Goal: Information Seeking & Learning: Check status

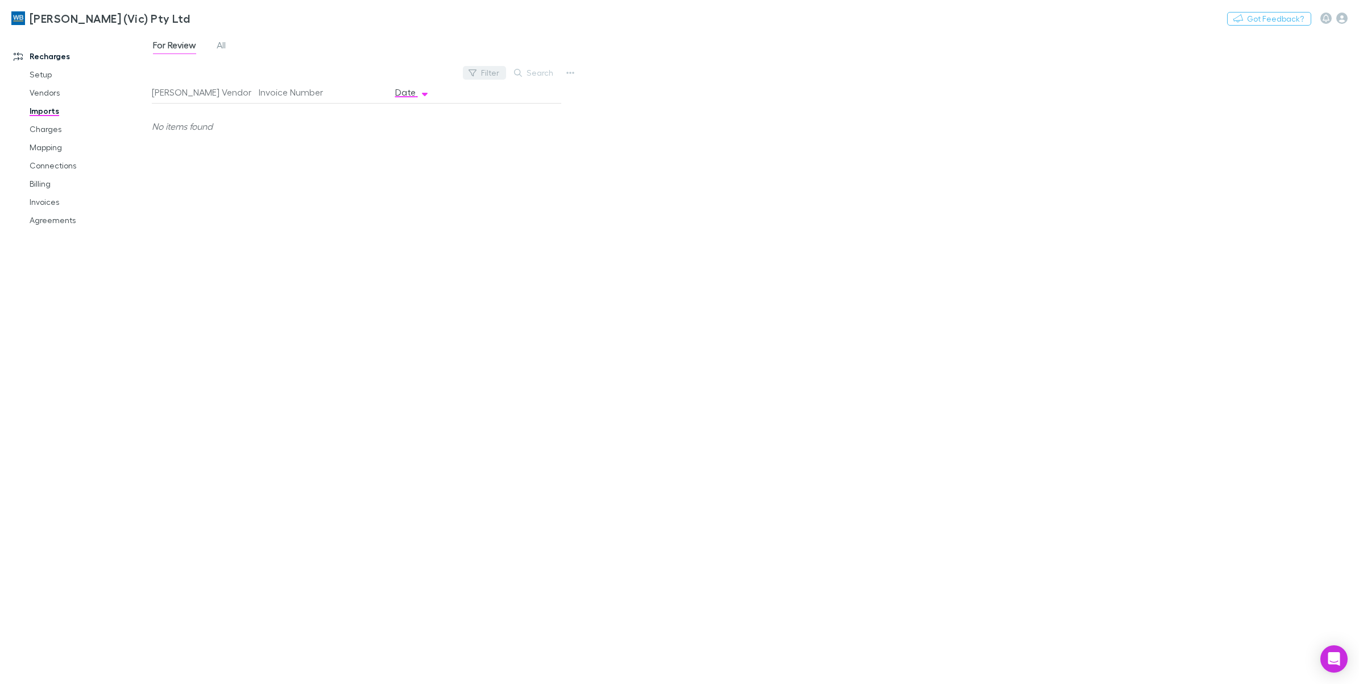
click at [487, 77] on button "Filter" at bounding box center [484, 73] width 43 height 14
click at [221, 47] on div at bounding box center [679, 342] width 1359 height 684
click at [222, 47] on span "All" at bounding box center [221, 46] width 9 height 15
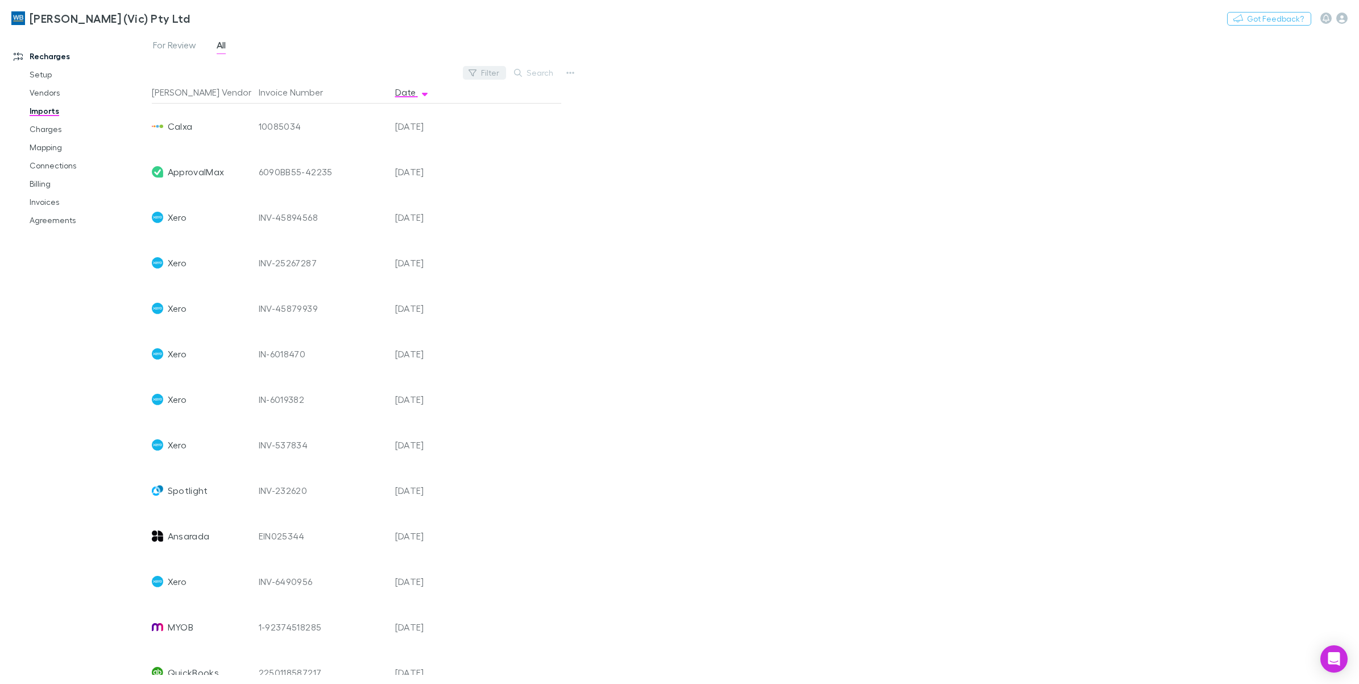
click at [488, 77] on button "Filter" at bounding box center [484, 73] width 43 height 14
click at [348, 308] on li "Spotlight" at bounding box center [408, 310] width 198 height 18
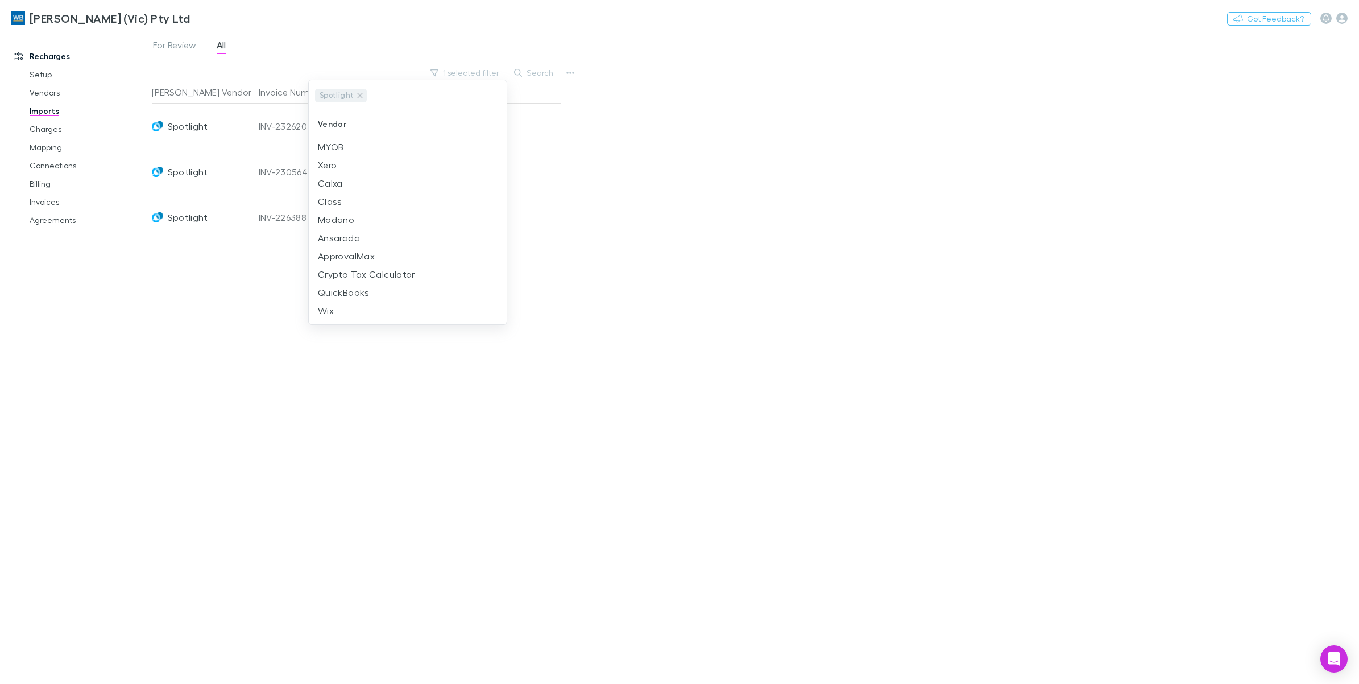
click at [750, 163] on div at bounding box center [679, 342] width 1359 height 684
click at [51, 131] on link "Charges" at bounding box center [89, 129] width 142 height 18
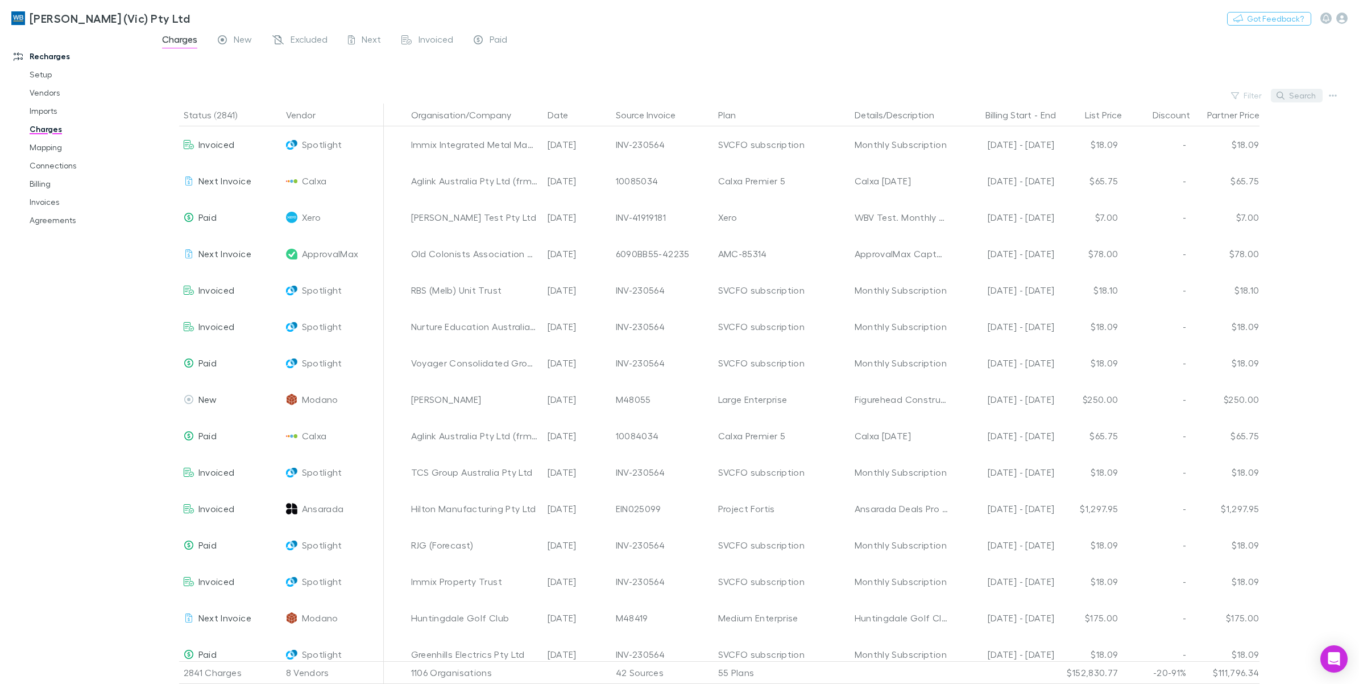
click at [1302, 92] on button "Search" at bounding box center [1297, 96] width 52 height 14
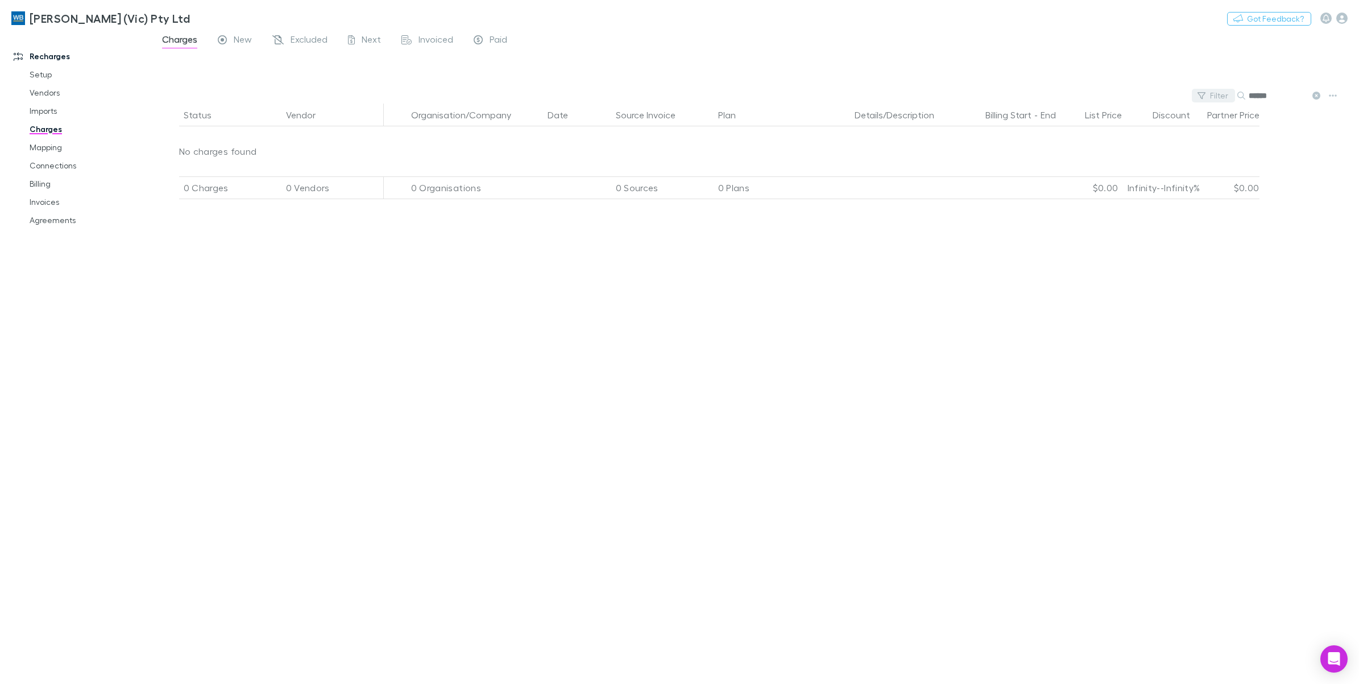
type input "******"
click at [1222, 89] on button "Filter" at bounding box center [1213, 96] width 43 height 14
click at [1088, 163] on li "Spotlight" at bounding box center [1136, 170] width 198 height 18
click at [1314, 94] on div at bounding box center [679, 342] width 1359 height 684
click at [1317, 94] on icon at bounding box center [1317, 96] width 8 height 8
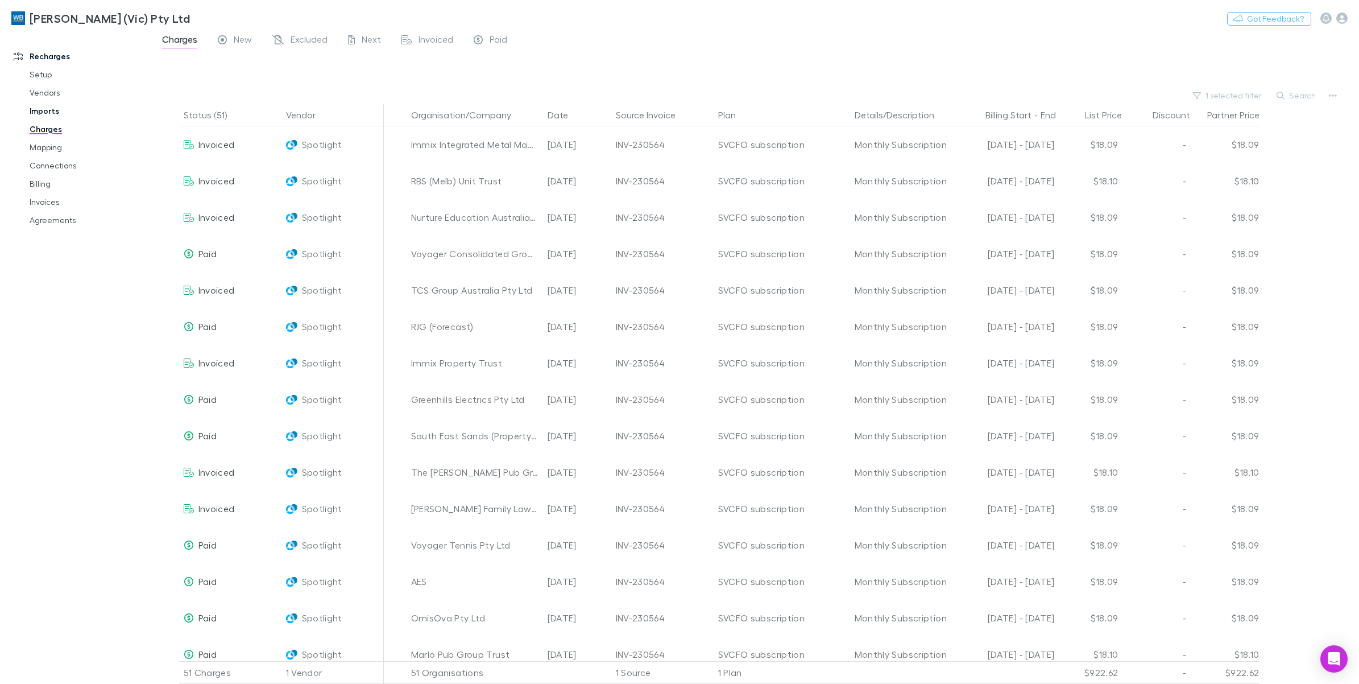
click at [40, 106] on link "Imports" at bounding box center [89, 111] width 142 height 18
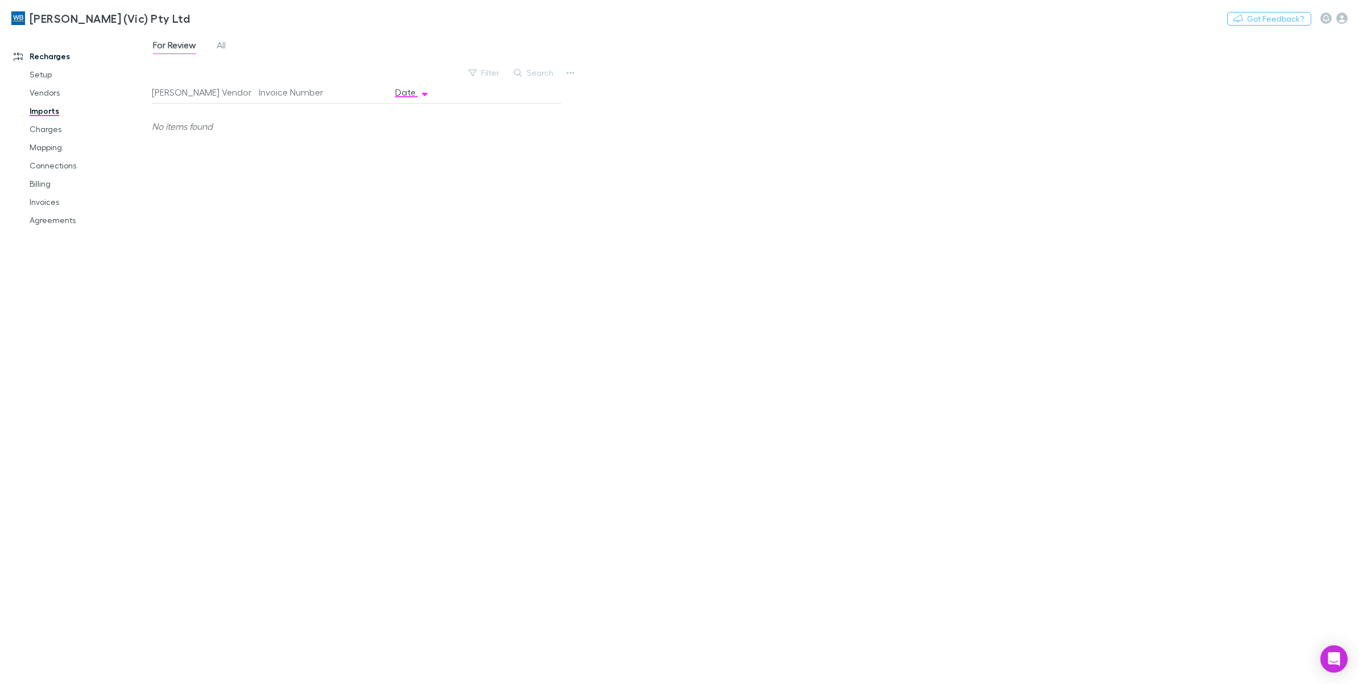
click at [228, 46] on div "For Review All" at bounding box center [194, 47] width 84 height 18
click at [220, 43] on span "All" at bounding box center [221, 46] width 9 height 15
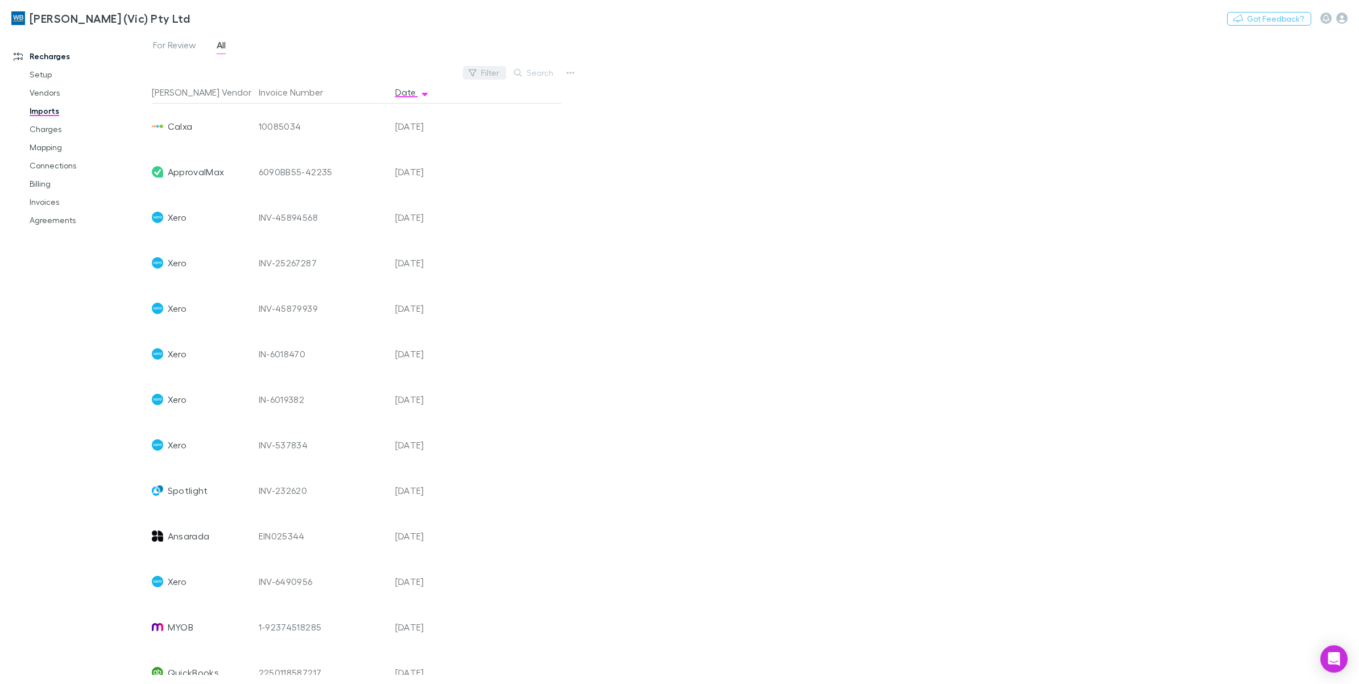
click at [482, 76] on button "Filter" at bounding box center [484, 73] width 43 height 14
click at [358, 311] on li "Spotlight" at bounding box center [408, 310] width 198 height 18
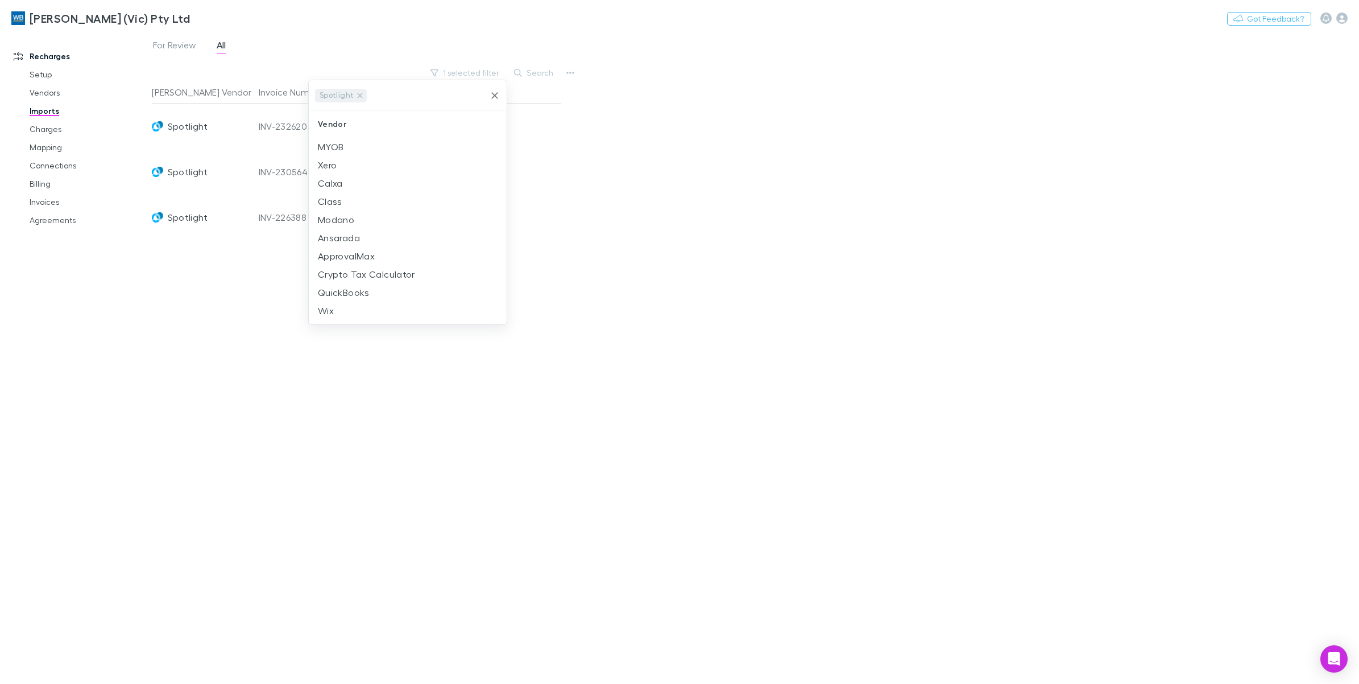
click at [721, 192] on div at bounding box center [679, 342] width 1359 height 684
click at [46, 127] on link "Charges" at bounding box center [89, 129] width 142 height 18
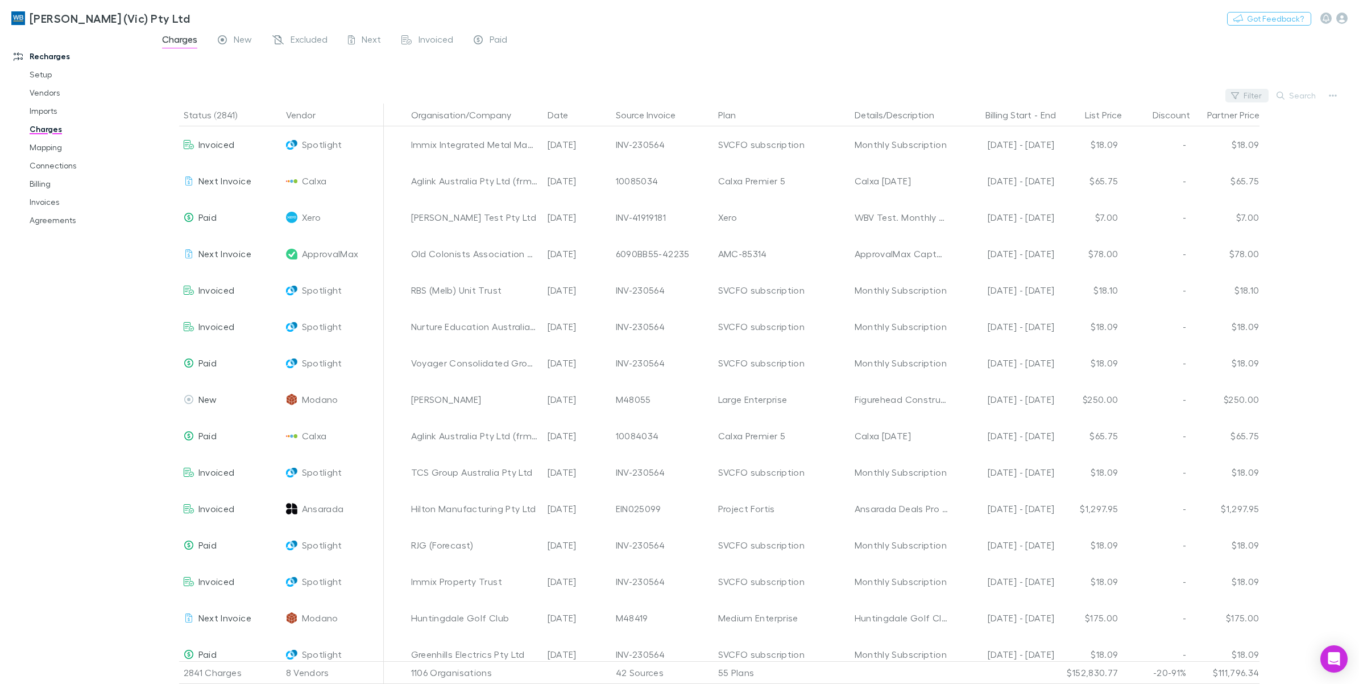
click at [1244, 92] on button "Filter" at bounding box center [1247, 96] width 43 height 14
click at [1129, 166] on li "Spotlight" at bounding box center [1171, 170] width 198 height 18
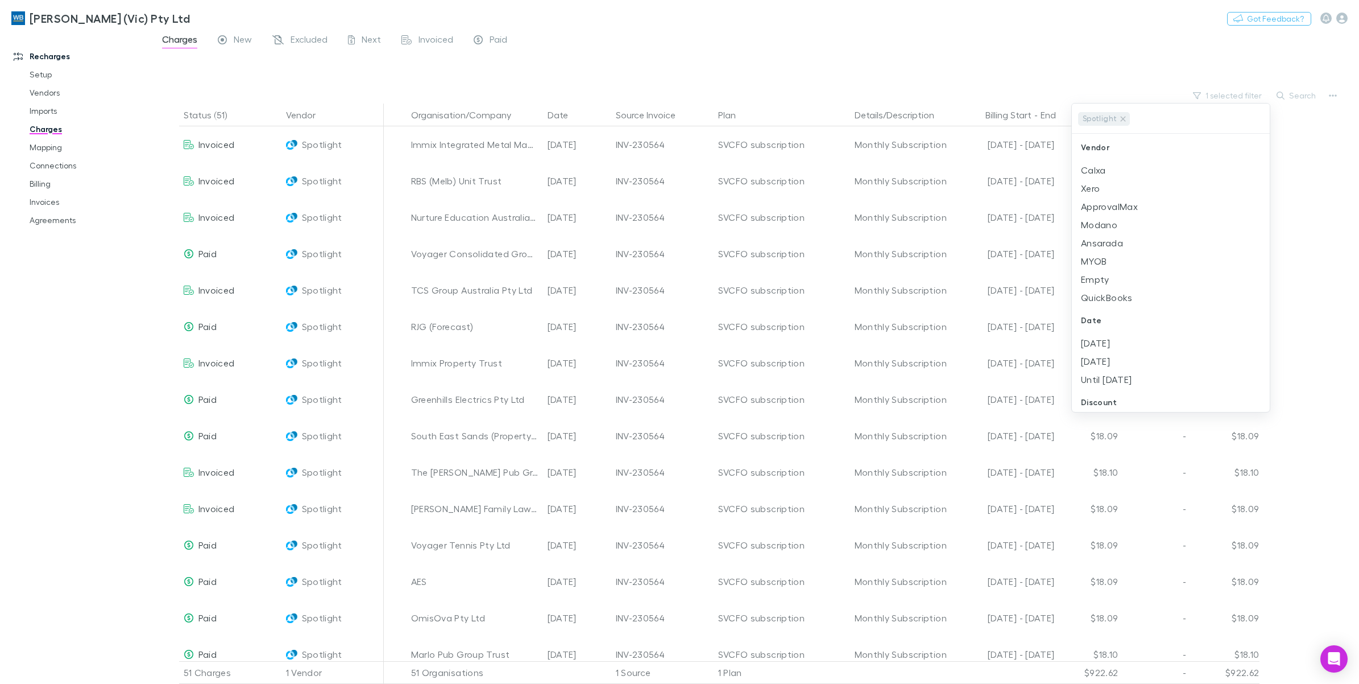
click at [821, 60] on div at bounding box center [679, 342] width 1359 height 684
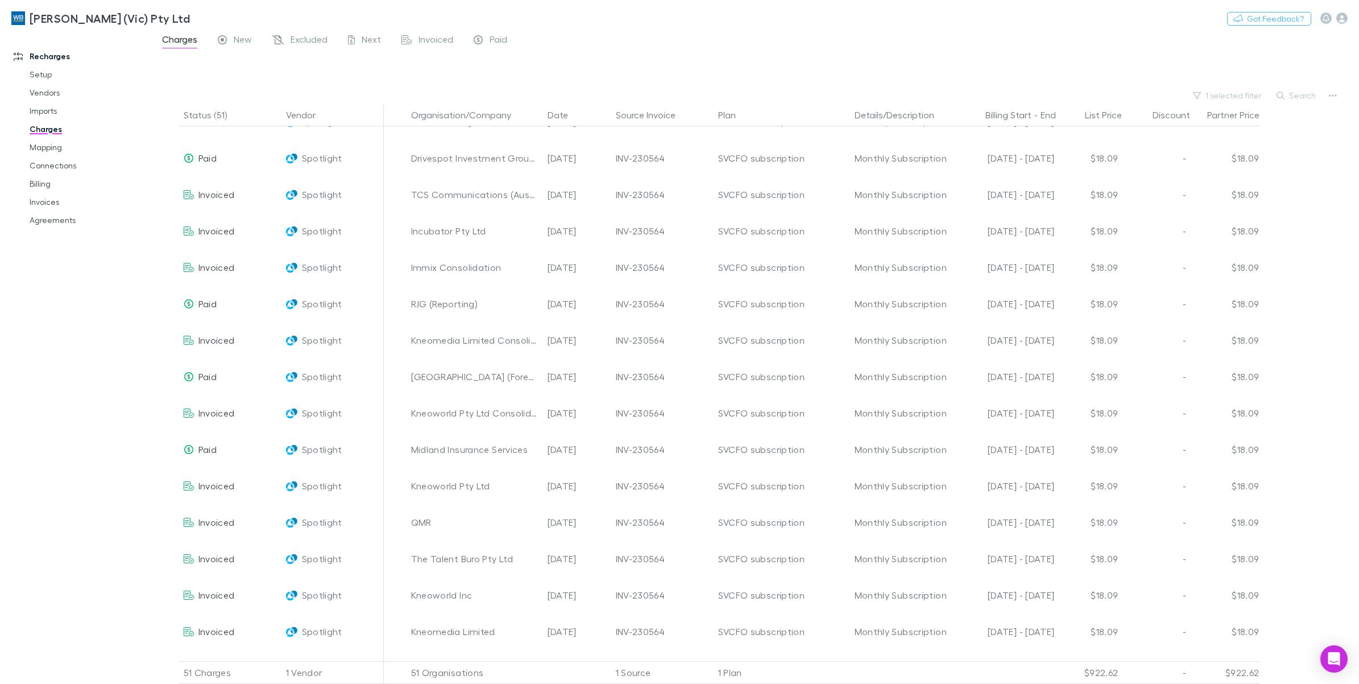
scroll to position [1066, 0]
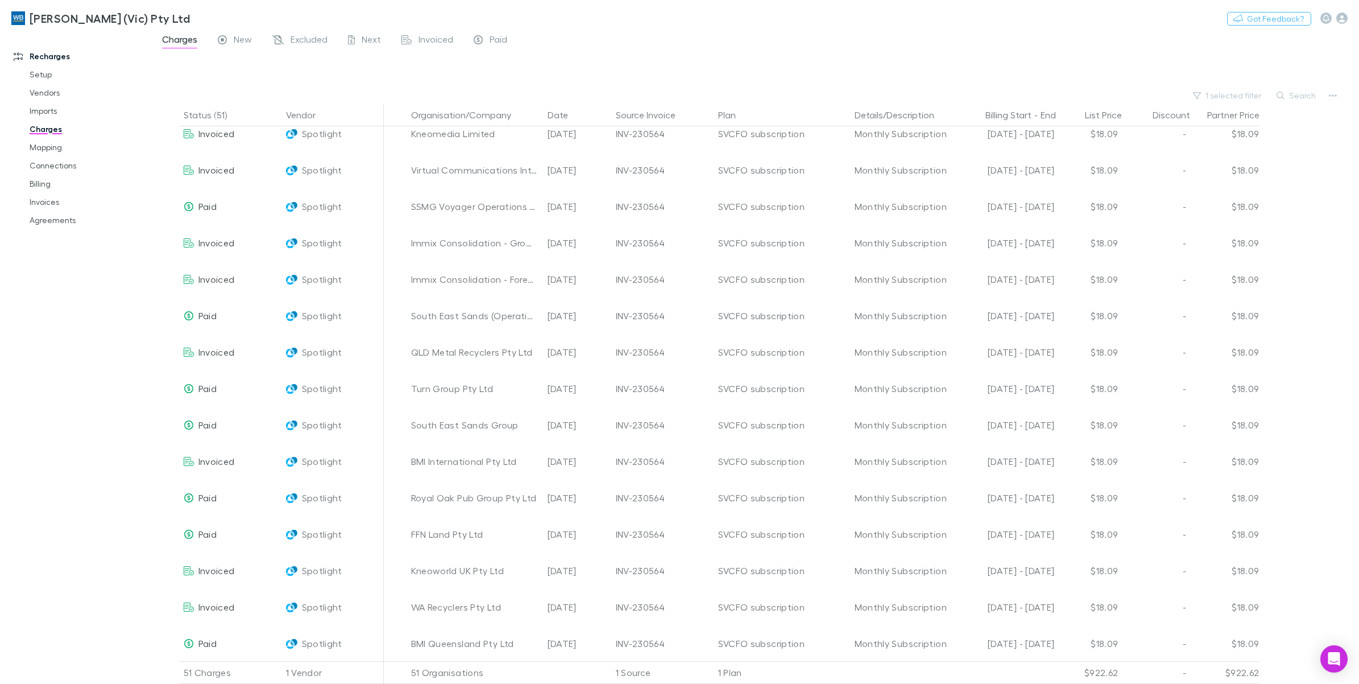
click at [479, 69] on div at bounding box center [765, 70] width 1187 height 34
click at [47, 127] on link "Charges" at bounding box center [89, 129] width 142 height 18
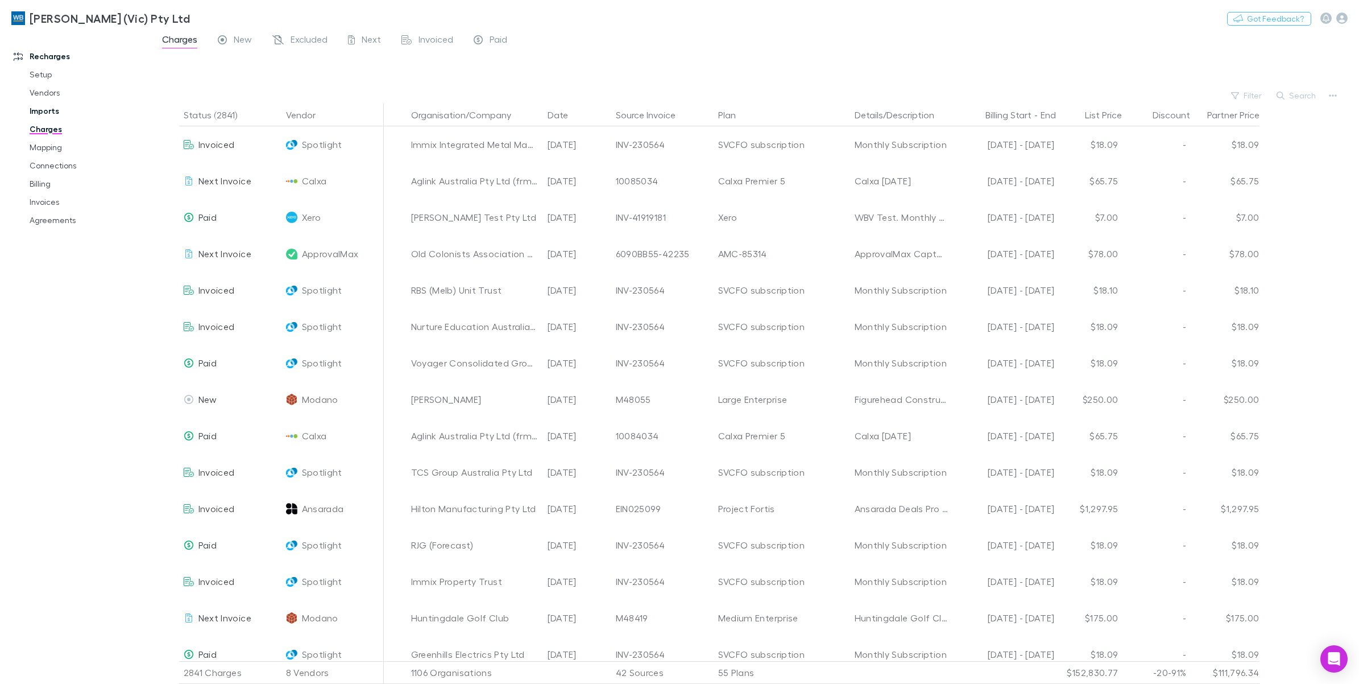
click at [43, 114] on link "Imports" at bounding box center [89, 111] width 142 height 18
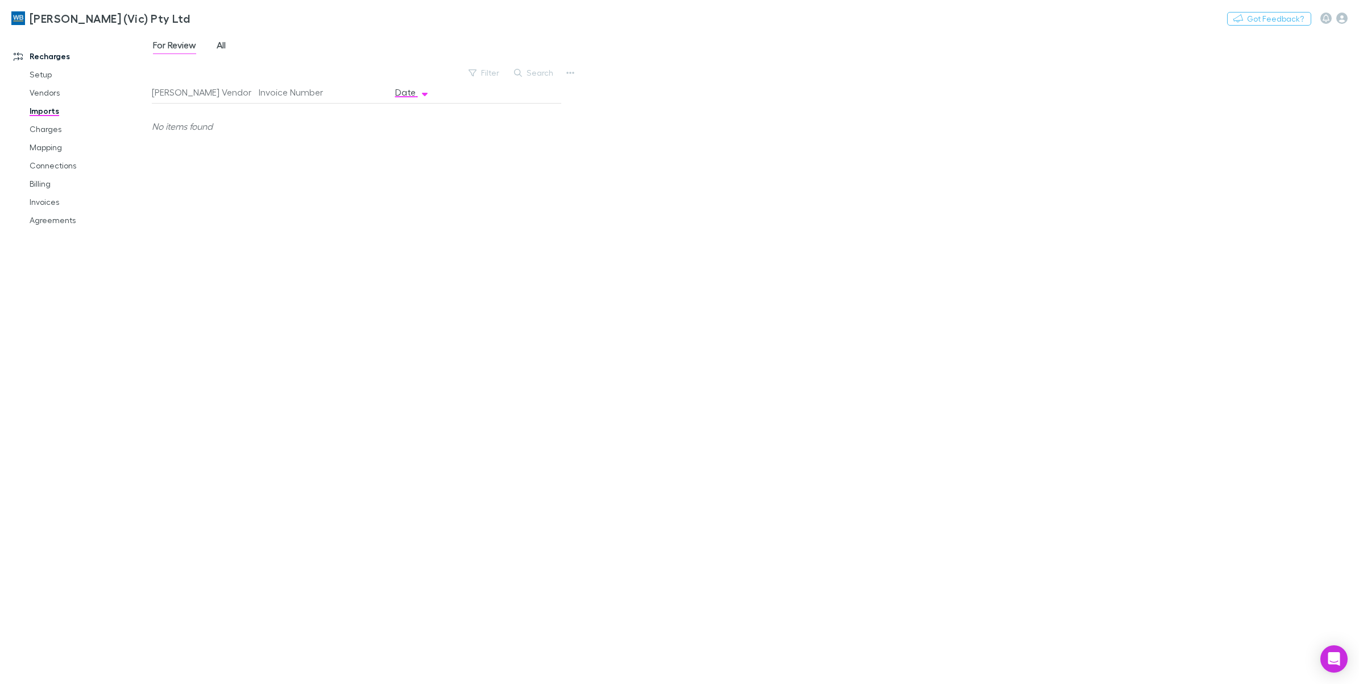
click at [220, 47] on span "All" at bounding box center [221, 46] width 9 height 15
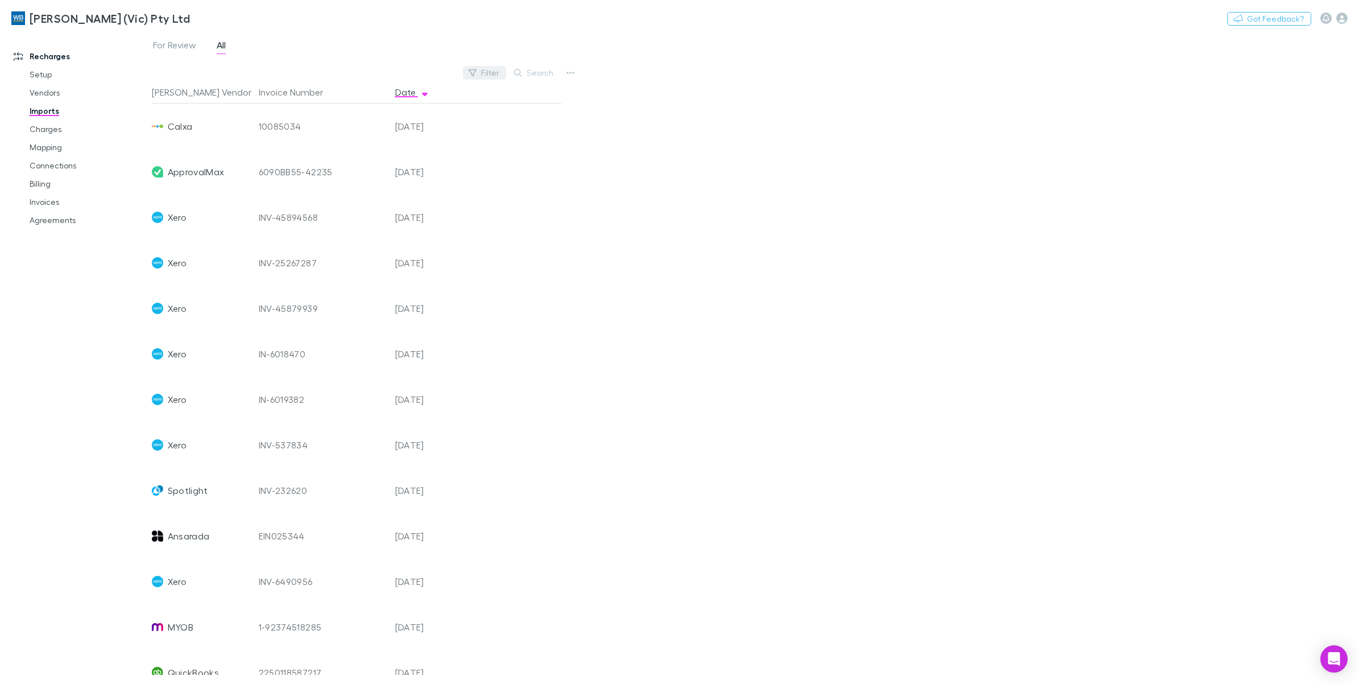
click at [497, 75] on button "Filter" at bounding box center [484, 73] width 43 height 14
click at [357, 308] on li "Spotlight" at bounding box center [408, 310] width 198 height 18
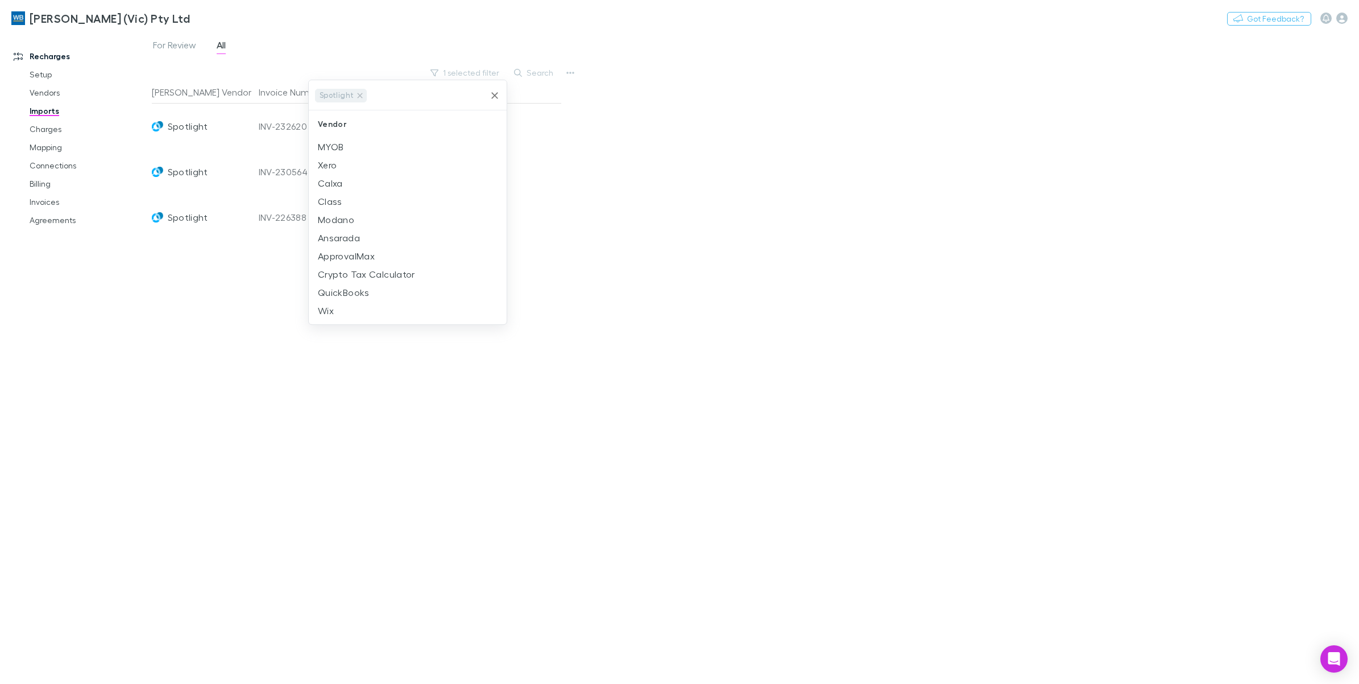
click at [677, 130] on div at bounding box center [679, 342] width 1359 height 684
click at [33, 131] on link "Charges" at bounding box center [89, 129] width 142 height 18
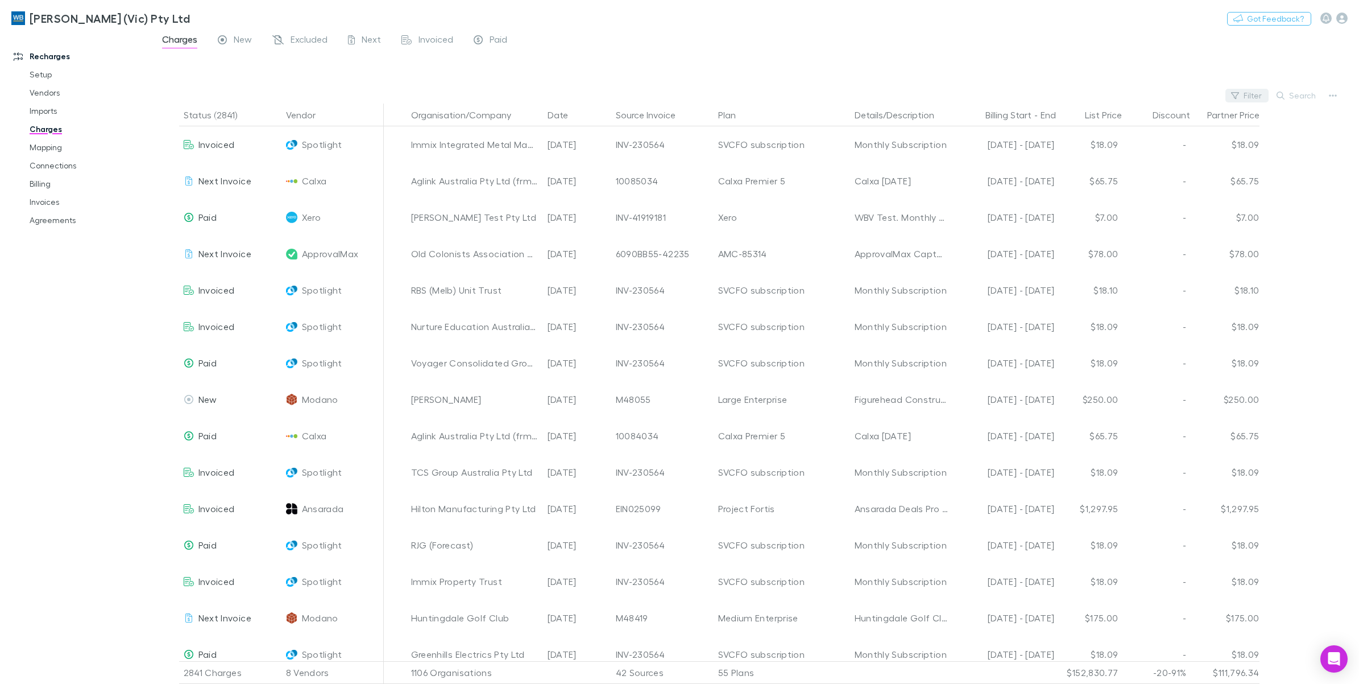
click at [1258, 94] on button "Filter" at bounding box center [1247, 96] width 43 height 14
click at [1135, 167] on li "Spotlight" at bounding box center [1171, 170] width 198 height 18
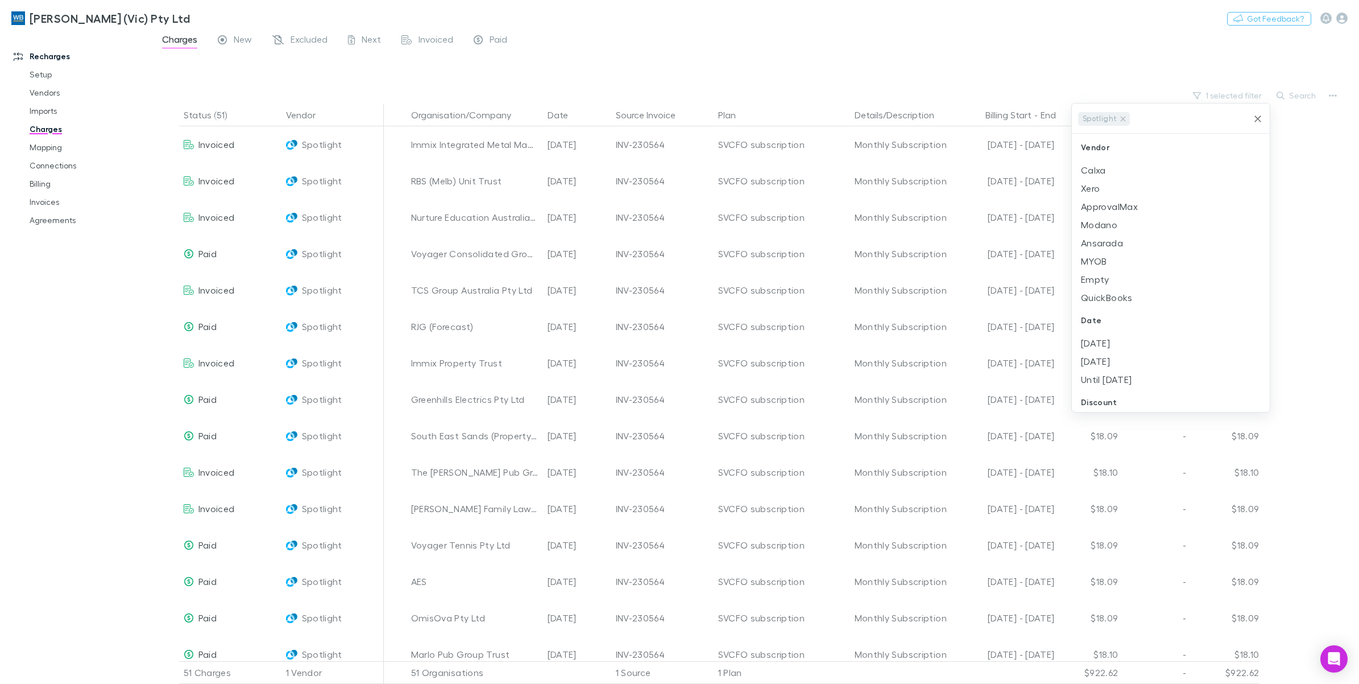
click at [758, 61] on div at bounding box center [679, 342] width 1359 height 684
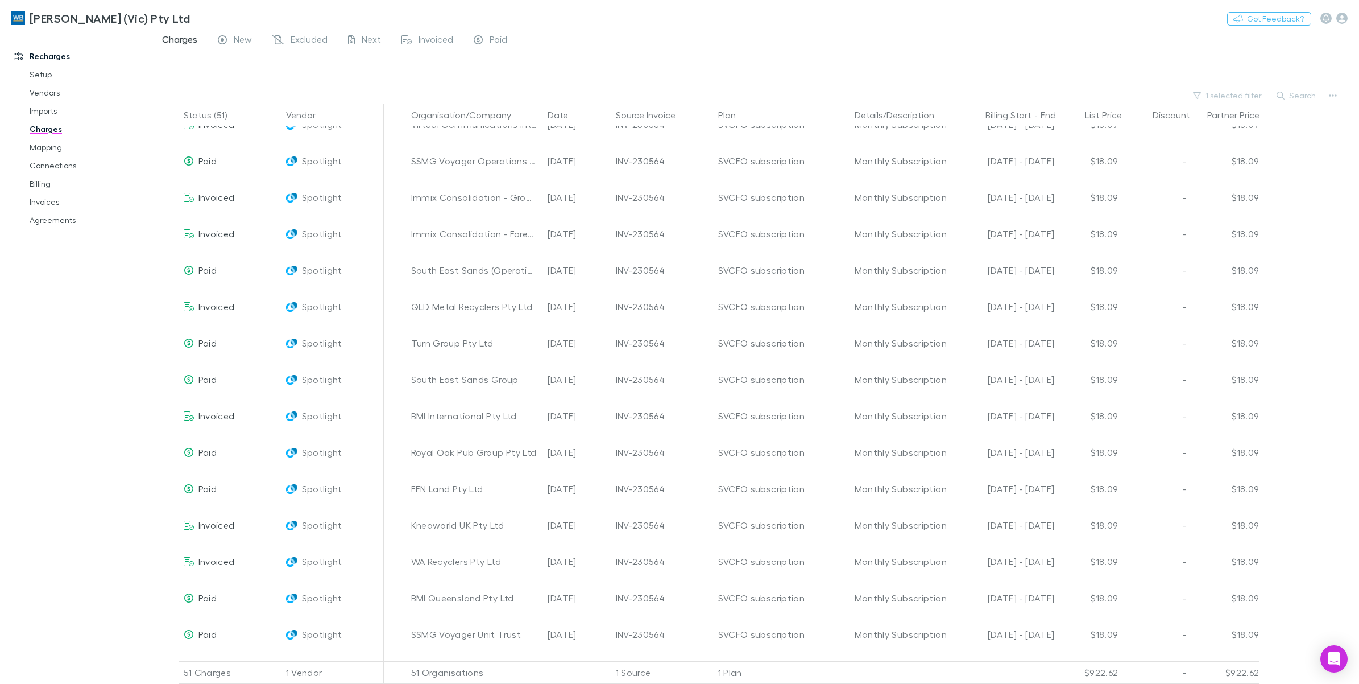
scroll to position [899, 0]
click at [49, 109] on link "Imports" at bounding box center [89, 111] width 142 height 18
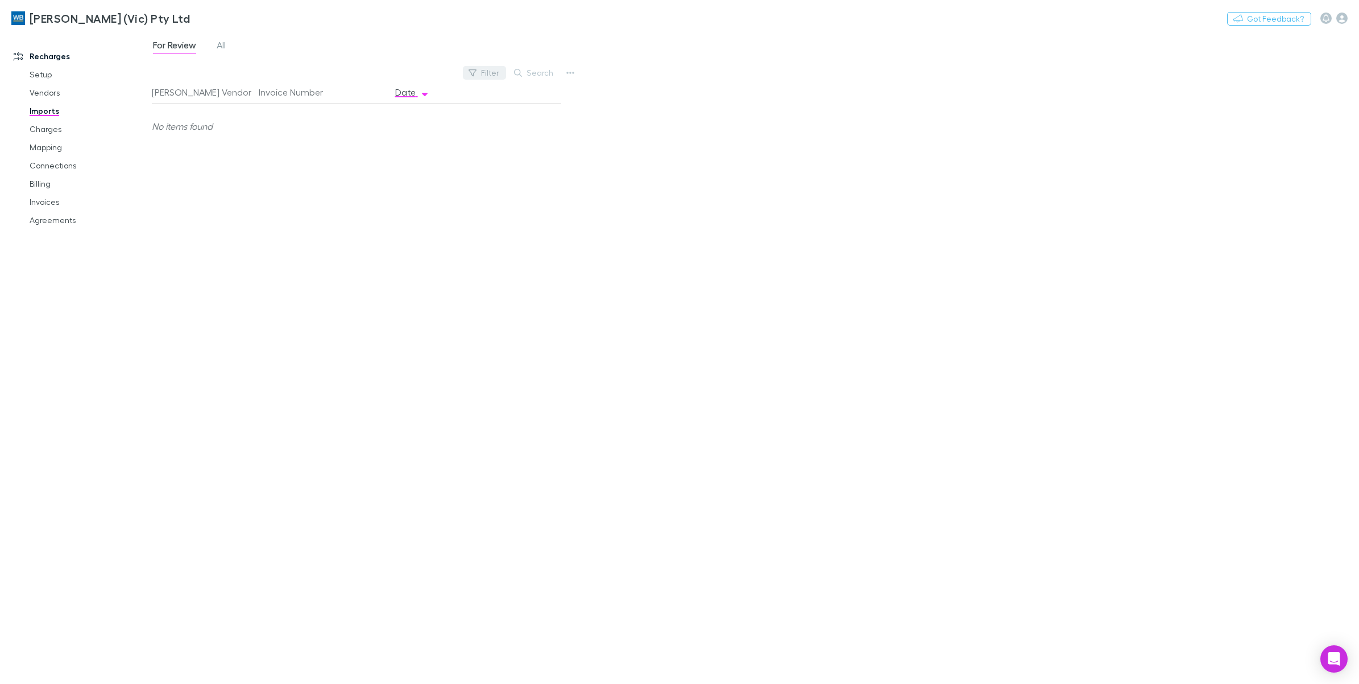
click at [489, 69] on button "Filter" at bounding box center [484, 73] width 43 height 14
click at [225, 47] on div at bounding box center [679, 342] width 1359 height 684
click at [225, 47] on span "All" at bounding box center [221, 46] width 9 height 15
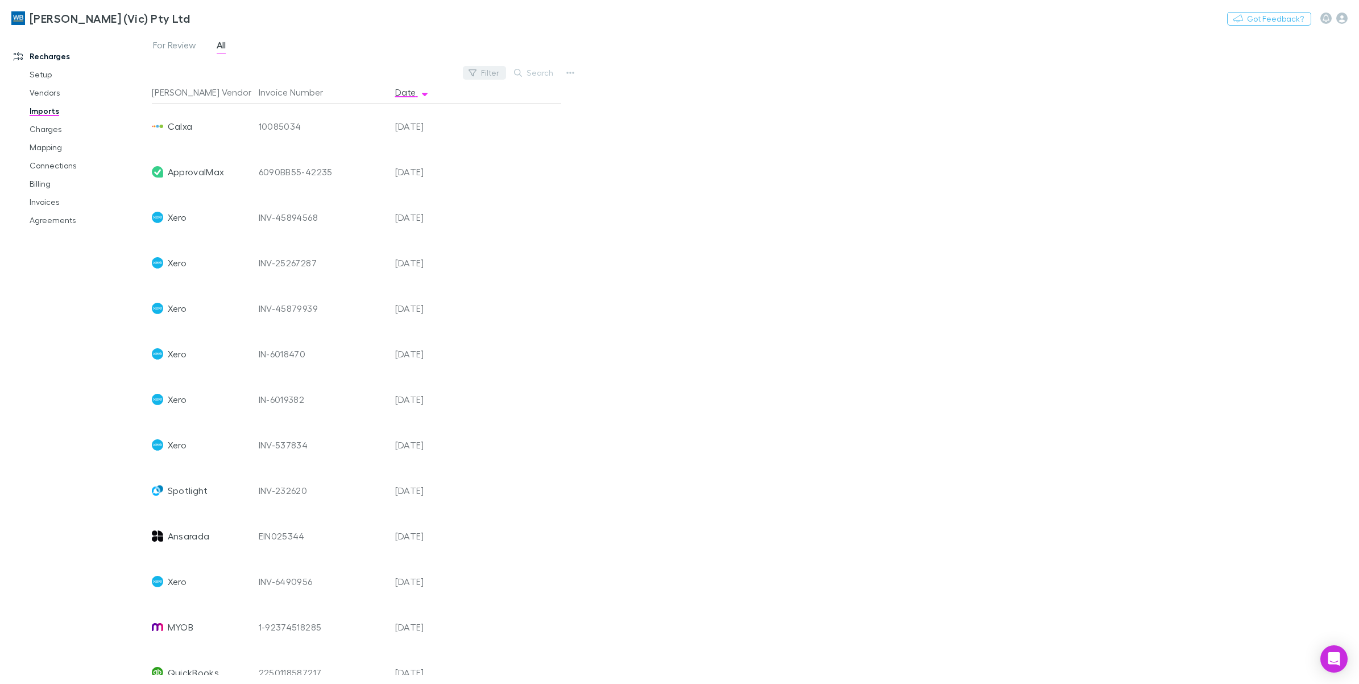
click at [484, 77] on button "Filter" at bounding box center [484, 73] width 43 height 14
click at [352, 313] on li "Spotlight" at bounding box center [408, 310] width 198 height 18
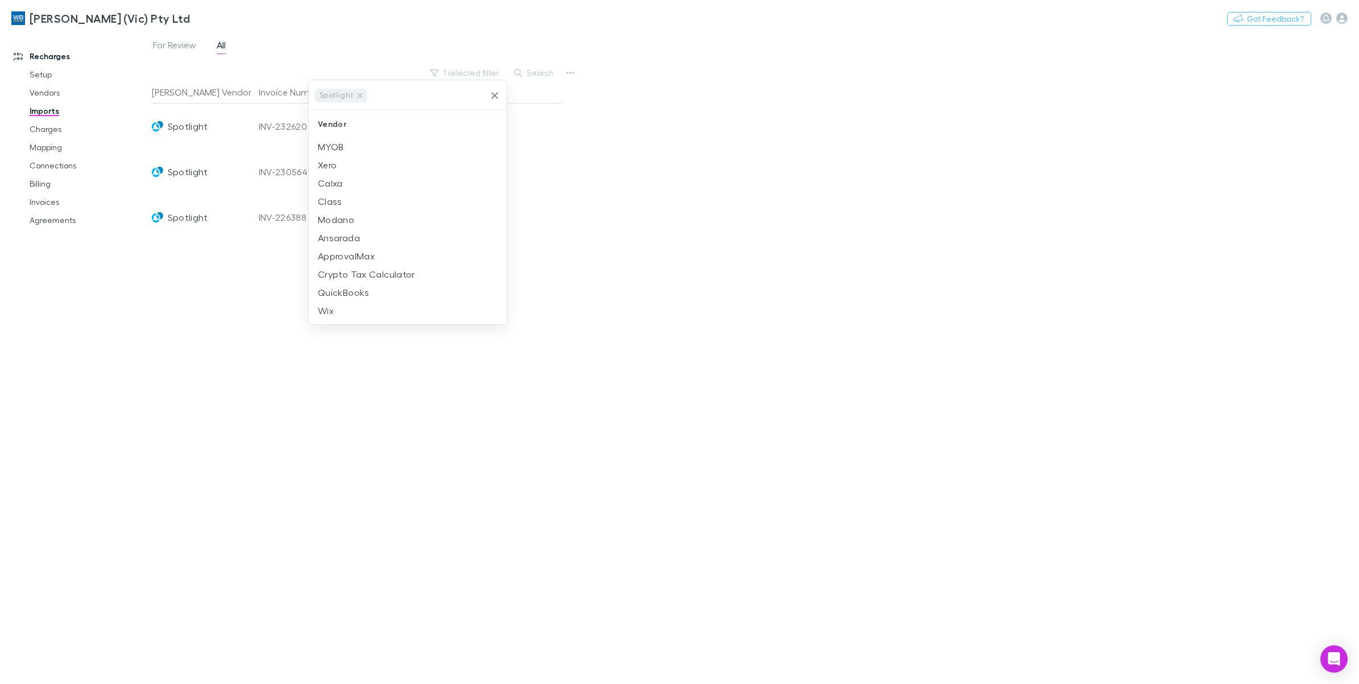
click at [638, 208] on div at bounding box center [679, 342] width 1359 height 684
click at [275, 123] on div "INV-232620" at bounding box center [322, 127] width 127 height 46
click at [46, 143] on link "Mapping" at bounding box center [89, 147] width 142 height 18
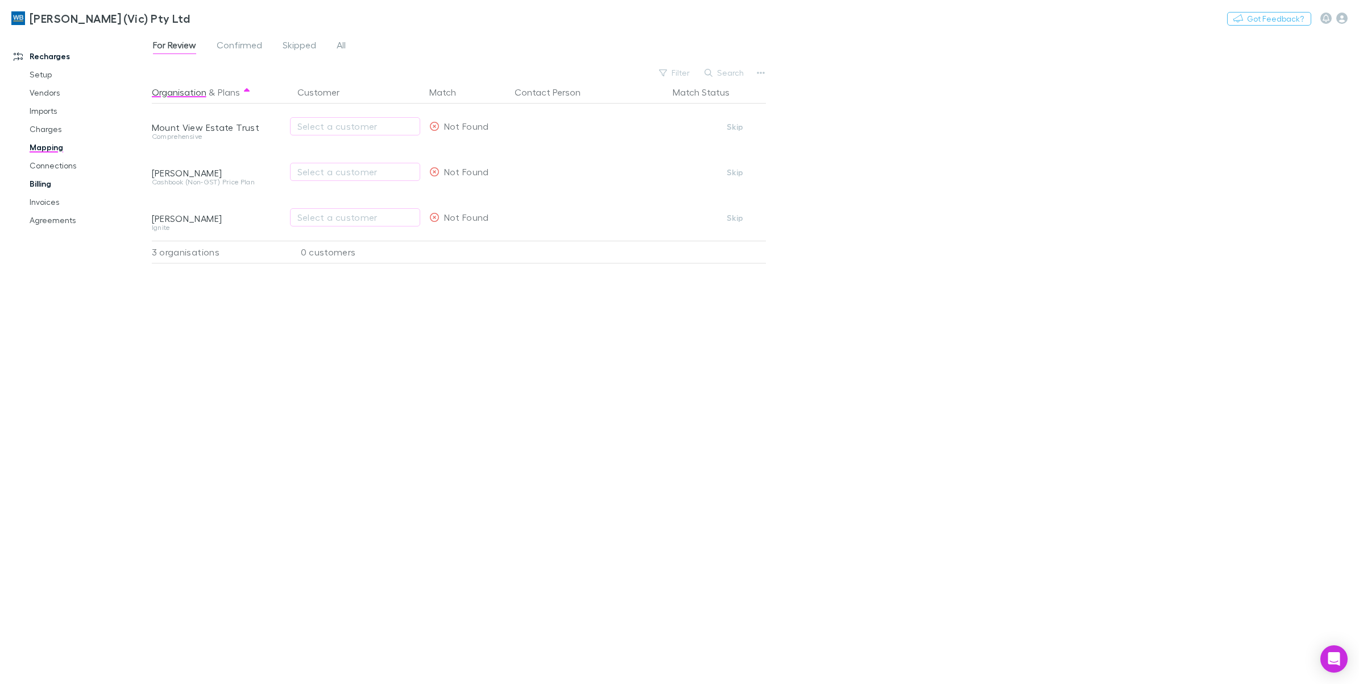
click at [44, 185] on link "Billing" at bounding box center [89, 184] width 142 height 18
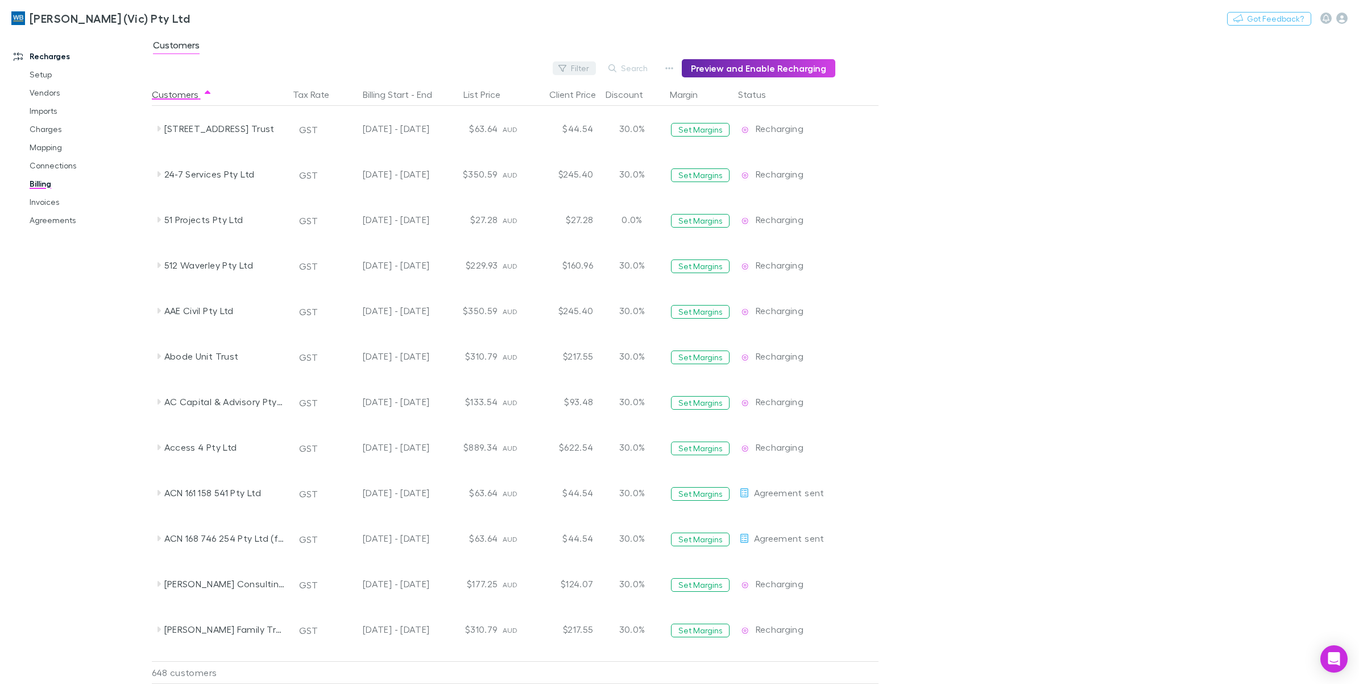
click at [596, 65] on button "Filter" at bounding box center [574, 68] width 43 height 14
click at [632, 67] on div at bounding box center [679, 342] width 1359 height 684
click at [635, 68] on button "Search" at bounding box center [629, 68] width 52 height 14
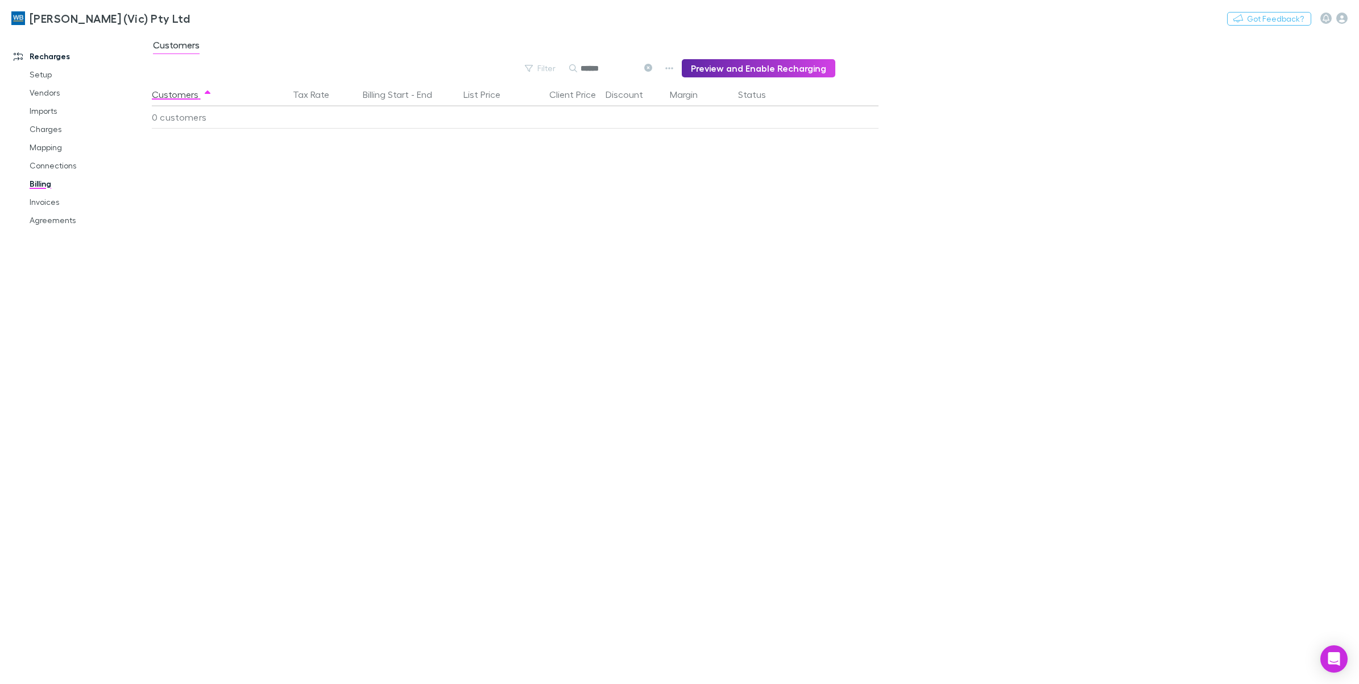
type input "******"
click at [38, 134] on link "Charges" at bounding box center [89, 129] width 142 height 18
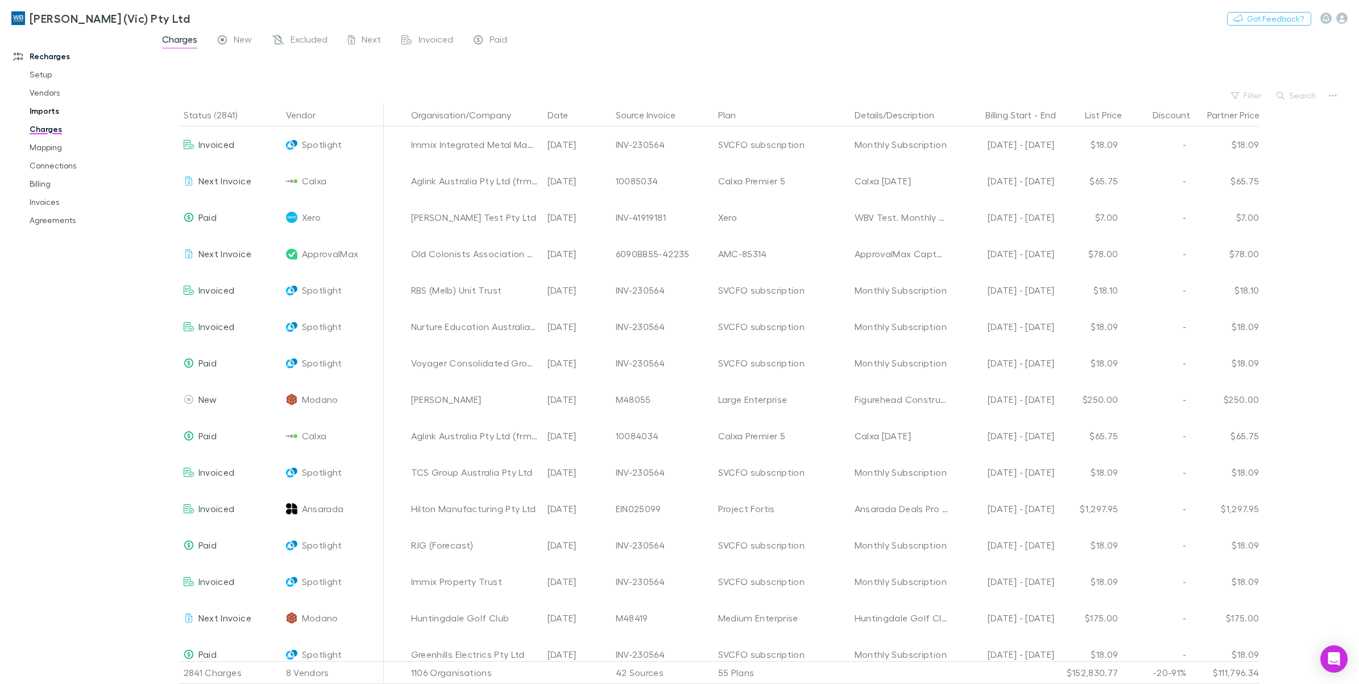
click at [40, 108] on link "Imports" at bounding box center [89, 111] width 142 height 18
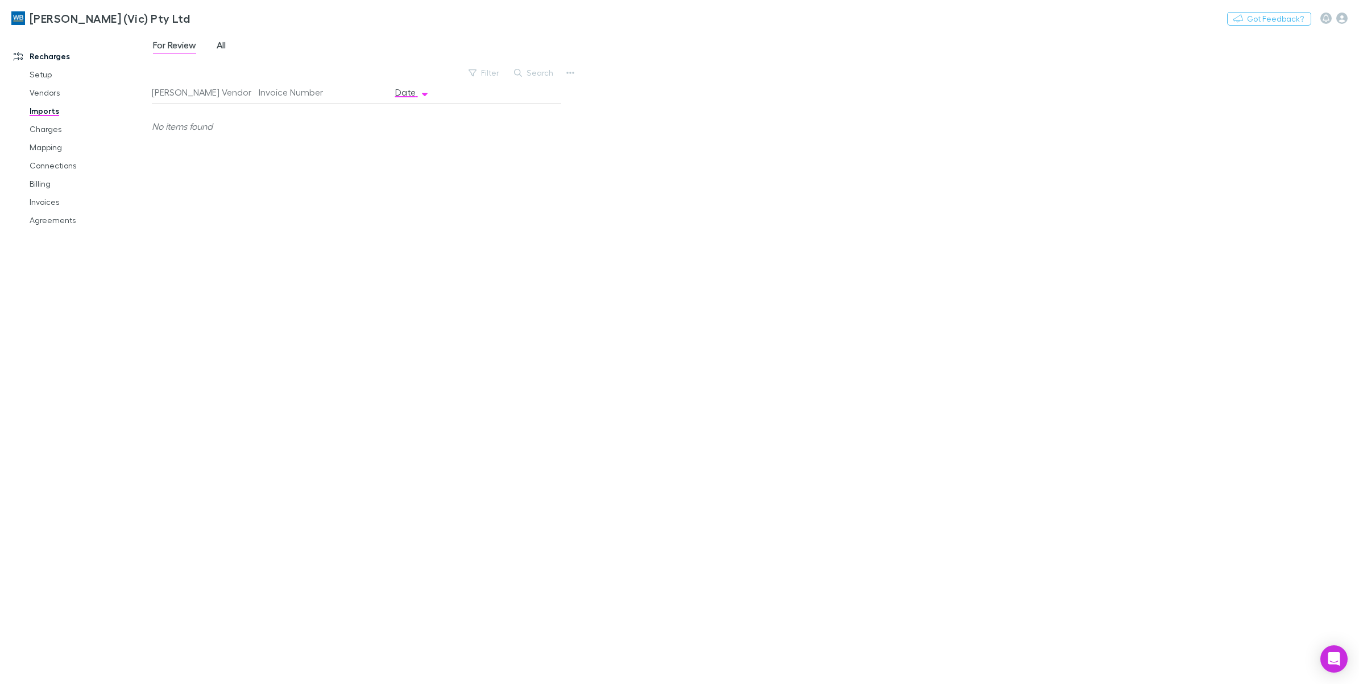
click at [223, 48] on span "All" at bounding box center [221, 46] width 9 height 15
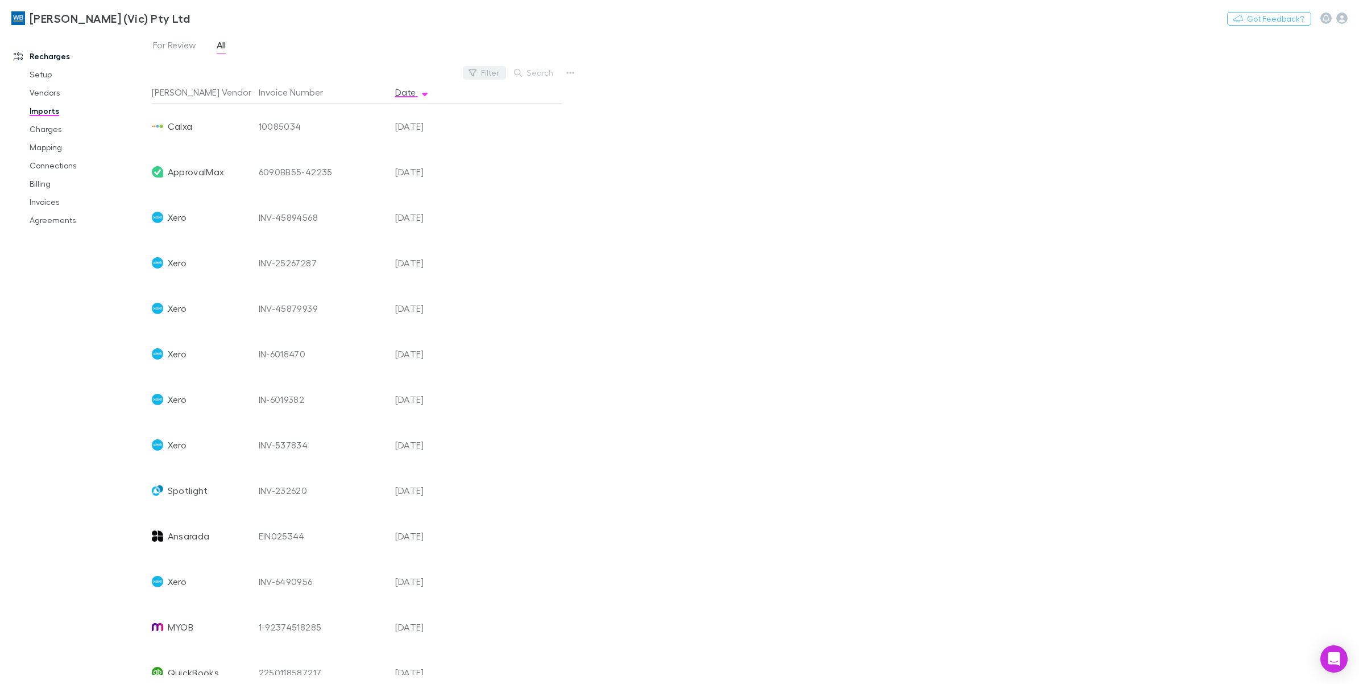
click at [481, 72] on button "Filter" at bounding box center [484, 73] width 43 height 14
click at [350, 303] on li "Spotlight" at bounding box center [408, 310] width 198 height 18
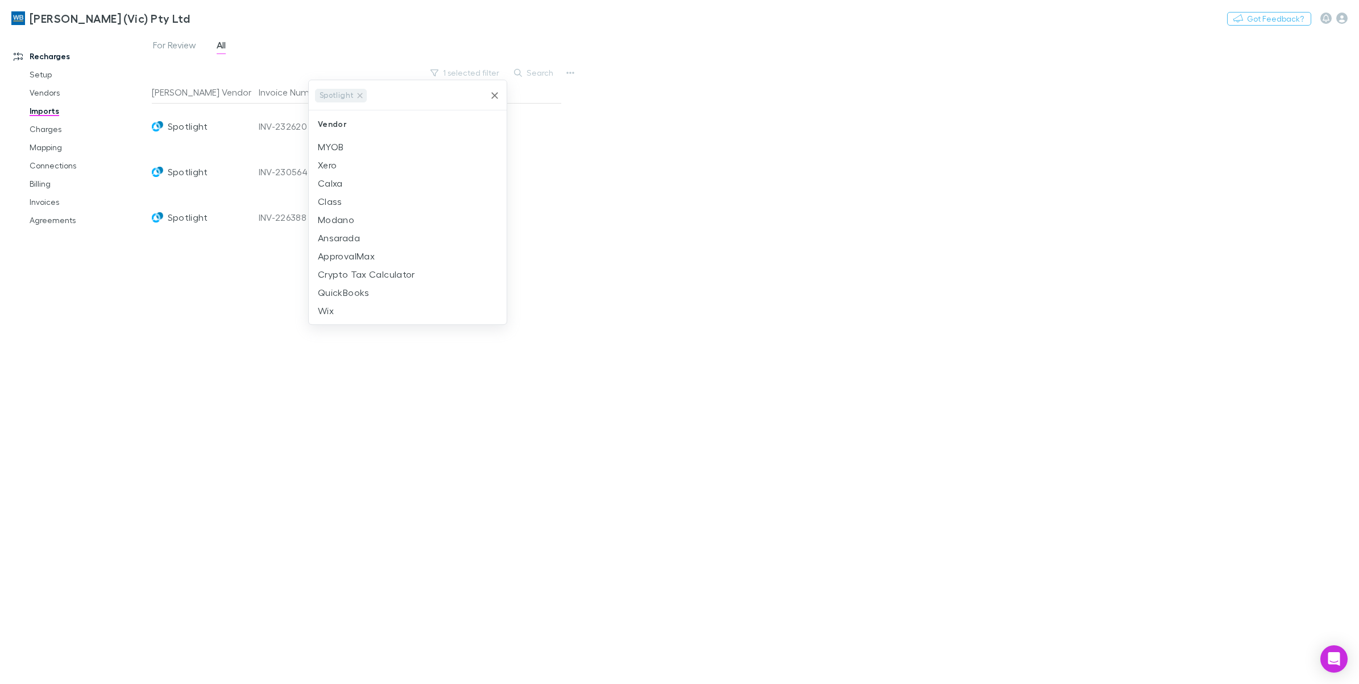
click at [755, 78] on div at bounding box center [679, 342] width 1359 height 684
click at [44, 127] on link "Charges" at bounding box center [89, 129] width 142 height 18
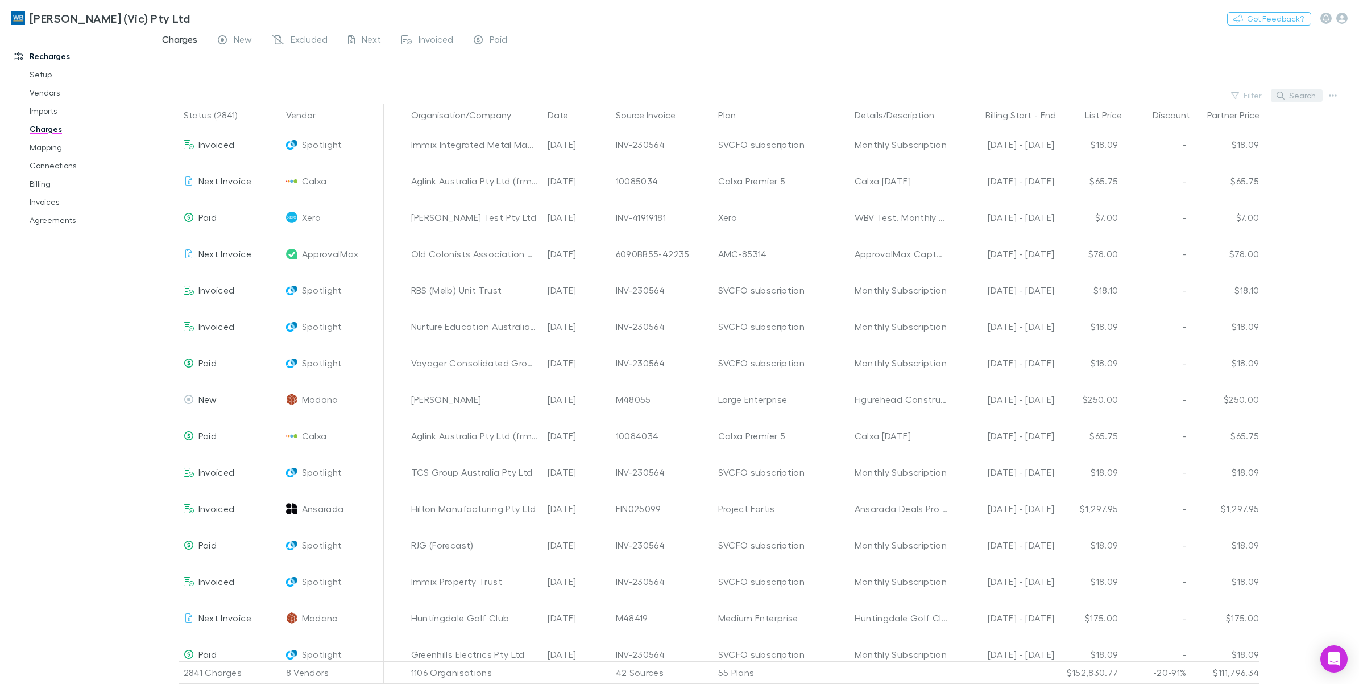
click at [1296, 98] on button "Search" at bounding box center [1297, 96] width 52 height 14
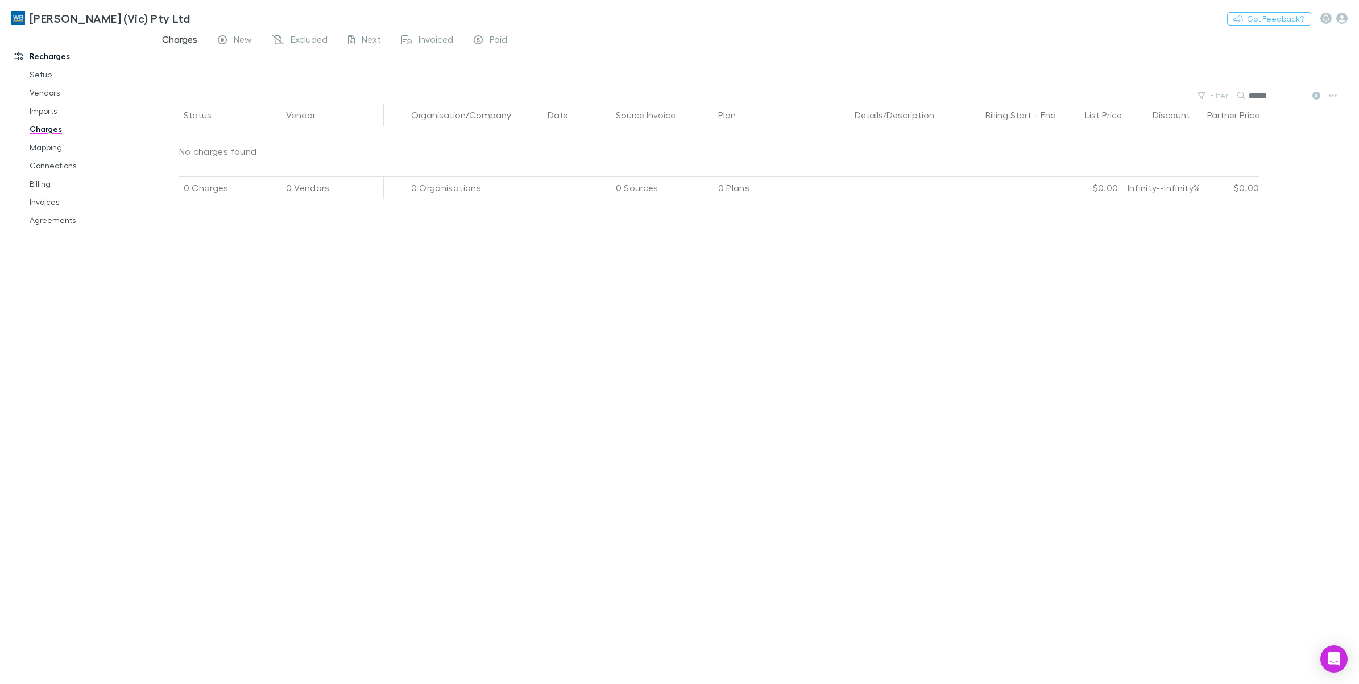
type input "******"
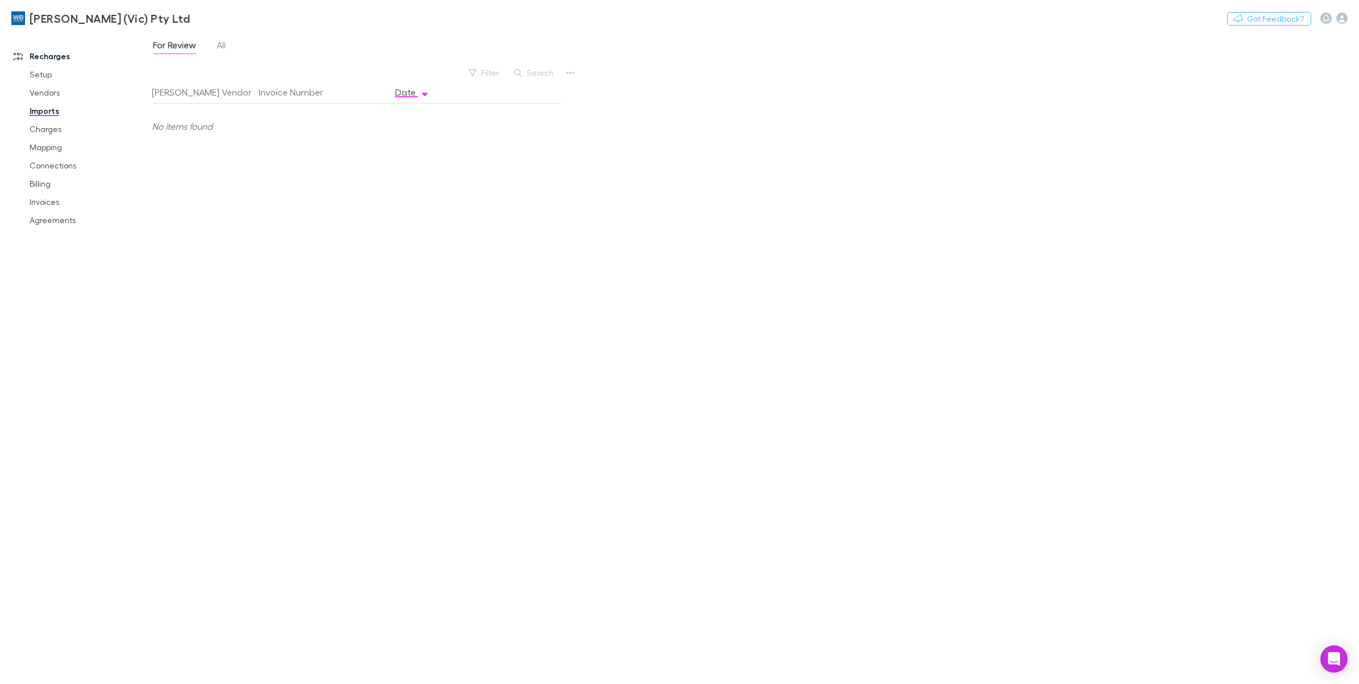
click at [226, 46] on span "All" at bounding box center [221, 46] width 9 height 15
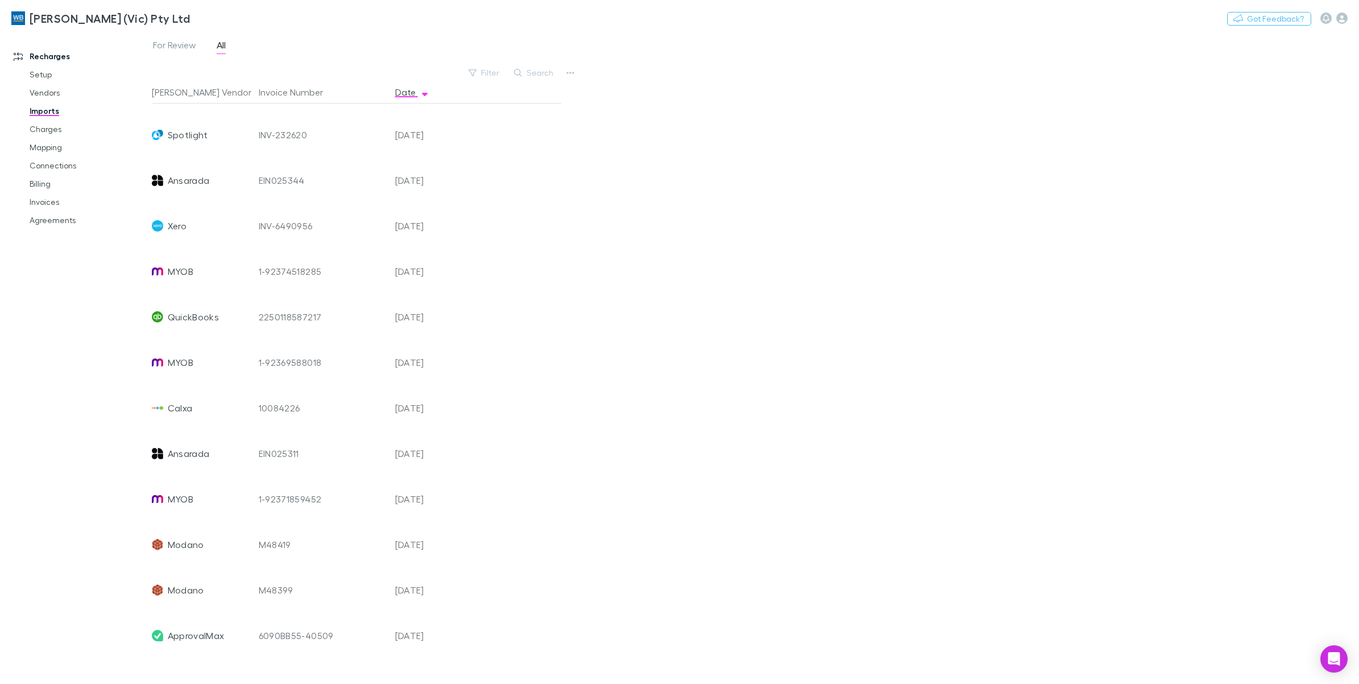
scroll to position [213, 0]
click at [38, 128] on link "Charges" at bounding box center [89, 129] width 142 height 18
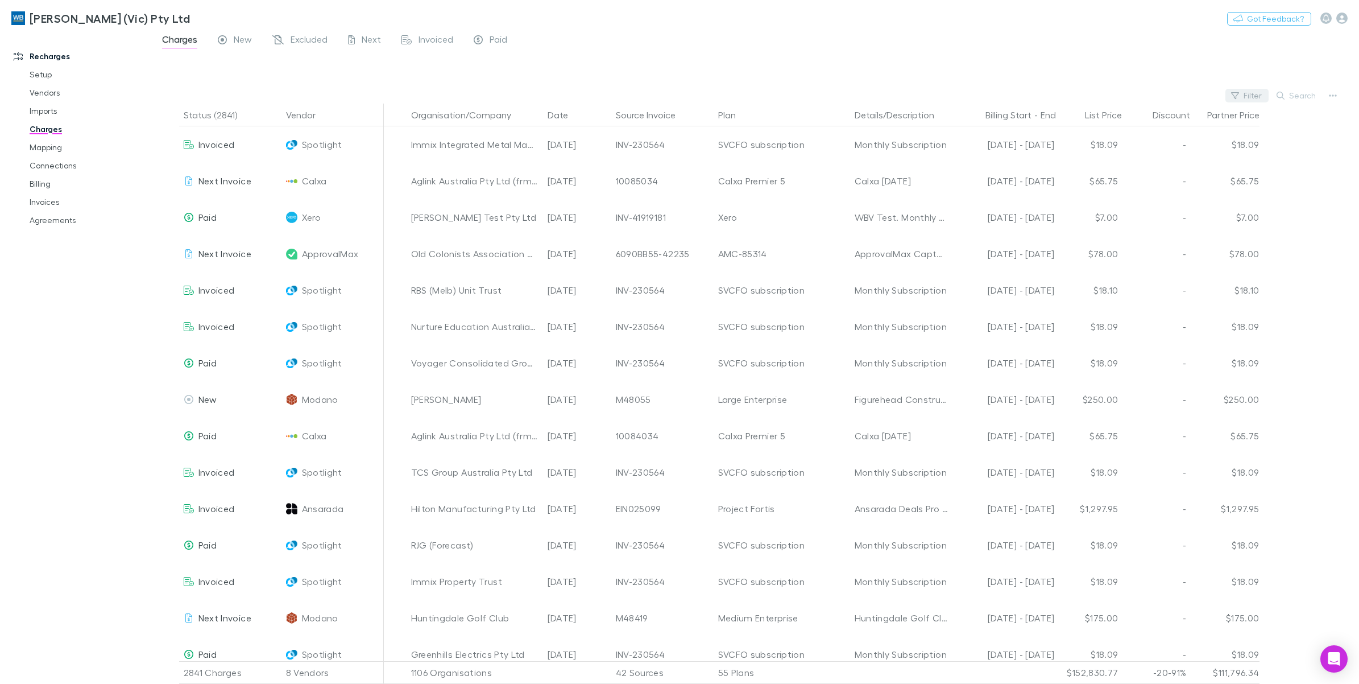
click at [1249, 93] on button "Filter" at bounding box center [1247, 96] width 43 height 14
click at [1132, 164] on li "Spotlight" at bounding box center [1171, 170] width 198 height 18
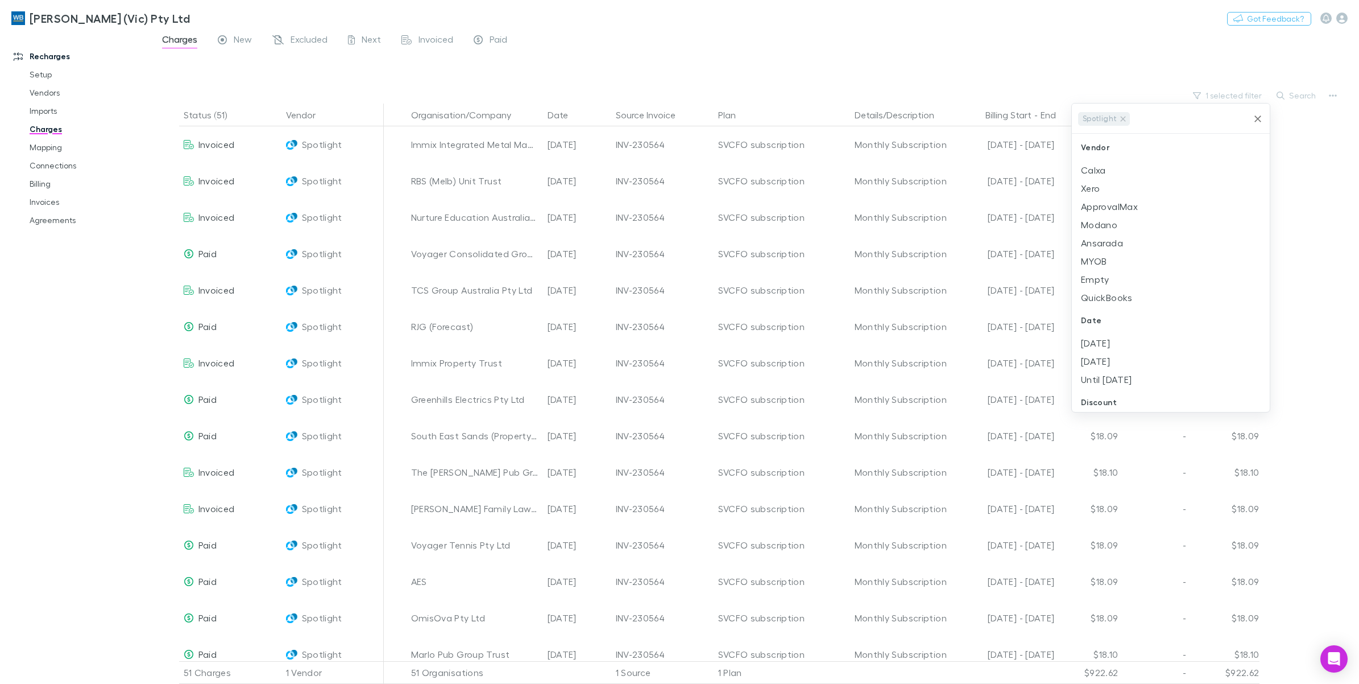
click at [688, 80] on div at bounding box center [679, 342] width 1359 height 684
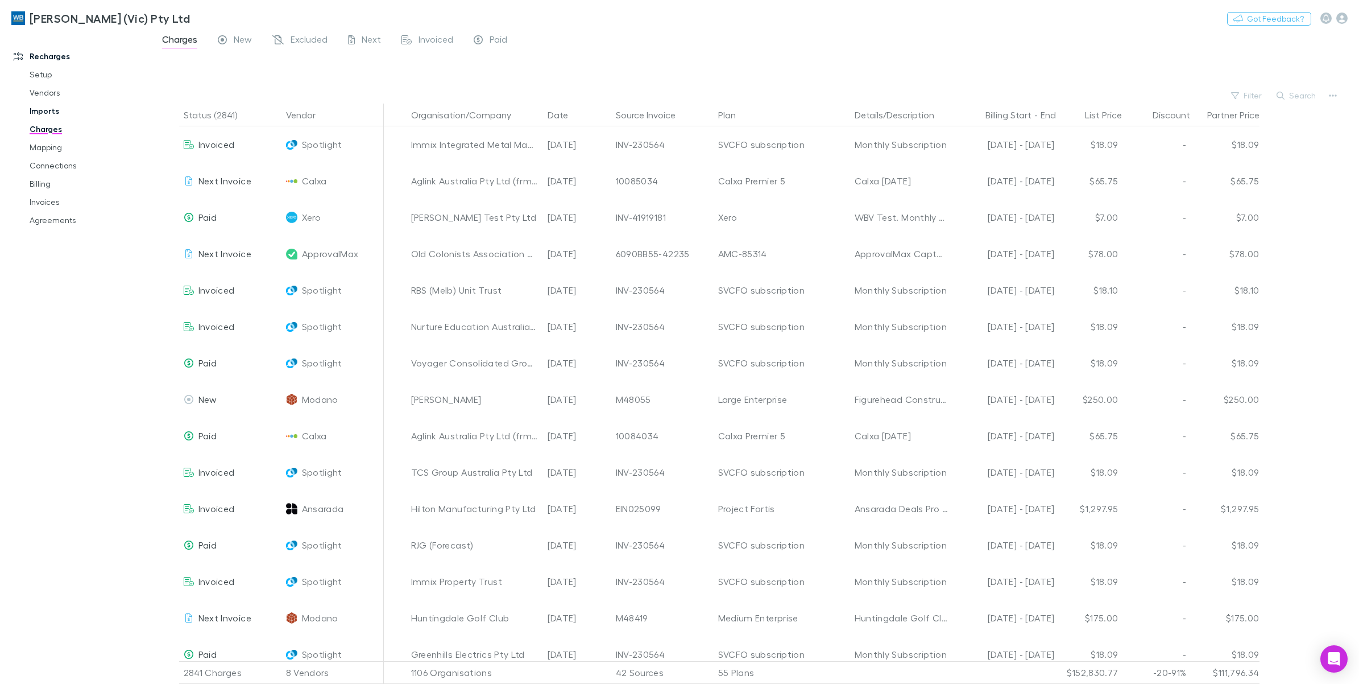
click at [43, 112] on link "Imports" at bounding box center [89, 111] width 142 height 18
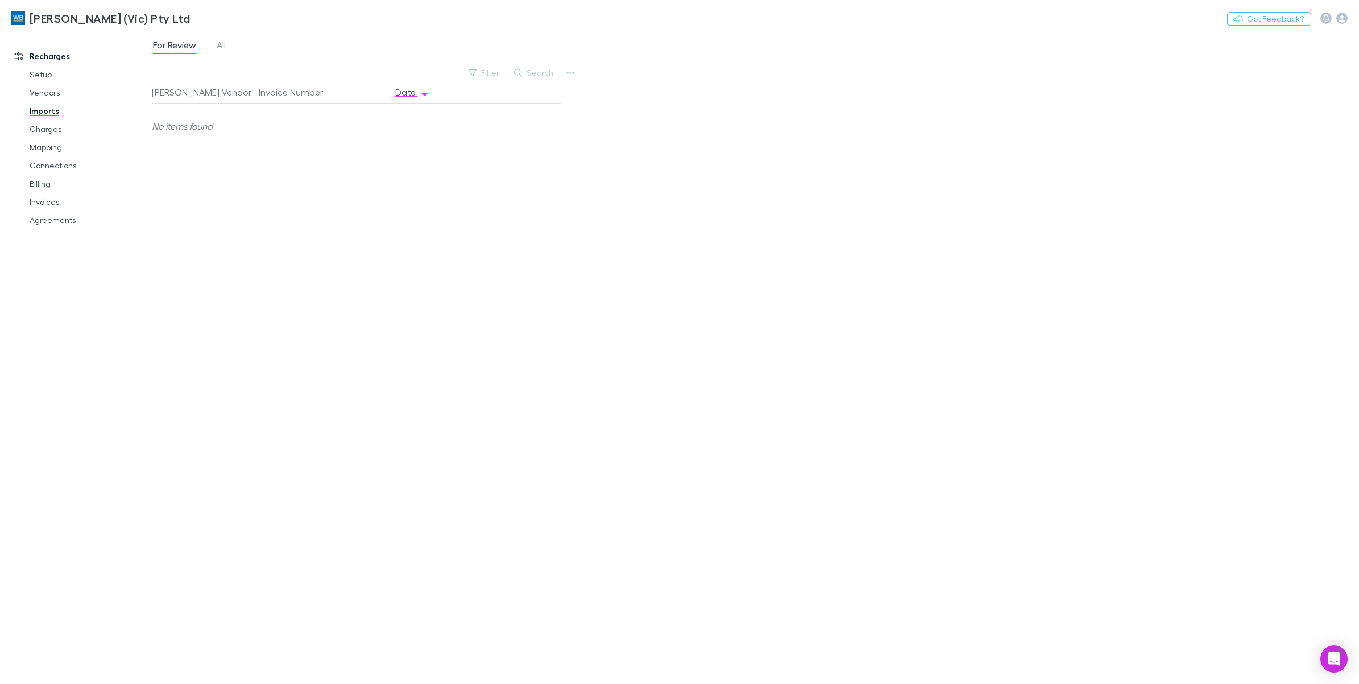
click at [220, 46] on span "All" at bounding box center [221, 46] width 9 height 15
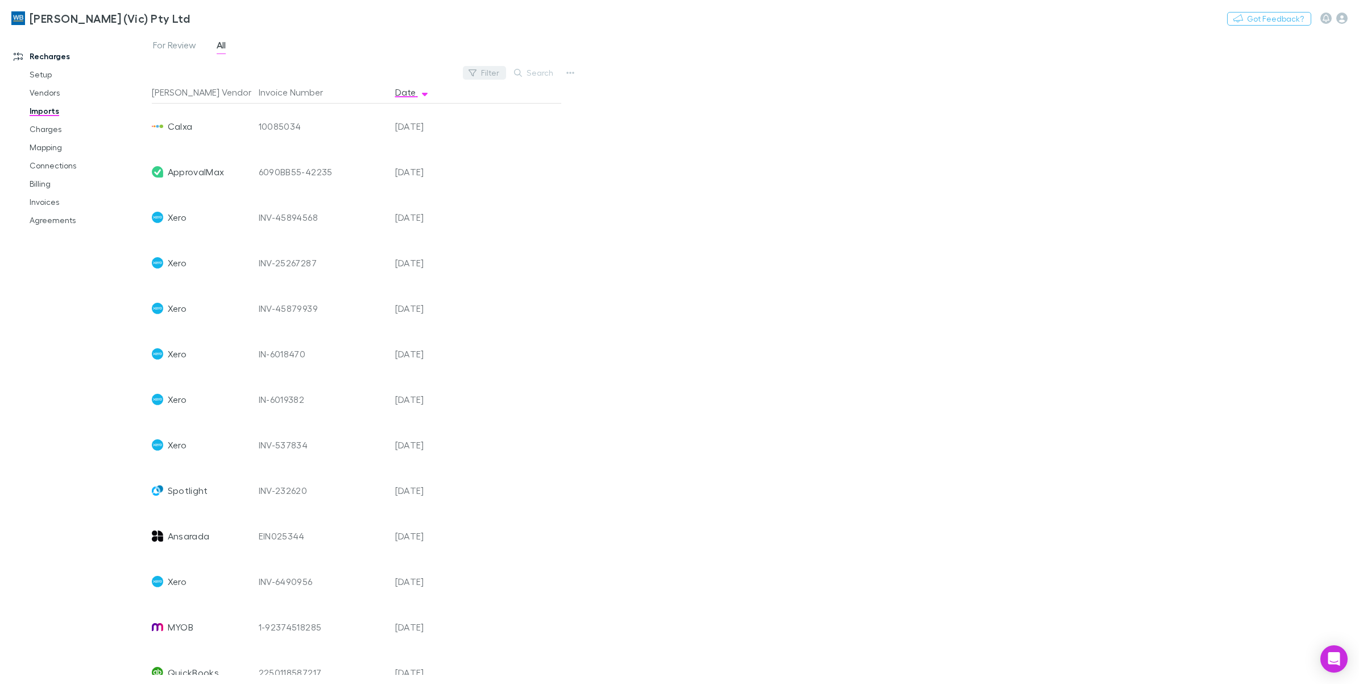
click at [483, 70] on button "Filter" at bounding box center [484, 73] width 43 height 14
click at [355, 311] on li "Spotlight" at bounding box center [408, 310] width 198 height 18
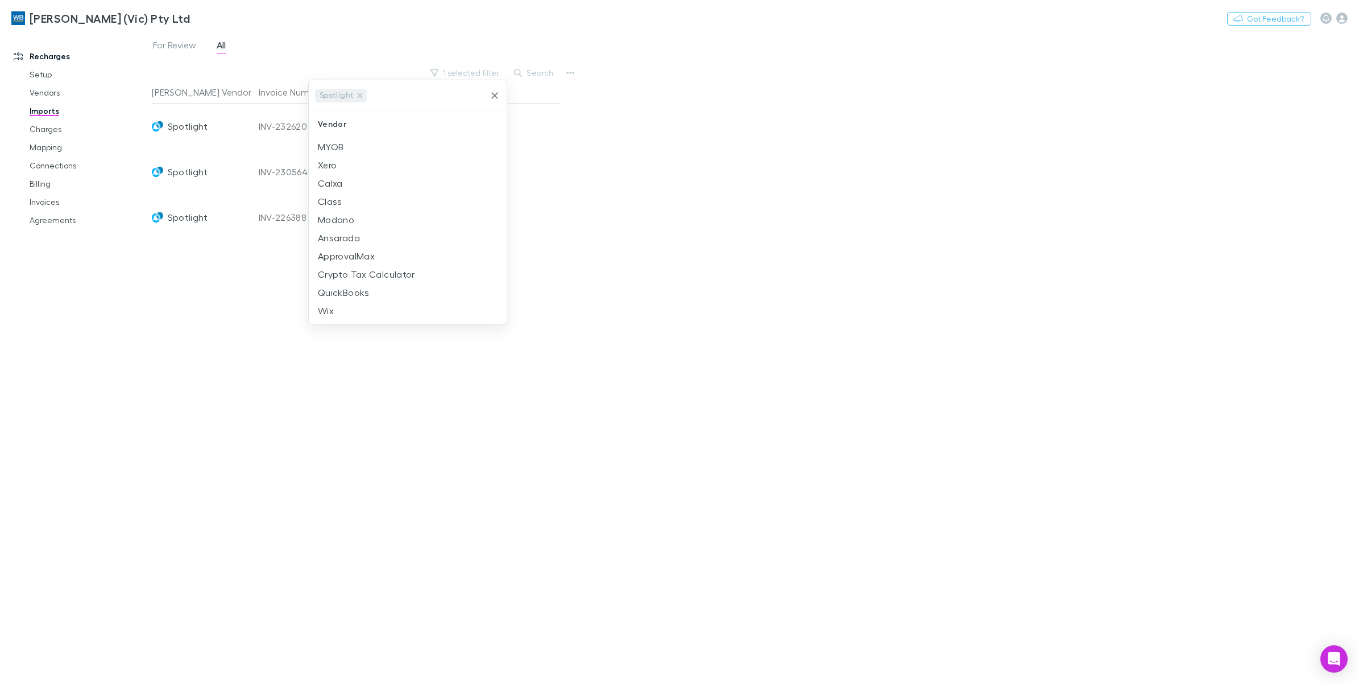
click at [616, 242] on div at bounding box center [679, 342] width 1359 height 684
click at [58, 131] on link "Charges" at bounding box center [89, 129] width 142 height 18
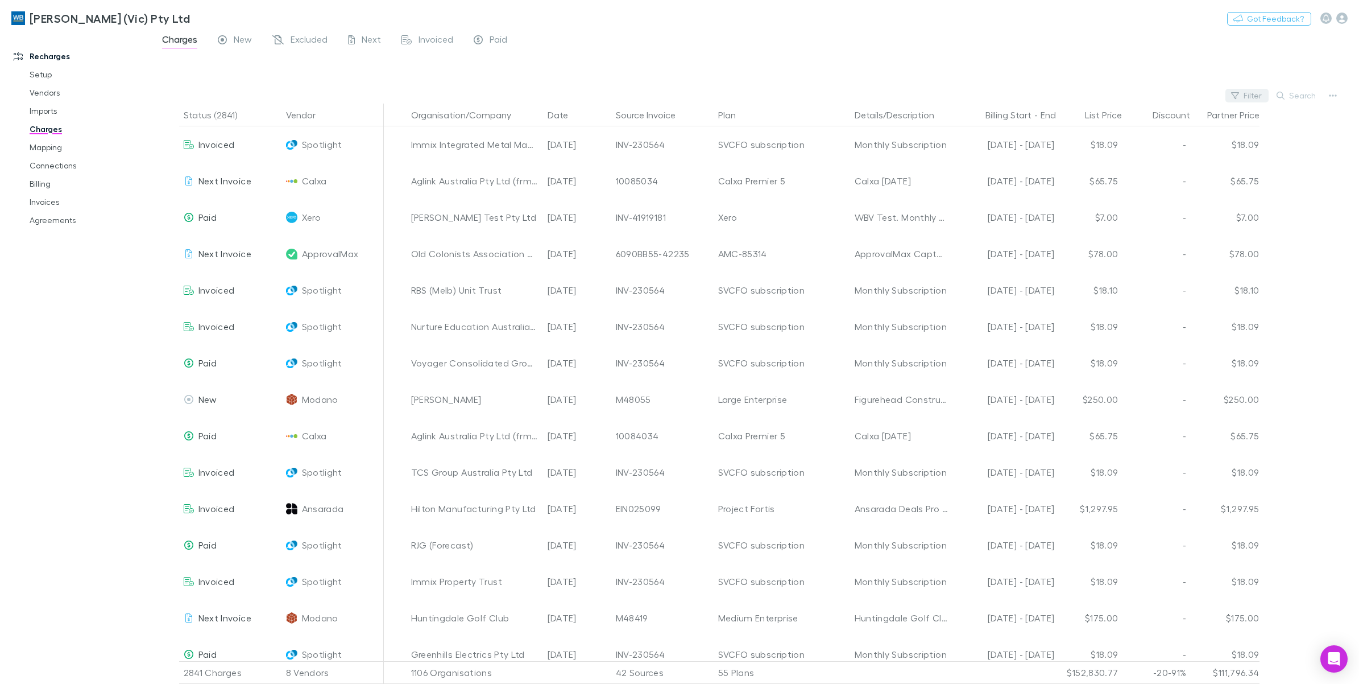
click at [1247, 97] on button "Filter" at bounding box center [1247, 96] width 43 height 14
click at [1125, 175] on li "Spotlight" at bounding box center [1171, 170] width 198 height 18
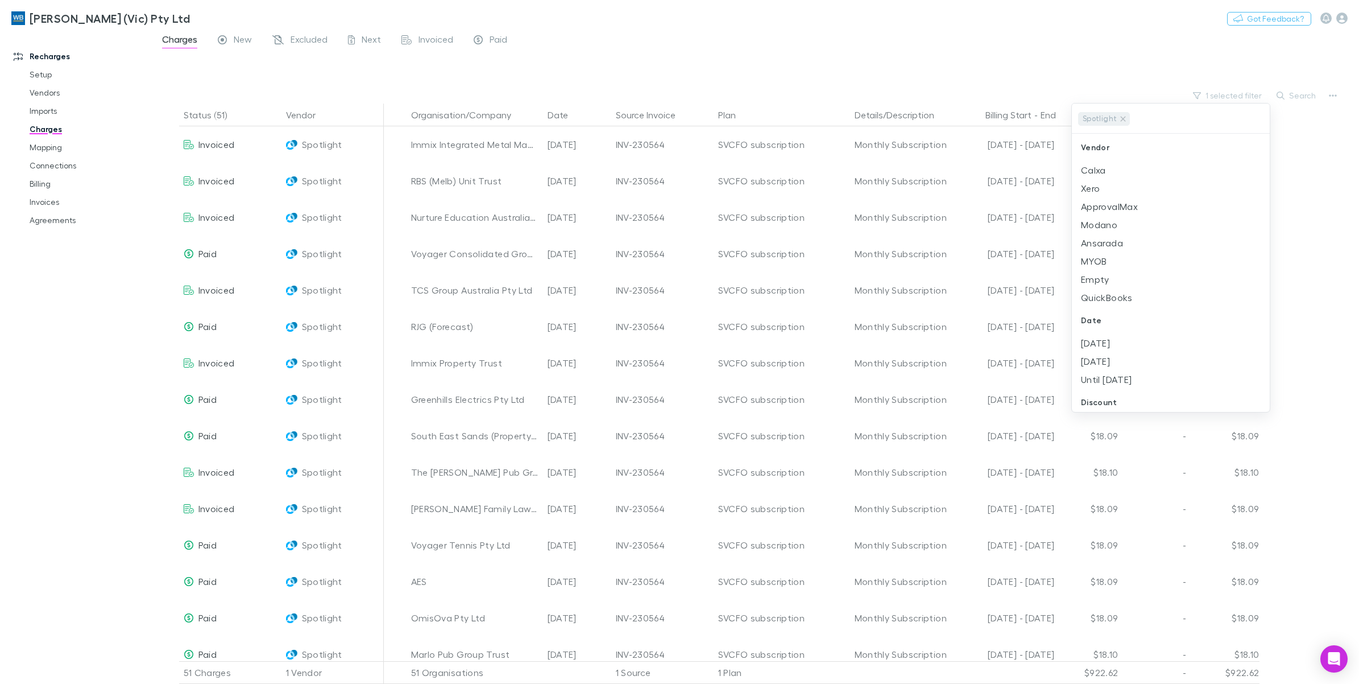
click at [1294, 100] on div at bounding box center [679, 342] width 1359 height 684
click at [34, 205] on link "Invoices" at bounding box center [89, 202] width 142 height 18
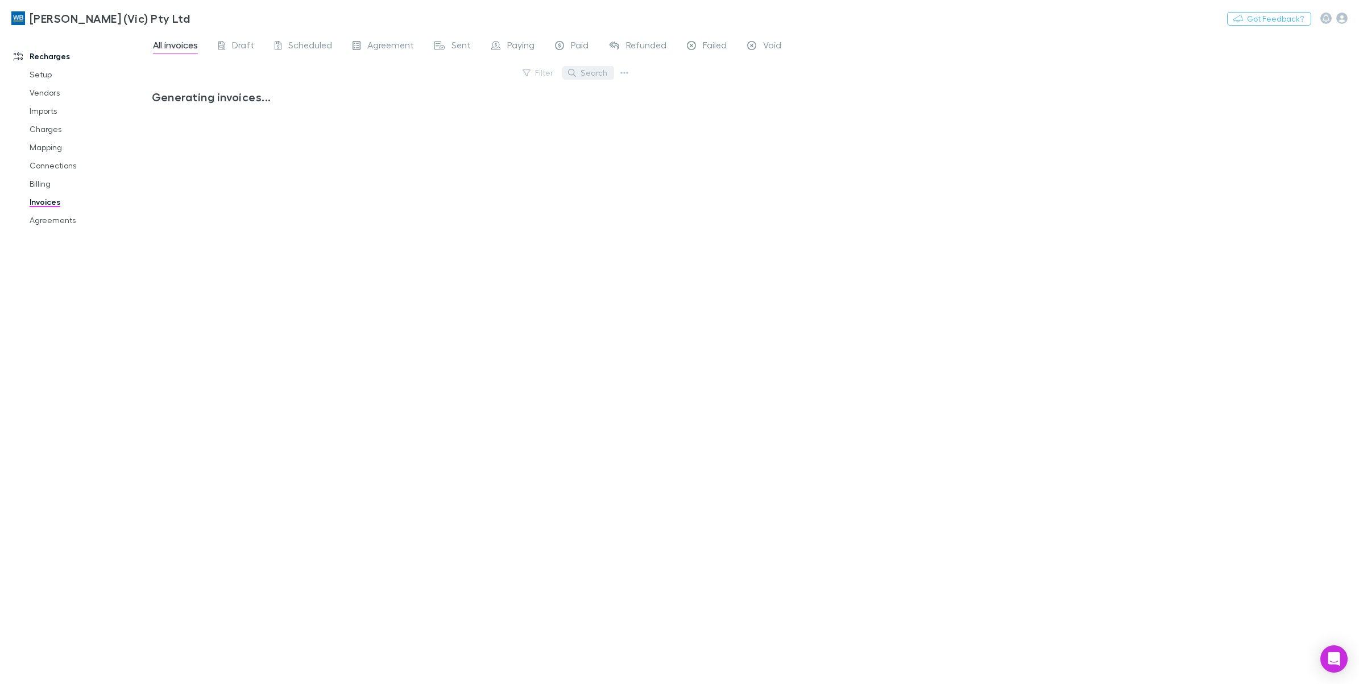
click at [594, 72] on button "Search" at bounding box center [589, 73] width 52 height 14
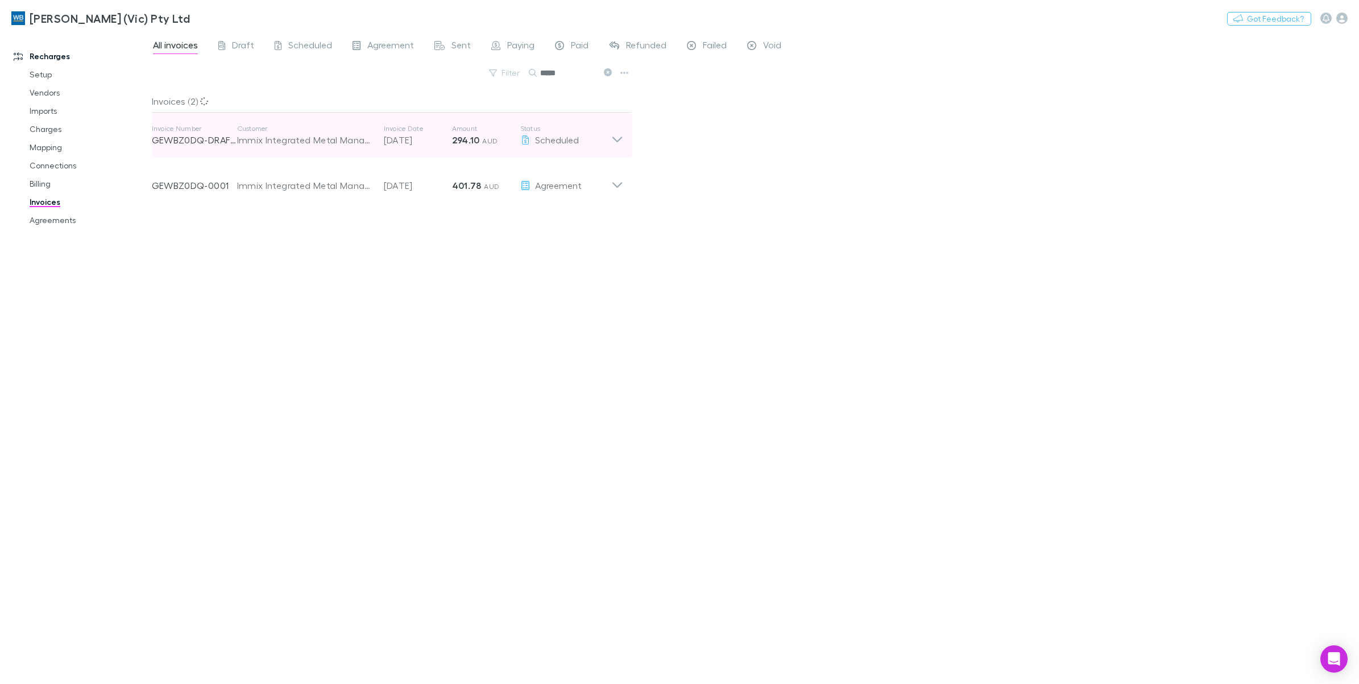
type input "*****"
click at [613, 134] on icon at bounding box center [617, 135] width 12 height 23
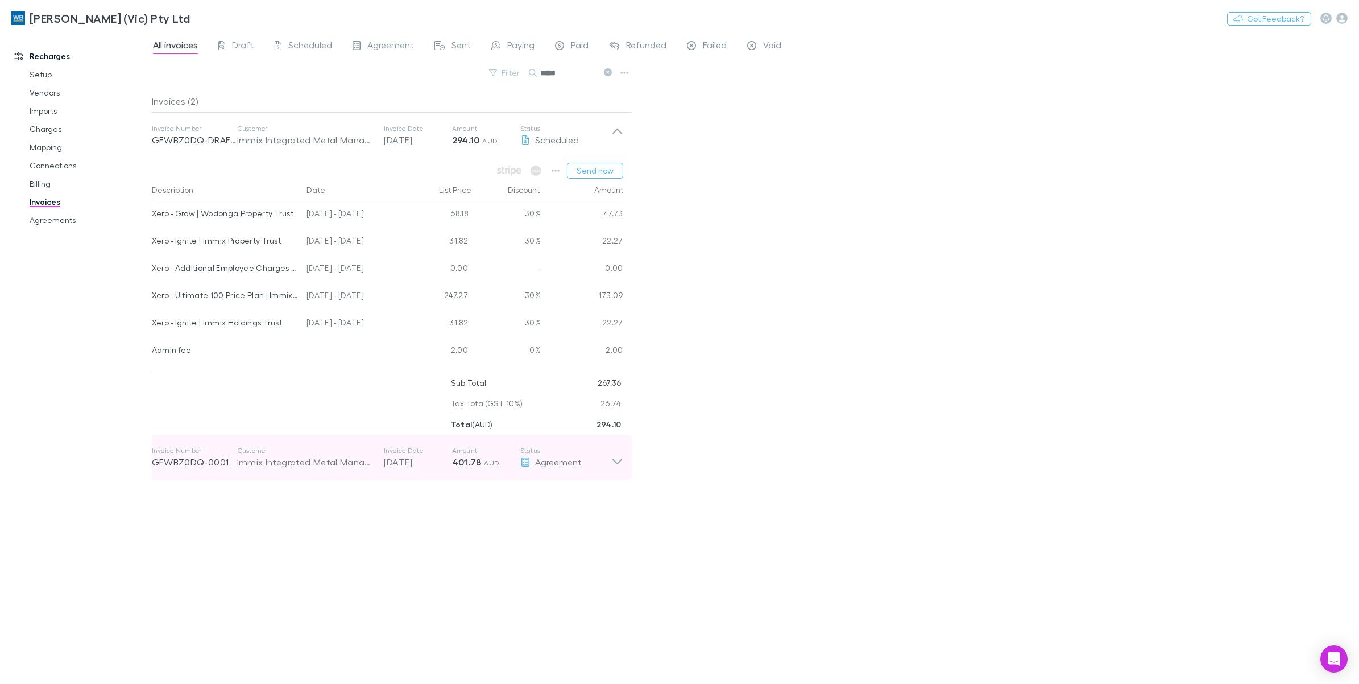
click at [620, 464] on icon at bounding box center [617, 457] width 12 height 23
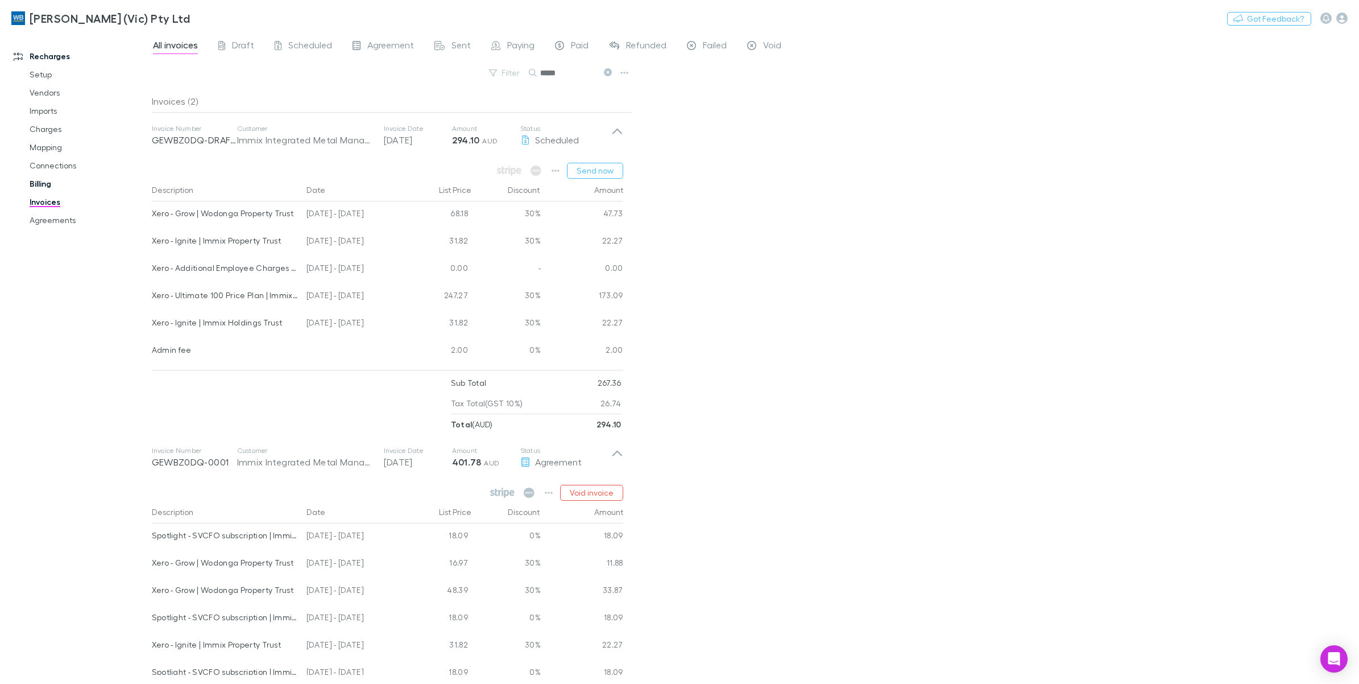
click at [44, 191] on link "Billing" at bounding box center [89, 184] width 142 height 18
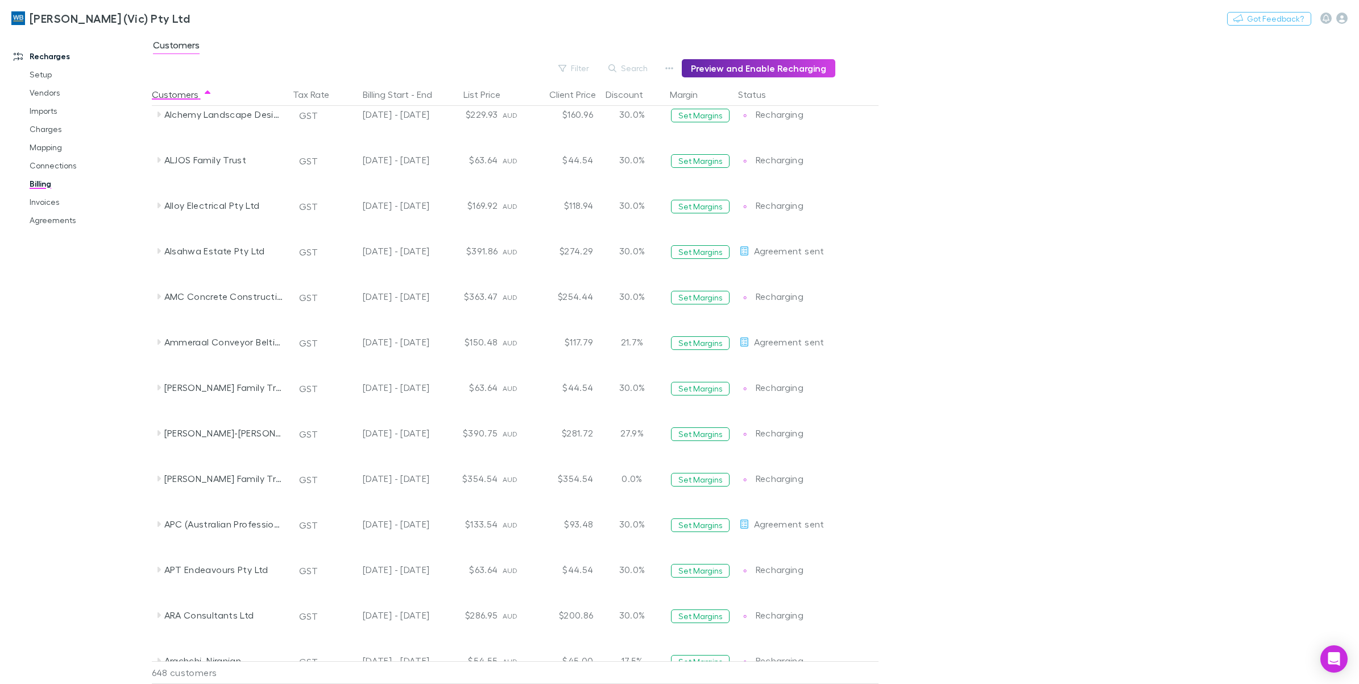
scroll to position [1066, 0]
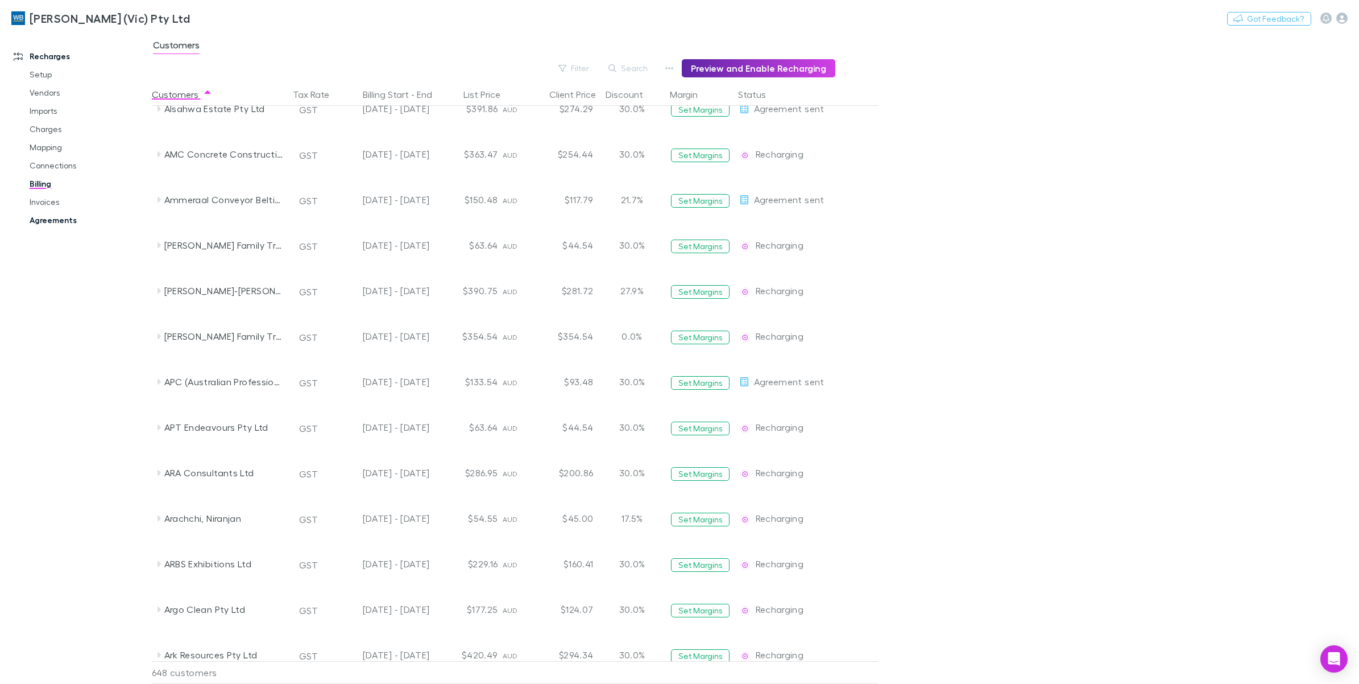
click at [53, 226] on link "Agreements" at bounding box center [89, 220] width 142 height 18
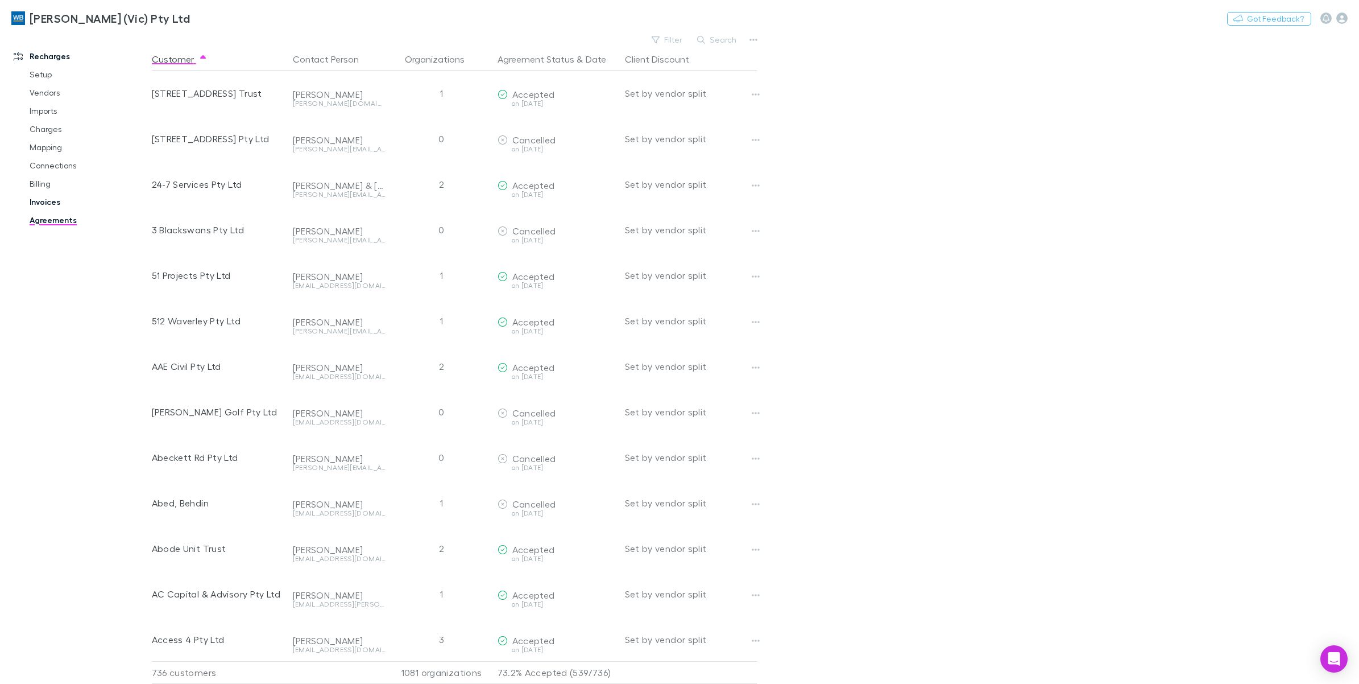
click at [46, 203] on link "Invoices" at bounding box center [89, 202] width 142 height 18
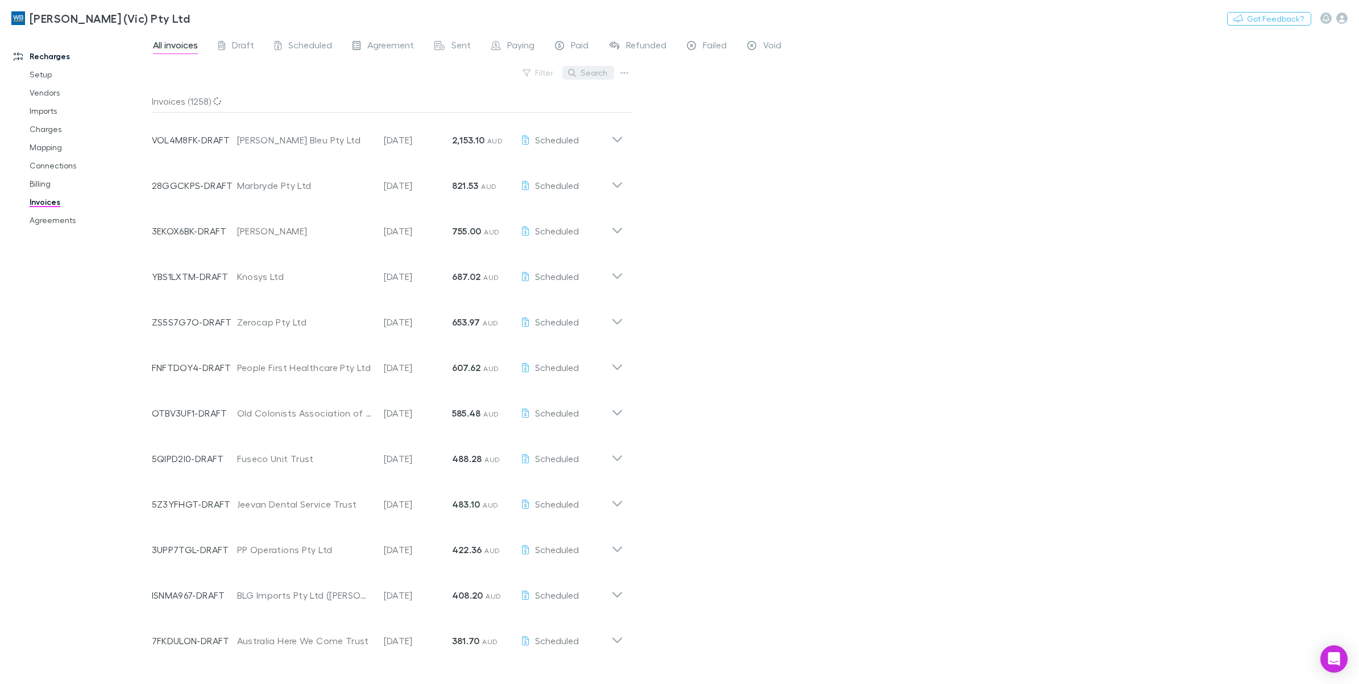
click at [593, 75] on button "Search" at bounding box center [589, 73] width 52 height 14
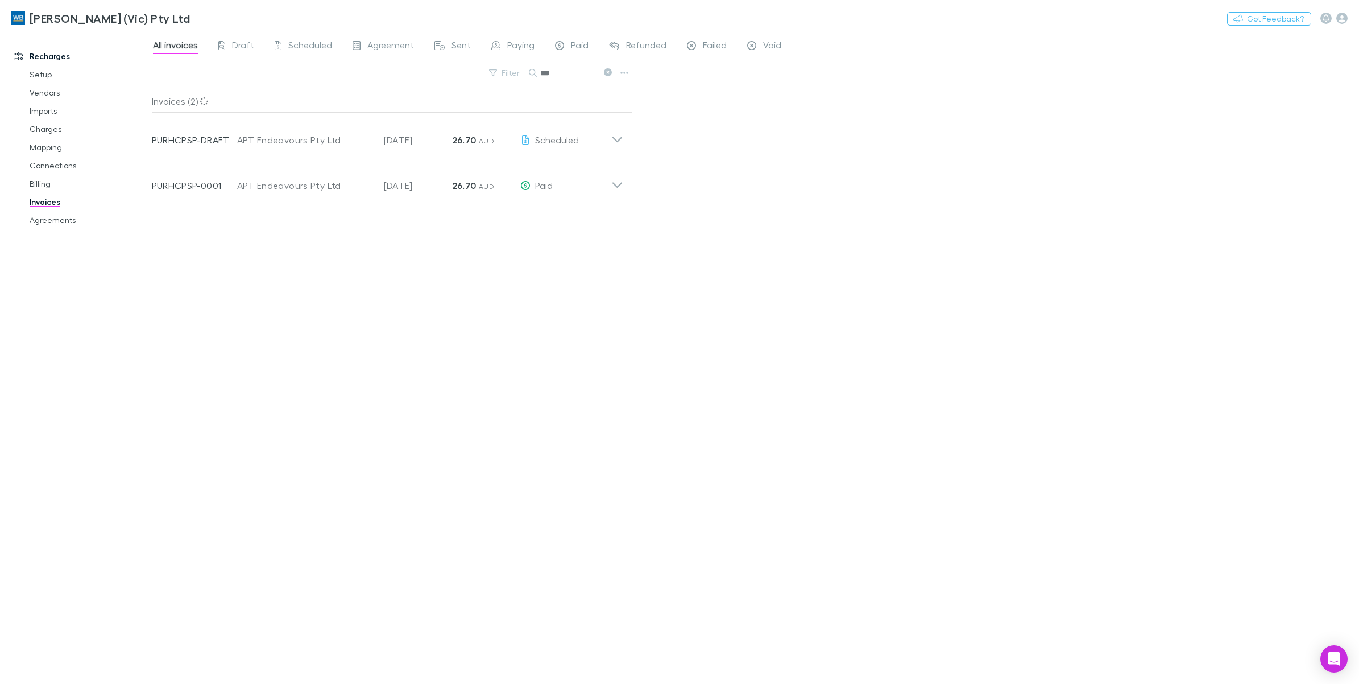
click at [570, 68] on input "***" at bounding box center [568, 73] width 57 height 16
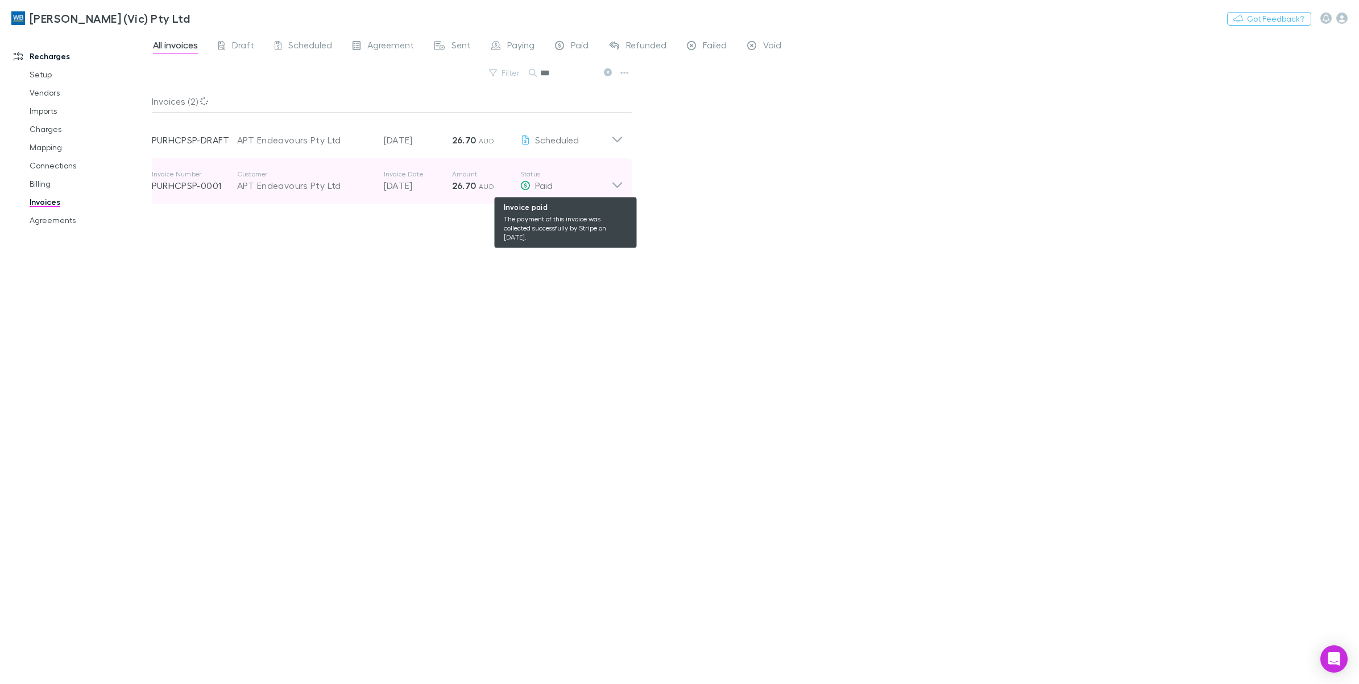
type input "***"
click at [606, 184] on div "Paid" at bounding box center [565, 186] width 91 height 14
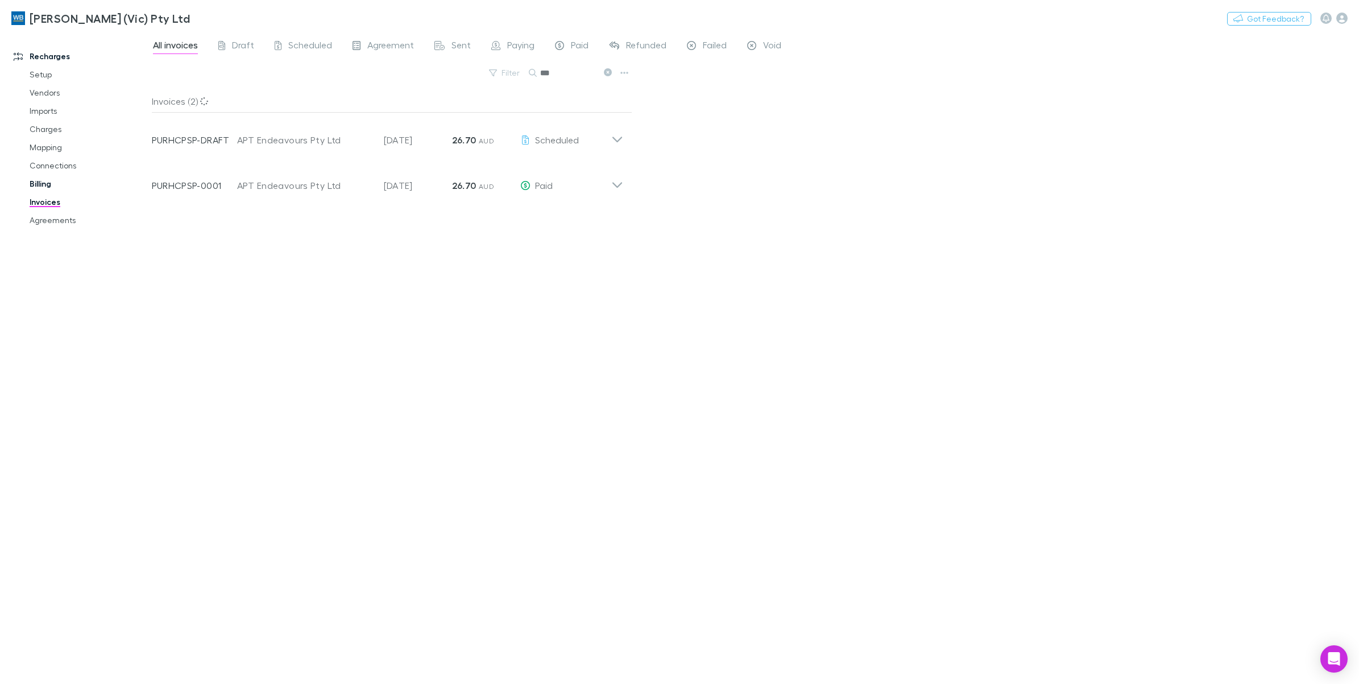
click at [43, 184] on link "Billing" at bounding box center [89, 184] width 142 height 18
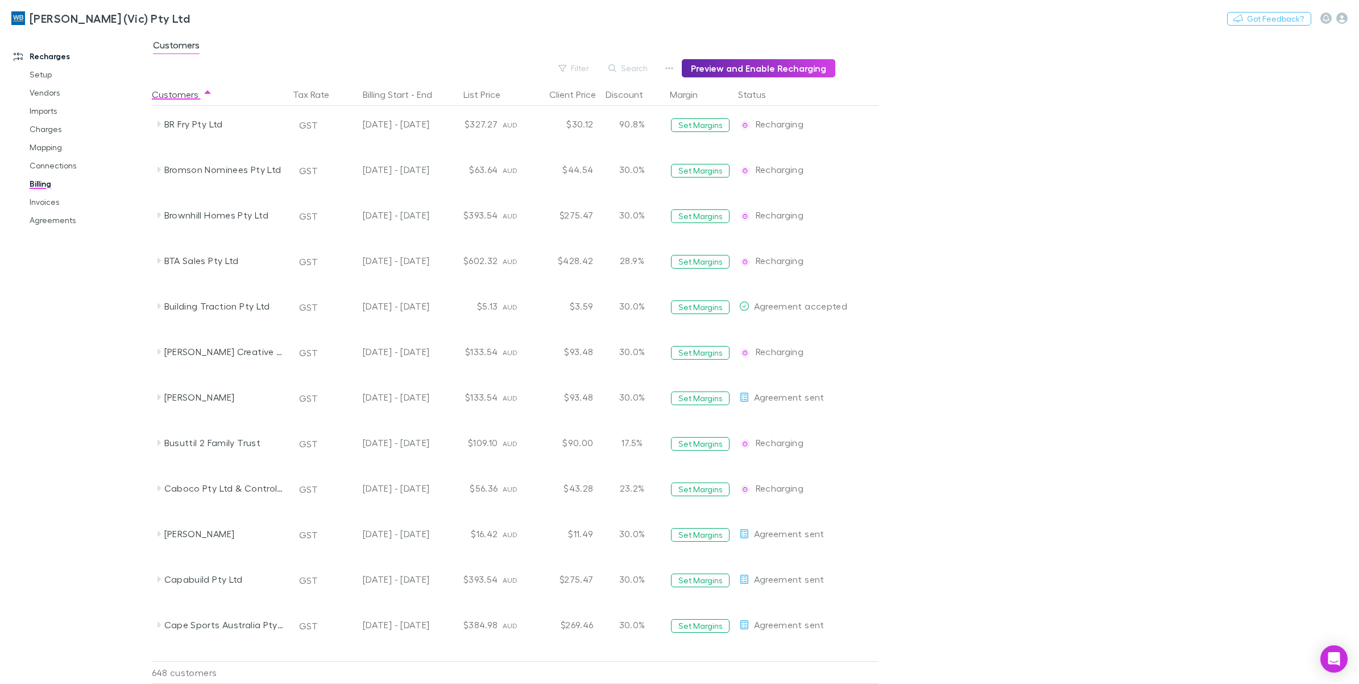
scroll to position [3568, 0]
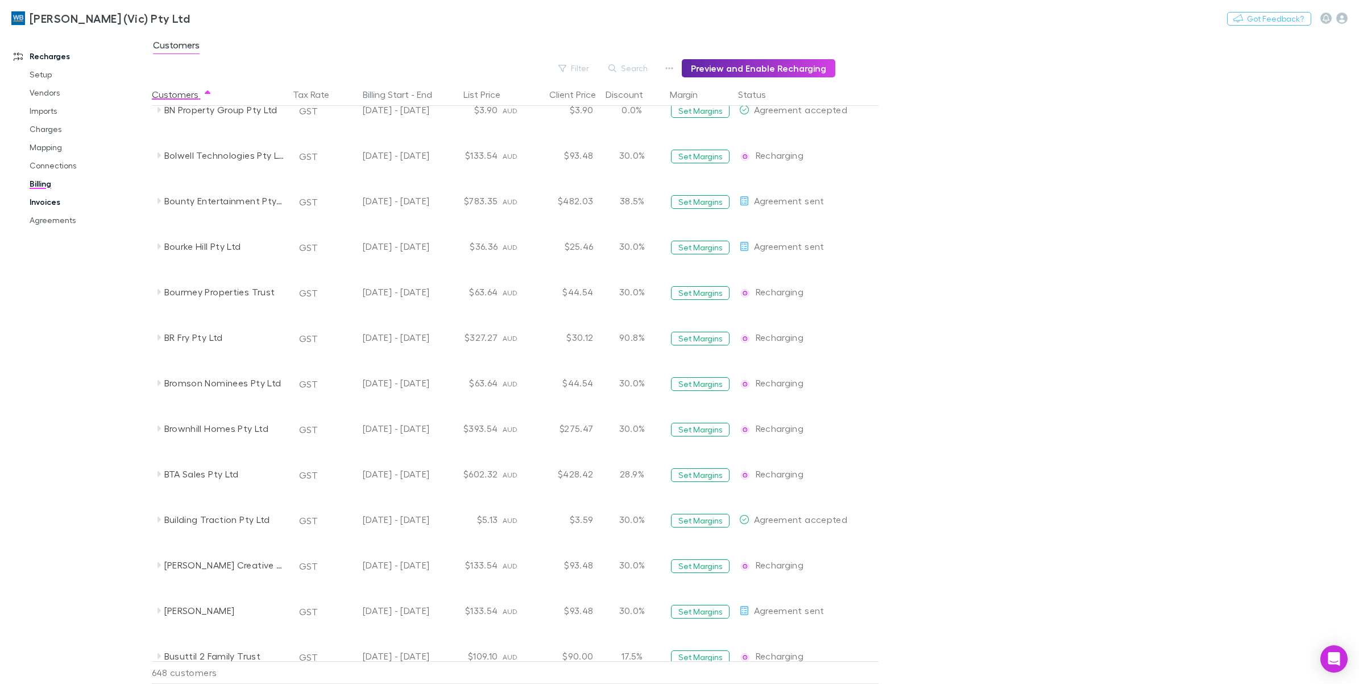
click at [47, 208] on link "Invoices" at bounding box center [89, 202] width 142 height 18
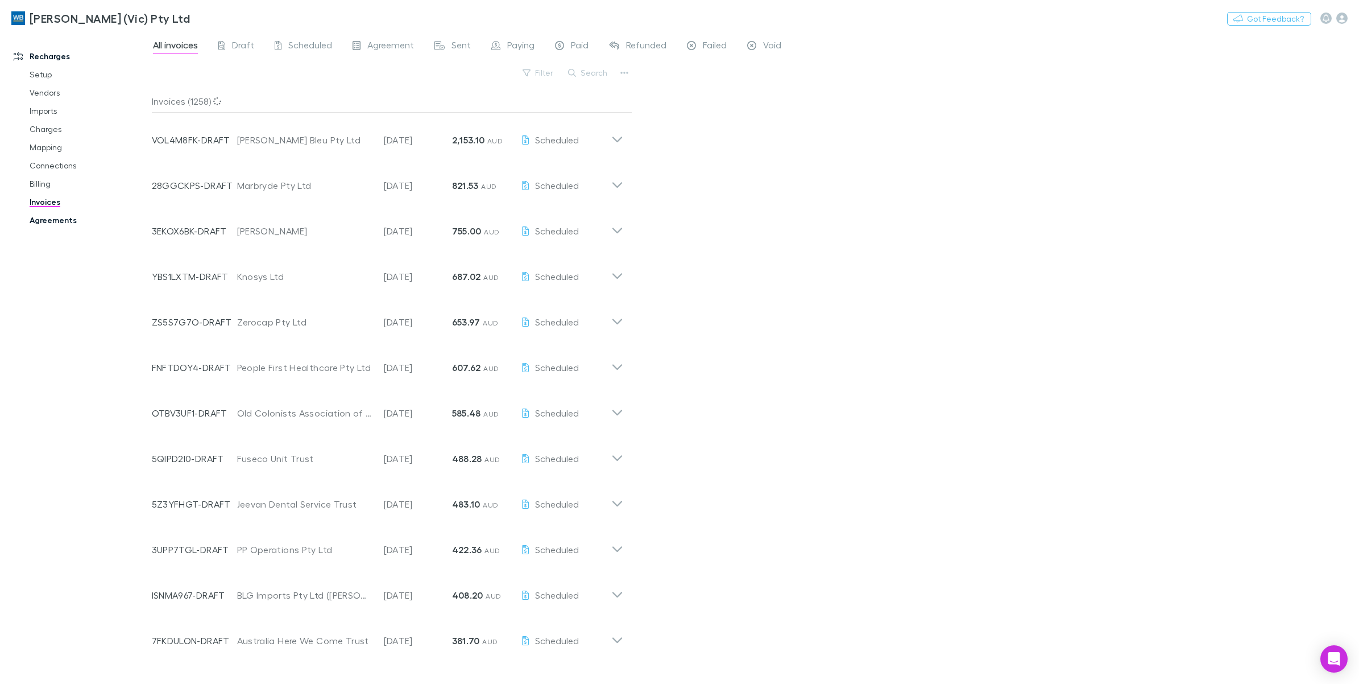
click at [67, 220] on link "Agreements" at bounding box center [89, 220] width 142 height 18
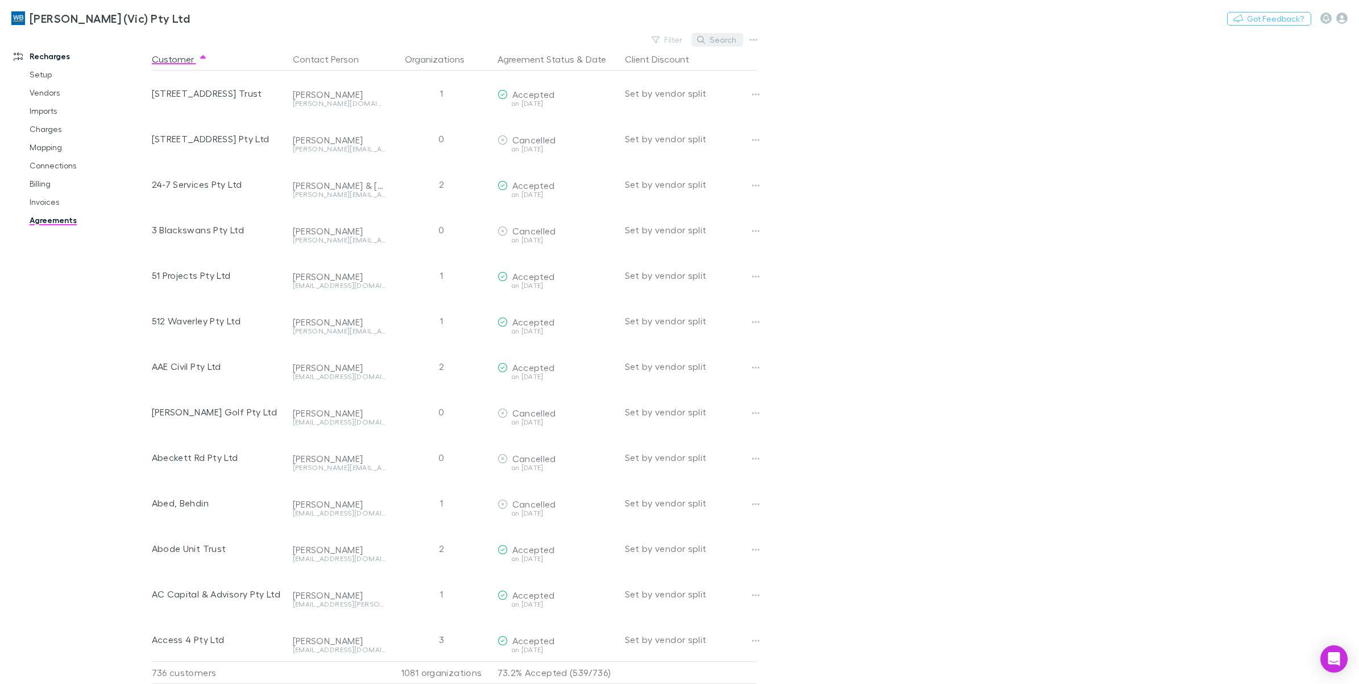
click at [729, 44] on button "Search" at bounding box center [718, 40] width 52 height 14
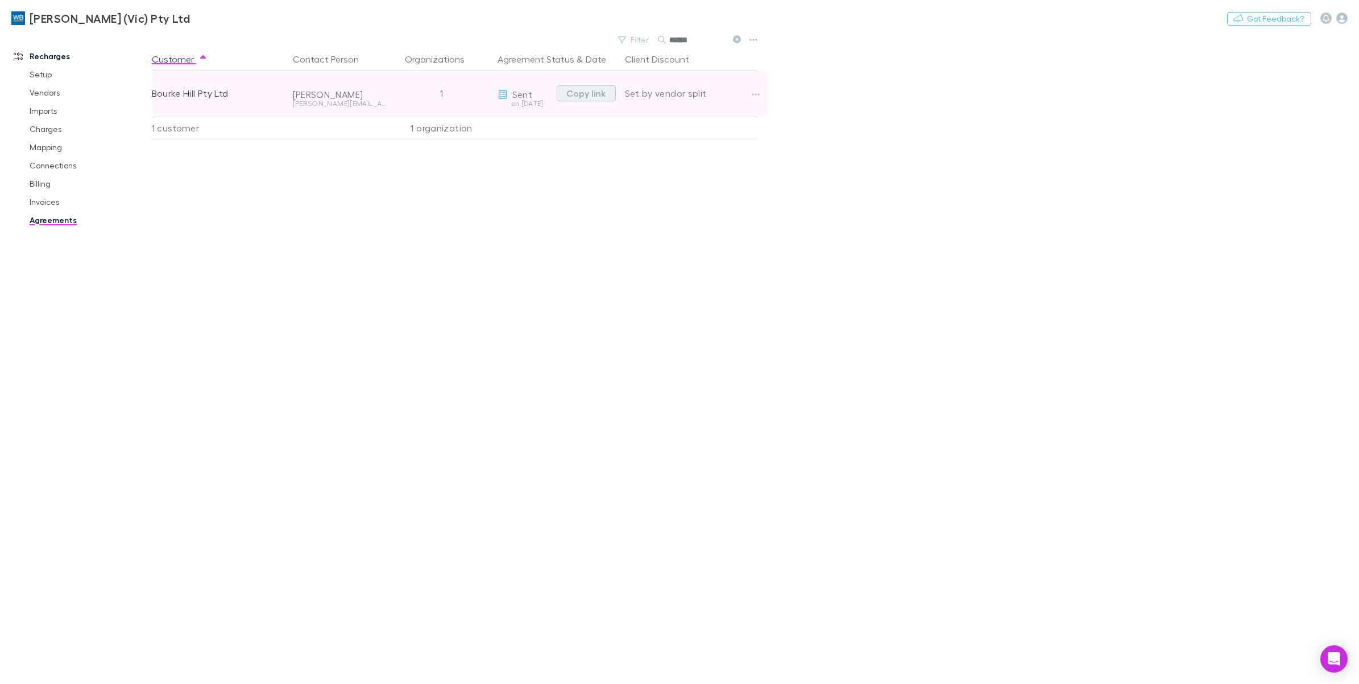
type input "******"
click at [583, 95] on button "Copy link" at bounding box center [586, 93] width 59 height 16
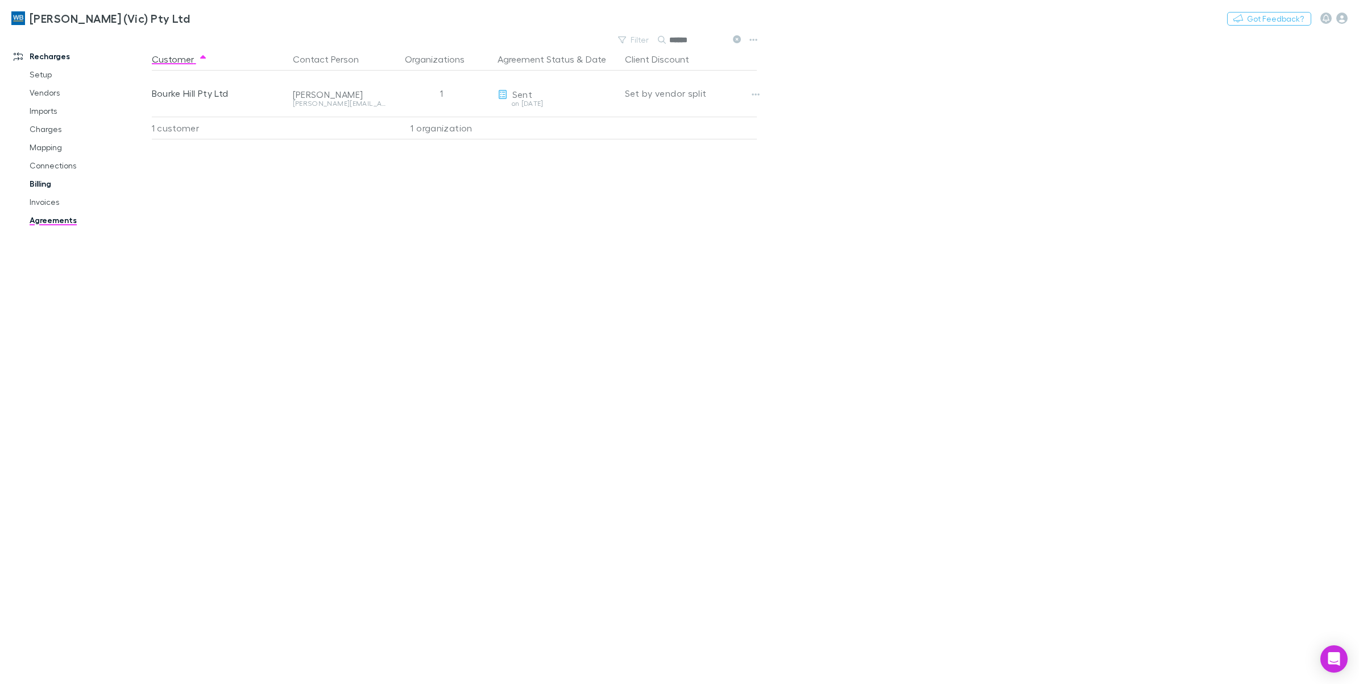
click at [49, 187] on link "Billing" at bounding box center [89, 184] width 142 height 18
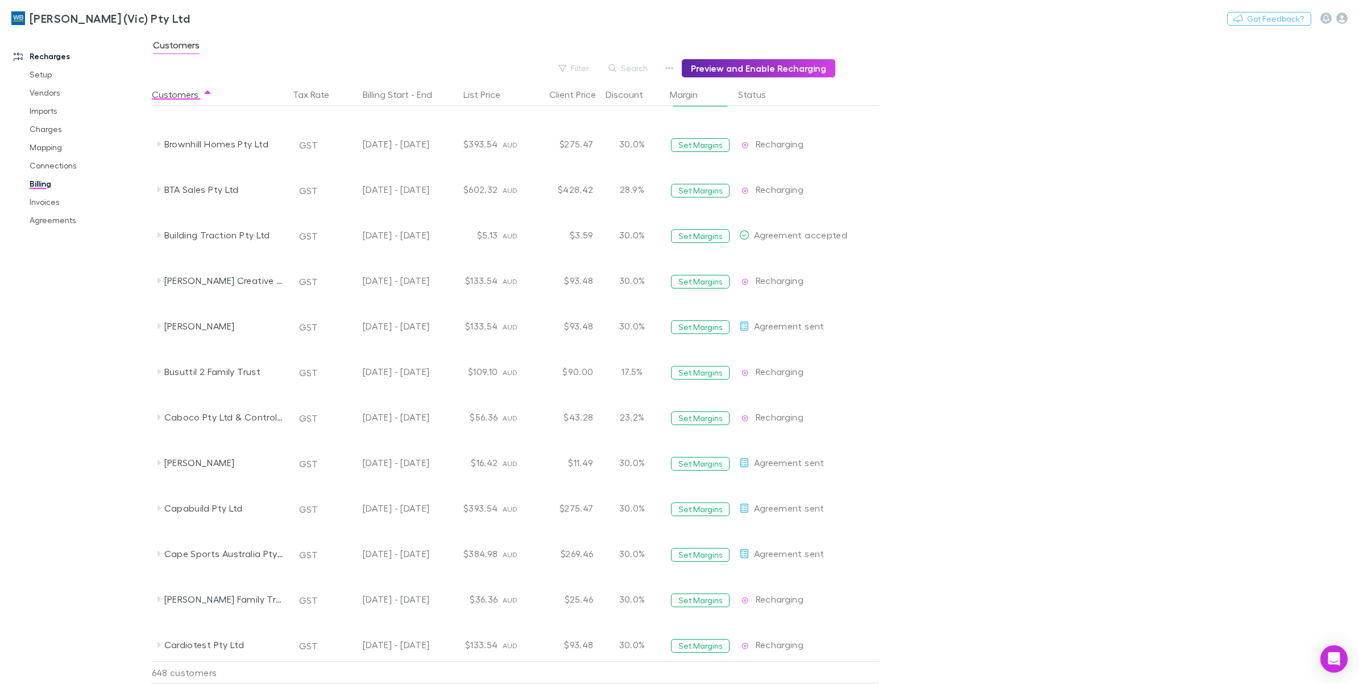
scroll to position [3923, 0]
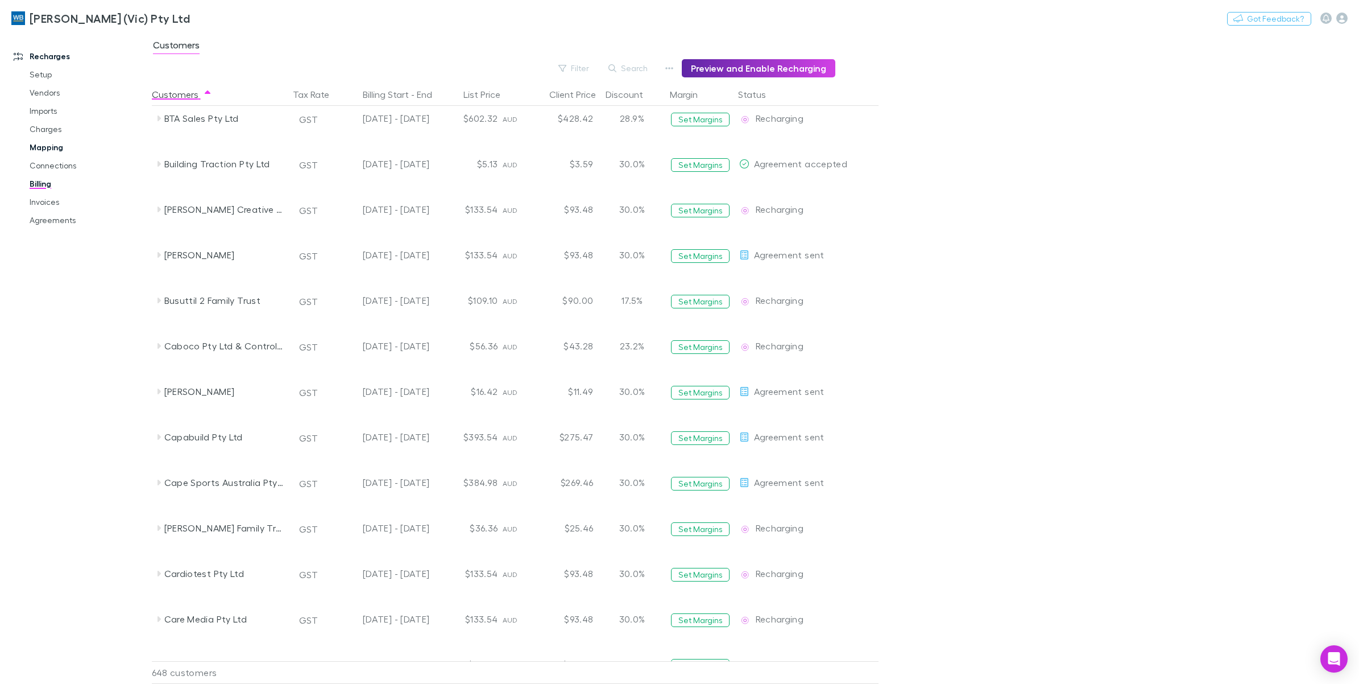
click at [41, 135] on link "Charges" at bounding box center [89, 129] width 142 height 18
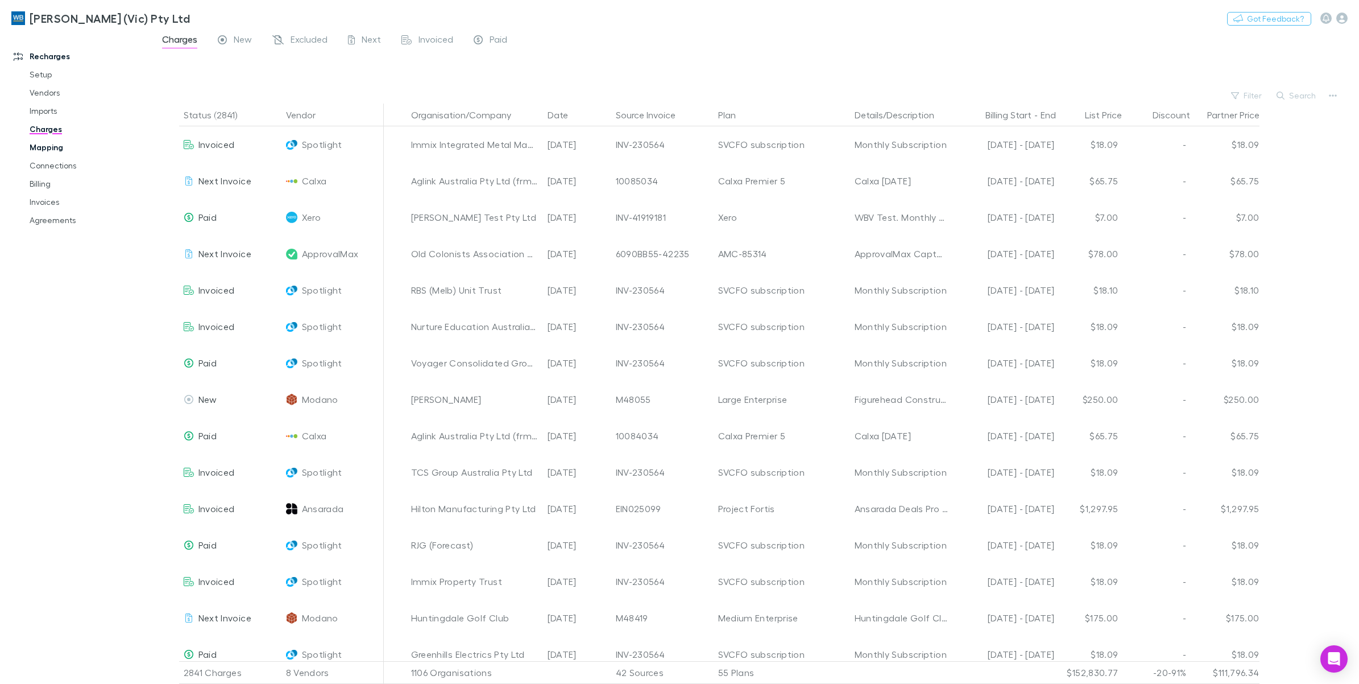
click at [53, 149] on link "Mapping" at bounding box center [89, 147] width 142 height 18
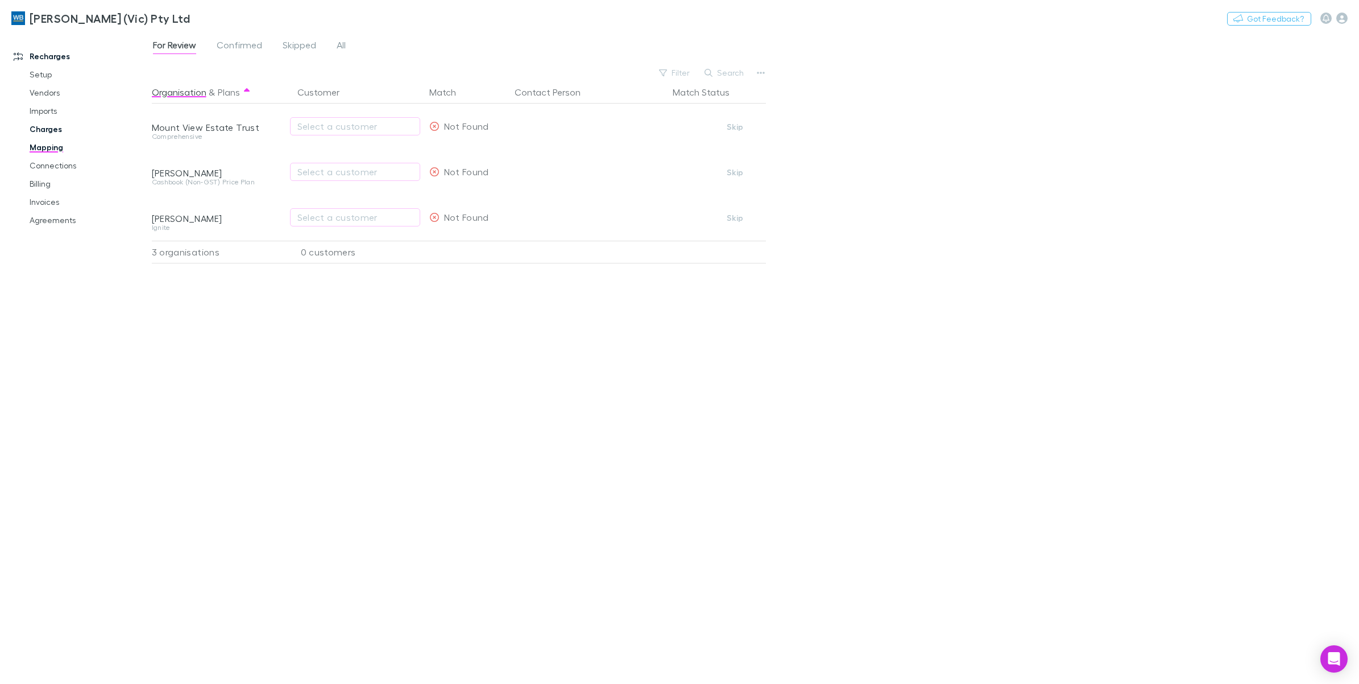
click at [43, 128] on link "Charges" at bounding box center [89, 129] width 142 height 18
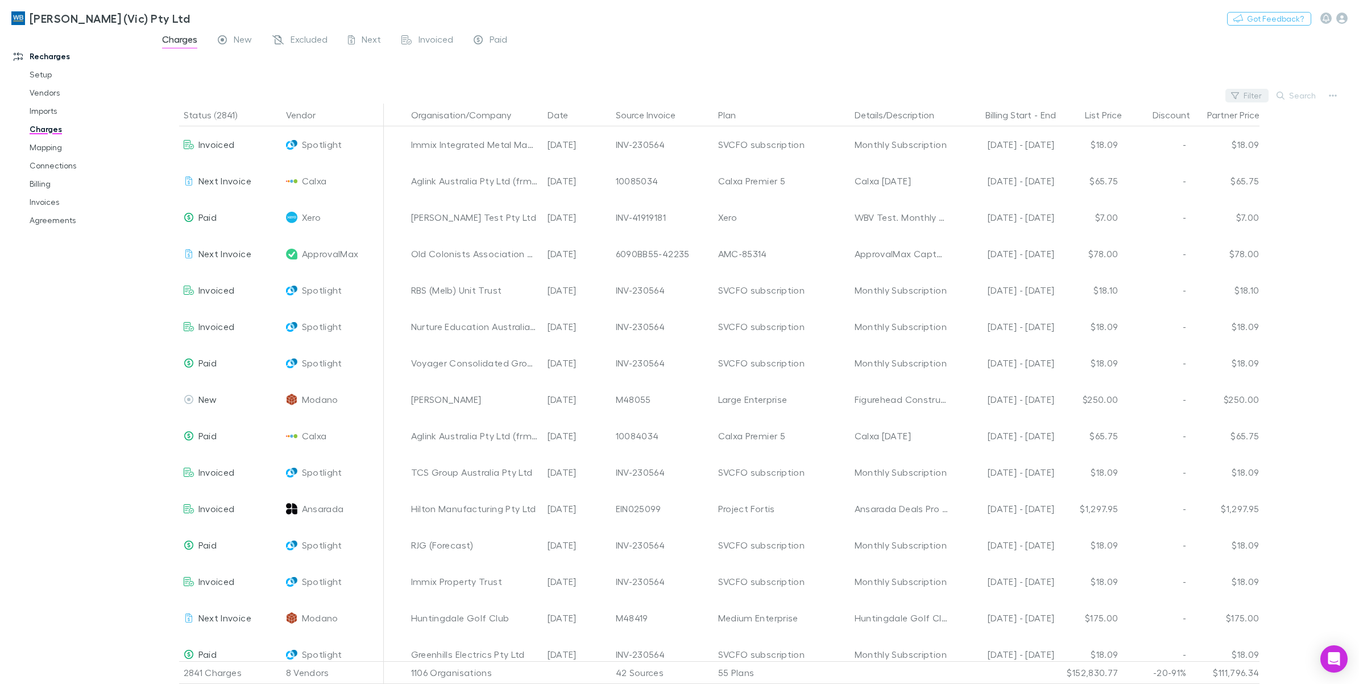
click at [1262, 94] on button "Filter" at bounding box center [1247, 96] width 43 height 14
drag, startPoint x: 1130, startPoint y: 166, endPoint x: 806, endPoint y: 303, distance: 351.5
click at [1130, 165] on li "Spotlight" at bounding box center [1171, 170] width 198 height 18
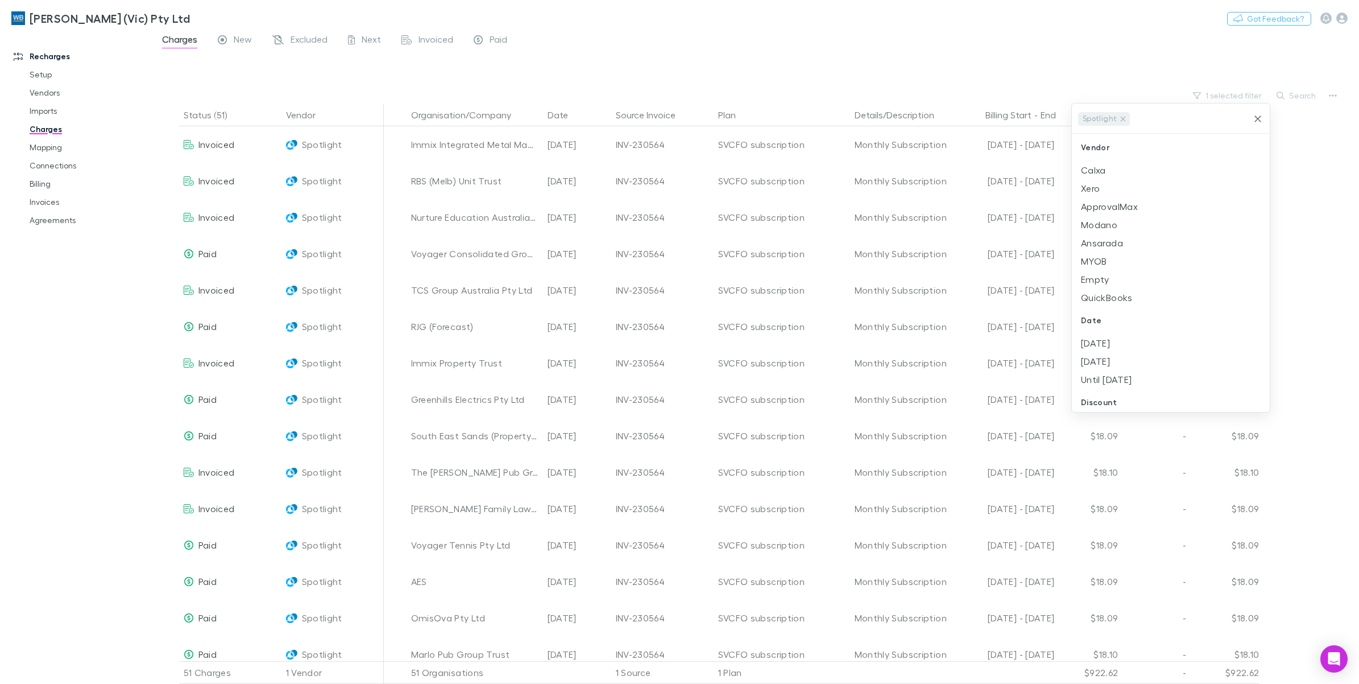
click at [772, 75] on div at bounding box center [679, 342] width 1359 height 684
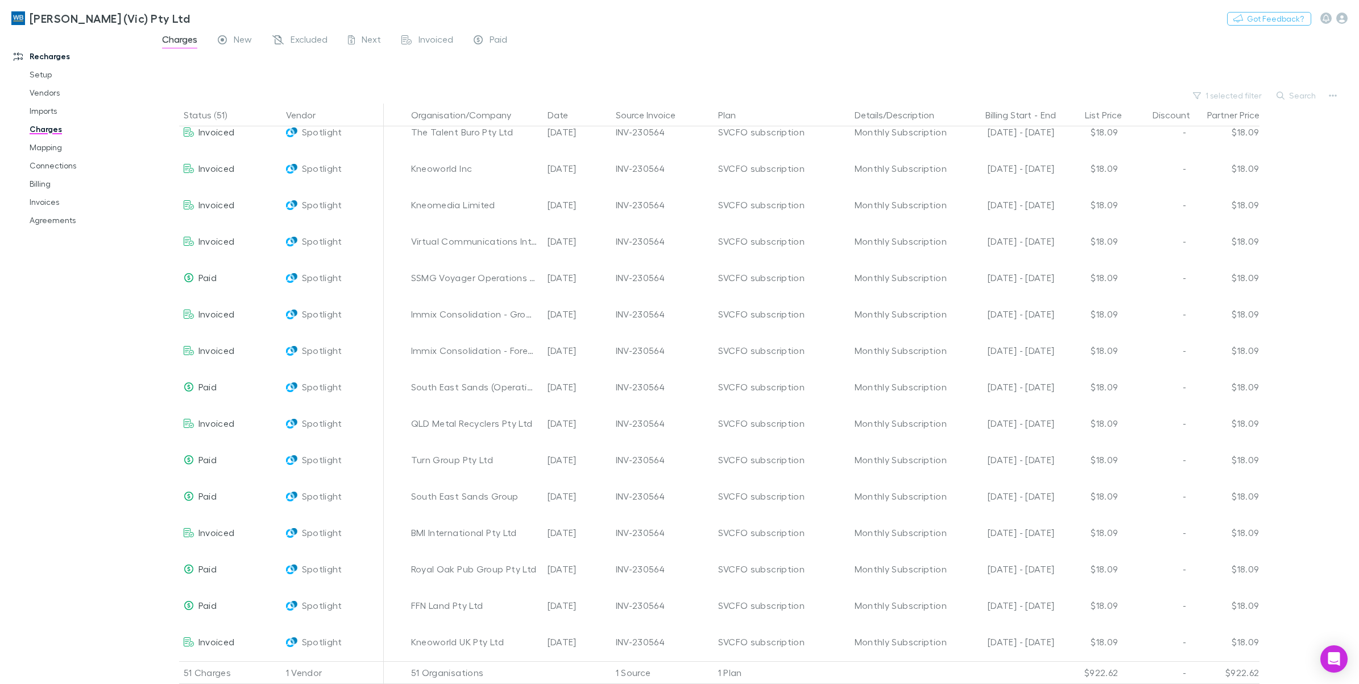
scroll to position [1325, 0]
click at [49, 110] on link "Imports" at bounding box center [89, 111] width 142 height 18
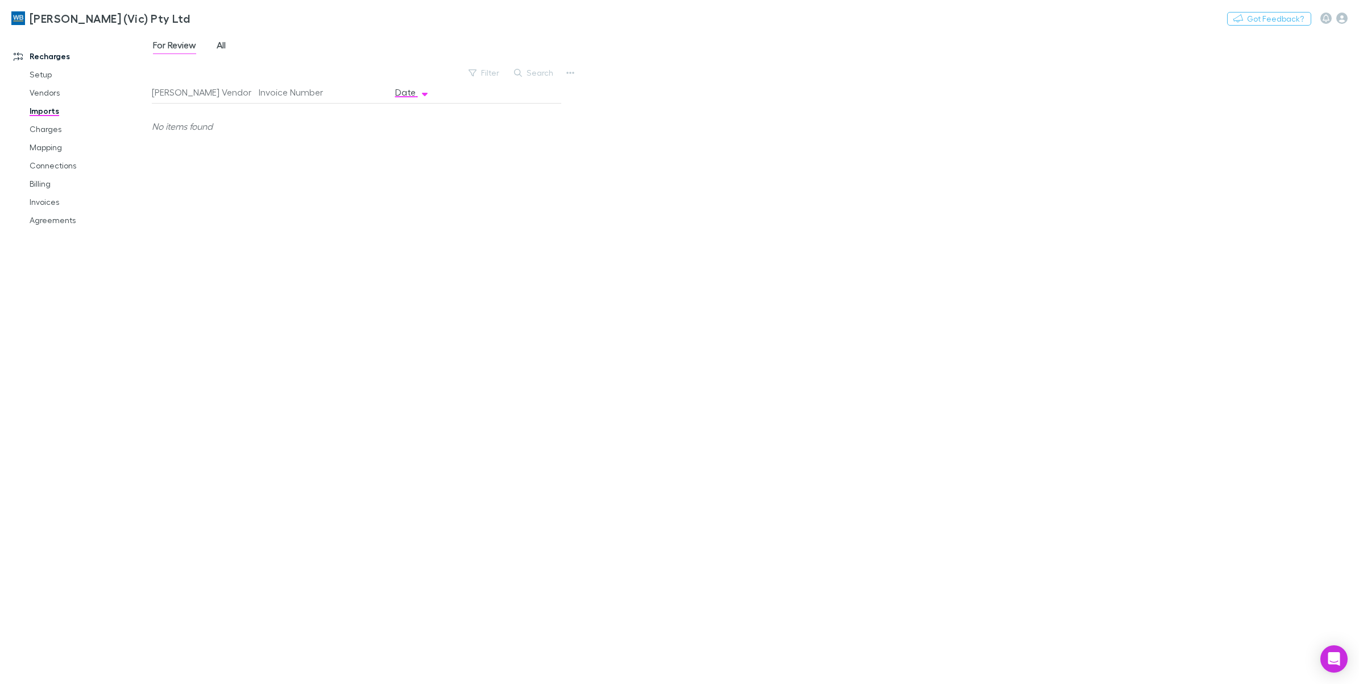
click at [220, 47] on span "All" at bounding box center [221, 46] width 9 height 15
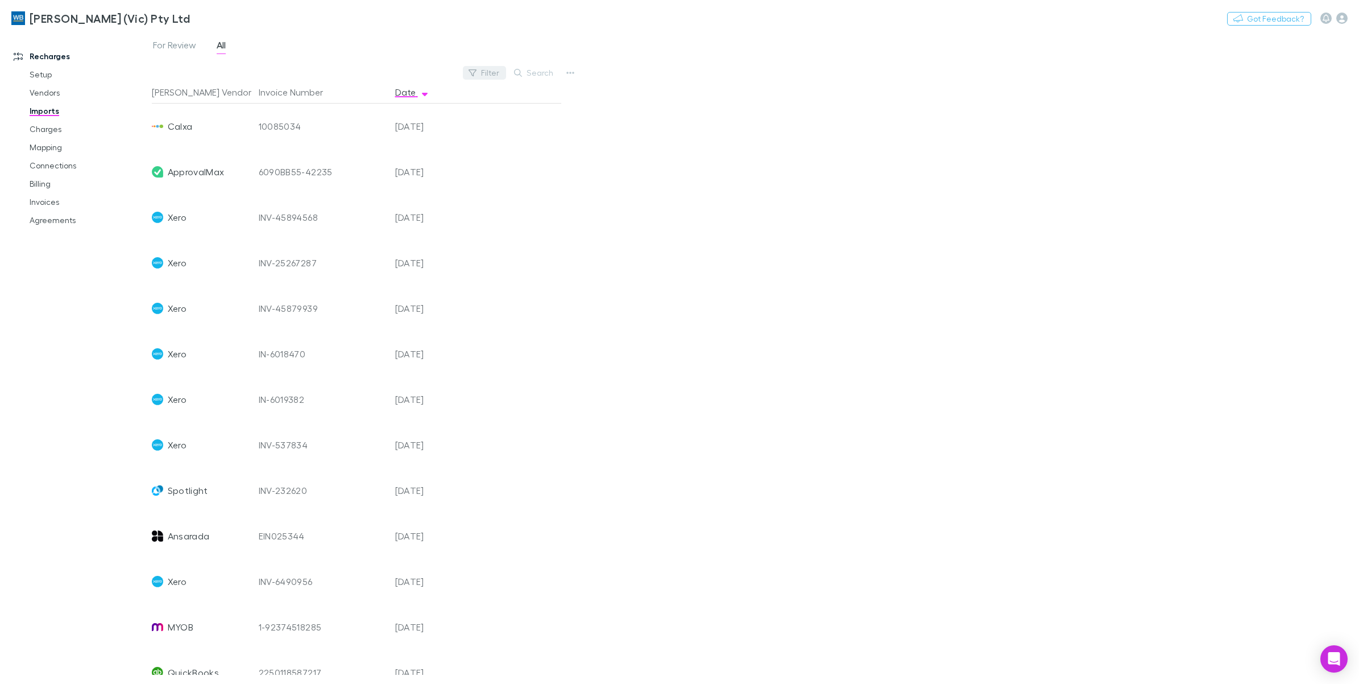
click at [482, 78] on button "Filter" at bounding box center [484, 73] width 43 height 14
click at [361, 310] on li "Spotlight" at bounding box center [408, 310] width 198 height 18
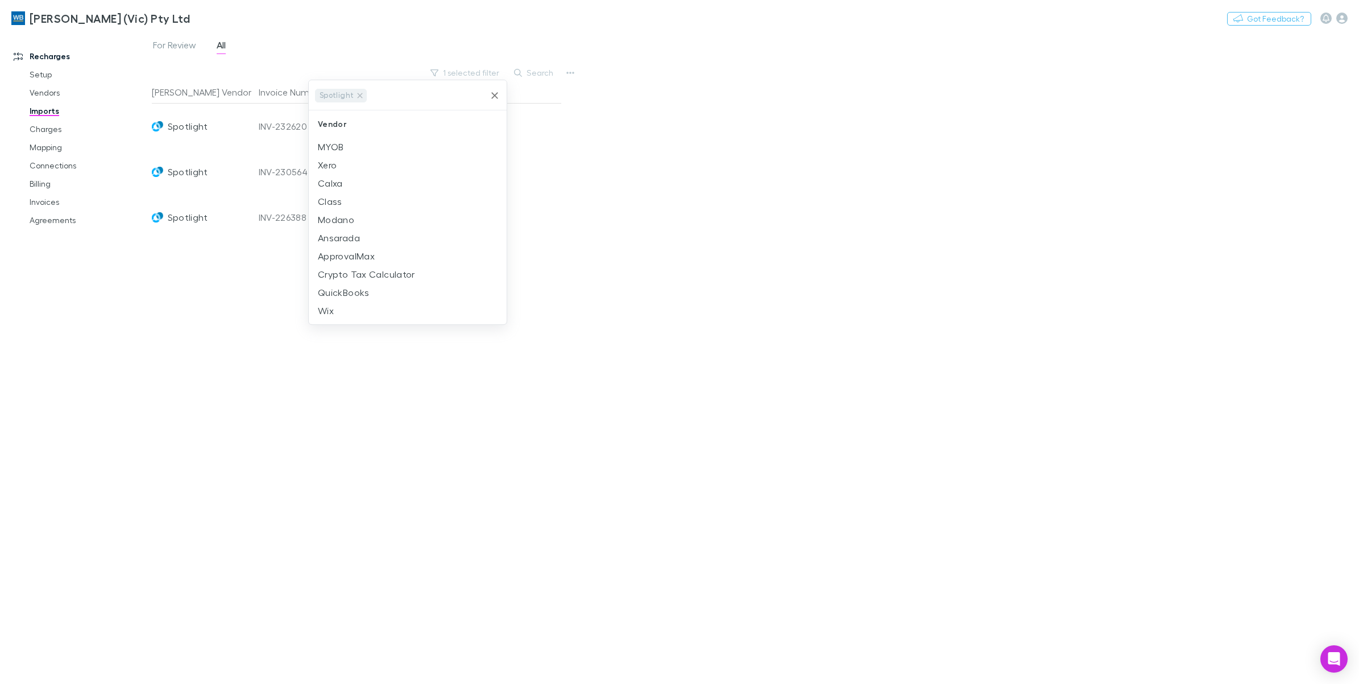
click at [245, 128] on div at bounding box center [679, 342] width 1359 height 684
click at [311, 124] on div "INV-232620" at bounding box center [322, 127] width 127 height 46
click at [44, 101] on link "Vendors" at bounding box center [89, 93] width 142 height 18
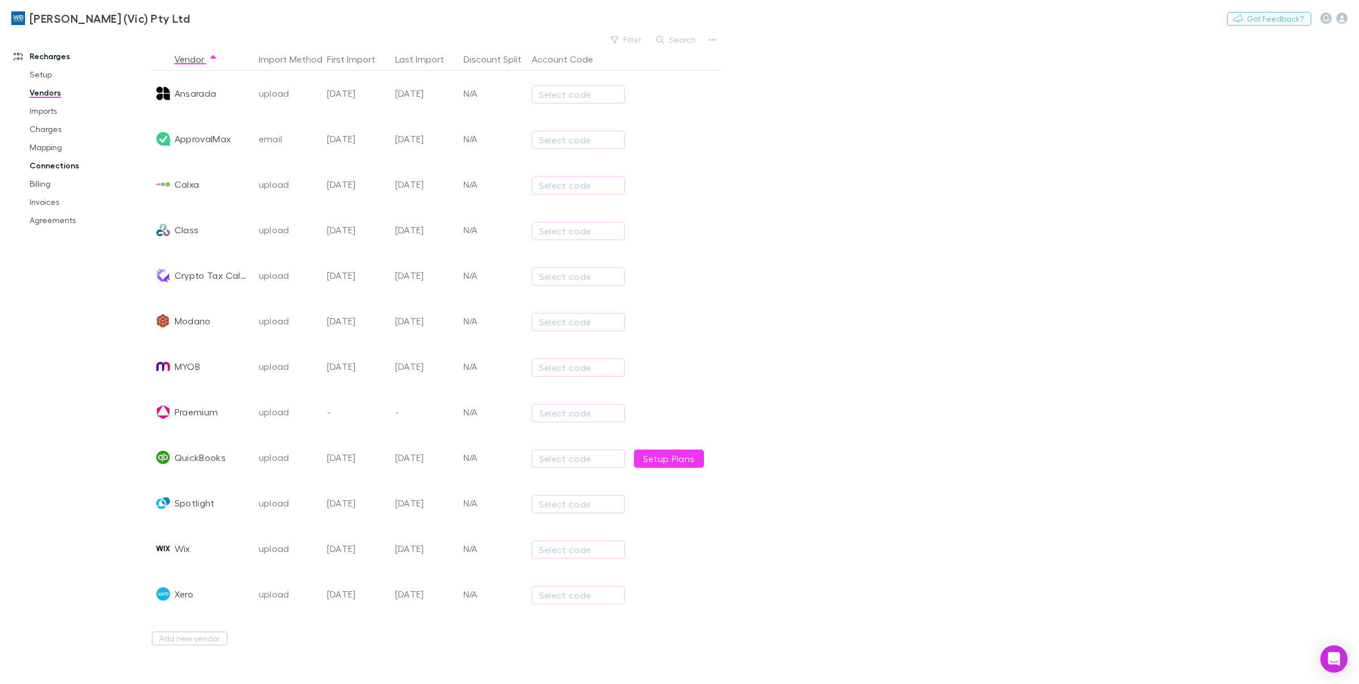
click at [63, 161] on link "Connections" at bounding box center [89, 165] width 142 height 18
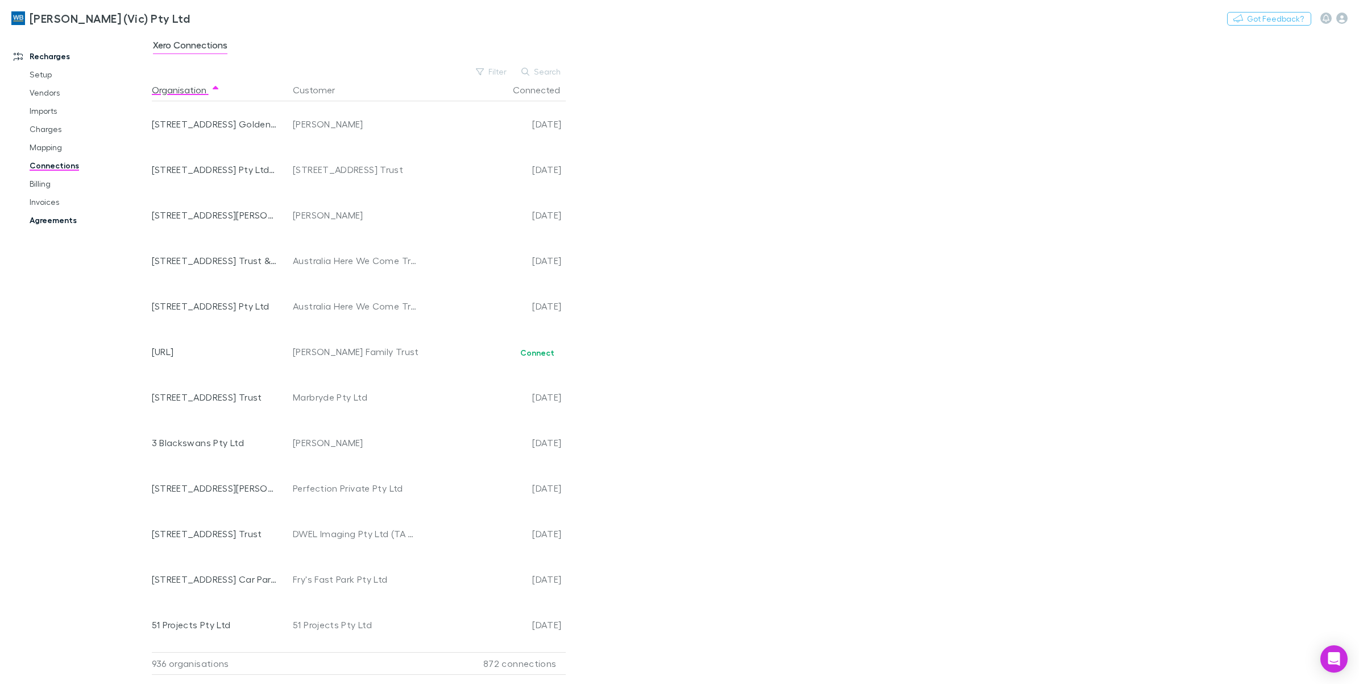
click at [65, 223] on link "Agreements" at bounding box center [89, 220] width 142 height 18
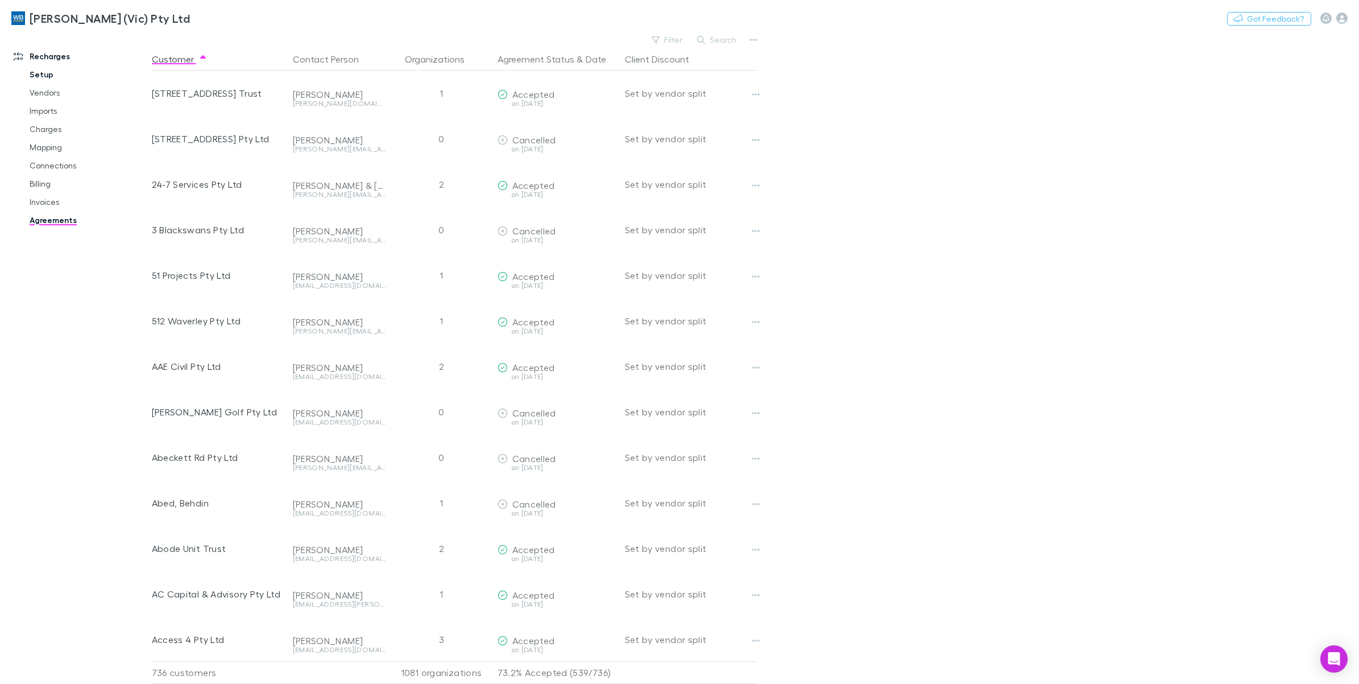
click at [39, 80] on link "Setup" at bounding box center [89, 74] width 142 height 18
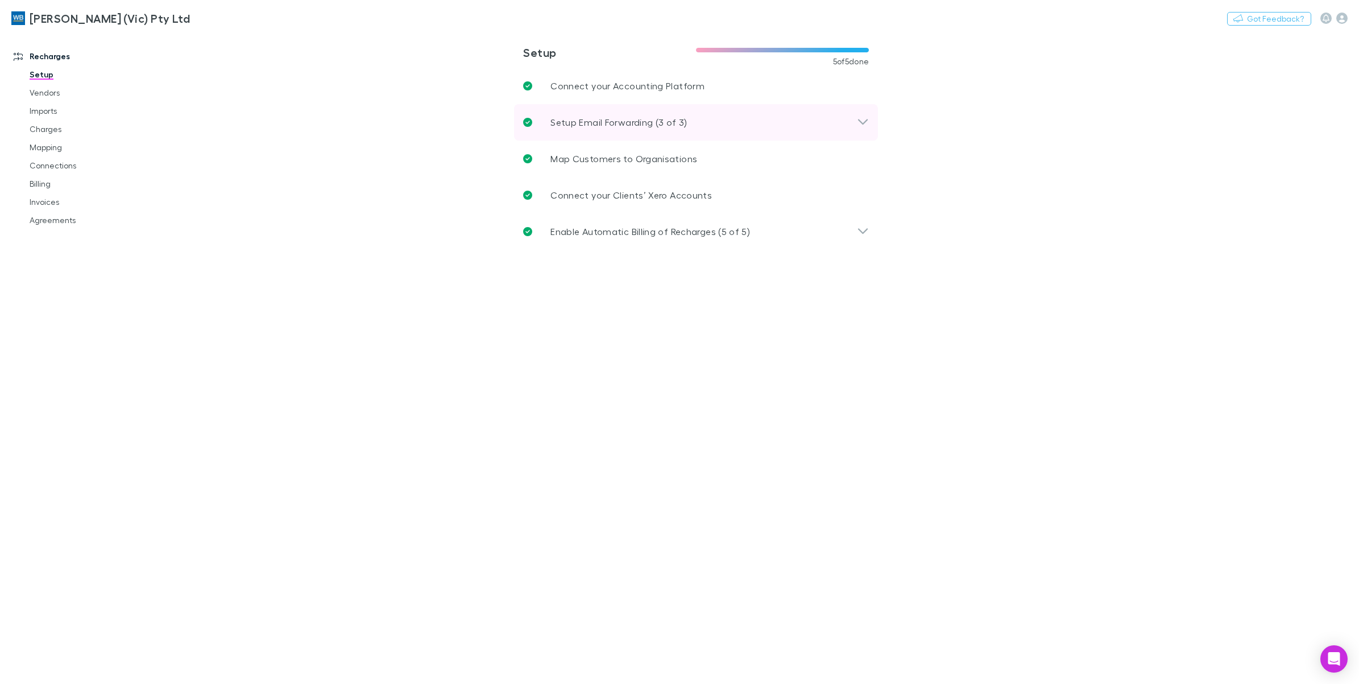
click at [871, 121] on div "Setup Email Forwarding (3 of 3)" at bounding box center [696, 122] width 364 height 36
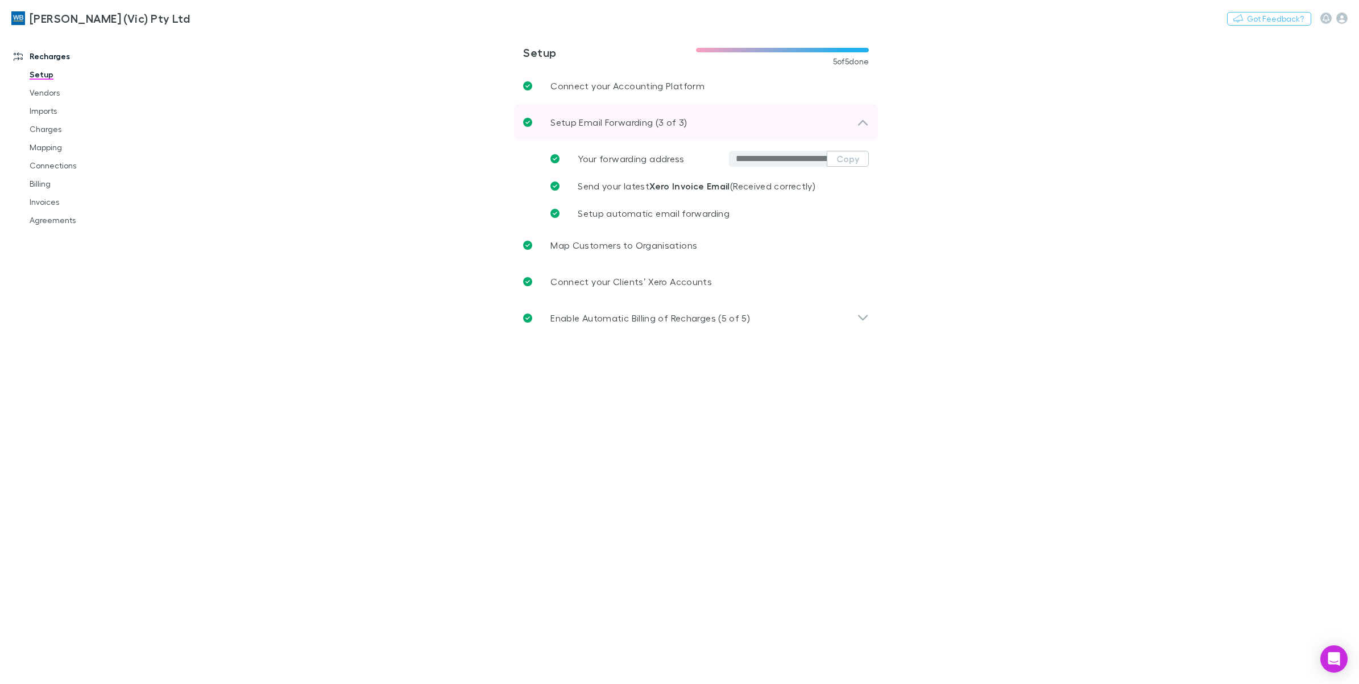
click at [871, 121] on div "Setup Email Forwarding (3 of 3)" at bounding box center [696, 122] width 364 height 36
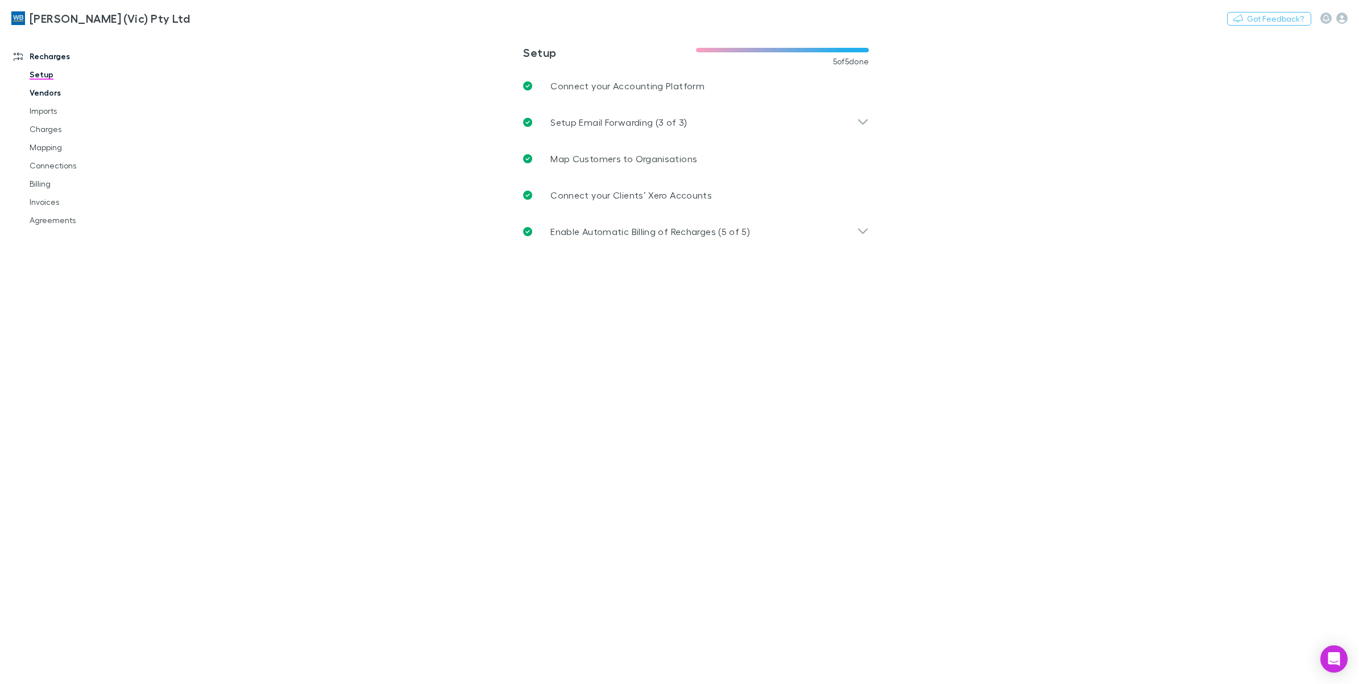
click at [38, 92] on link "Vendors" at bounding box center [89, 93] width 142 height 18
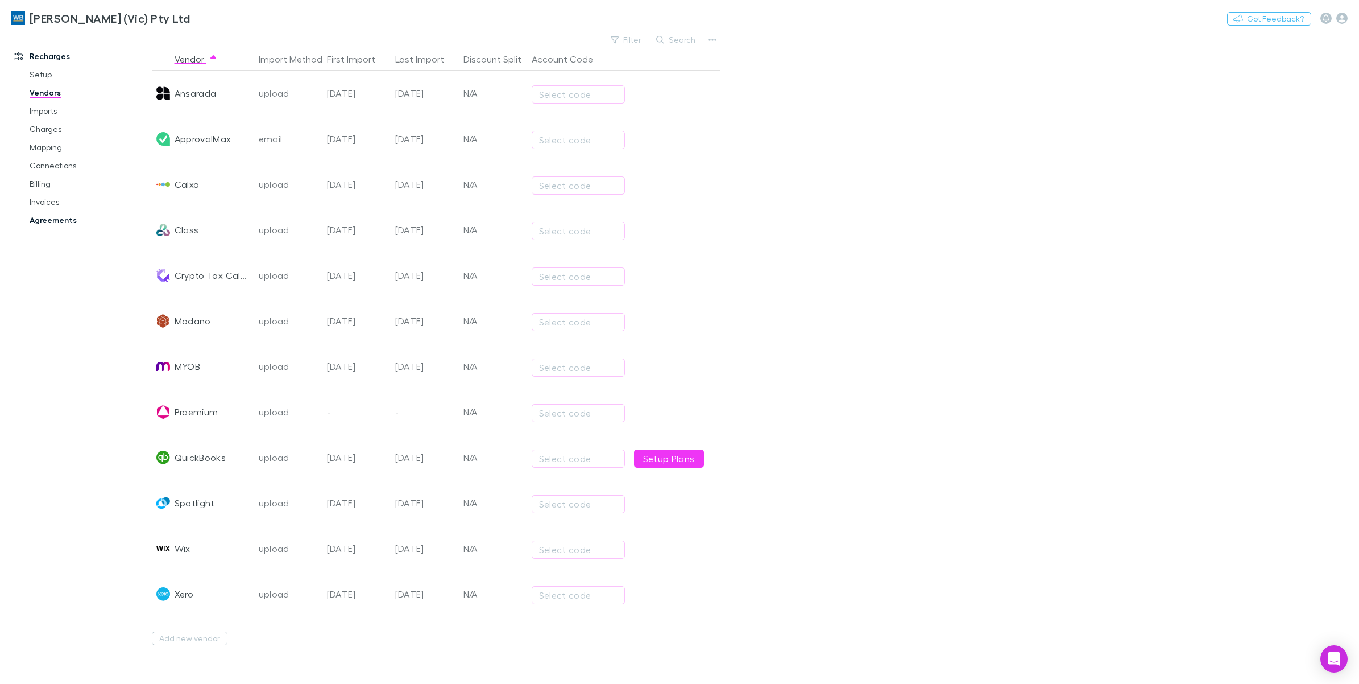
click at [44, 106] on link "Imports" at bounding box center [89, 111] width 142 height 18
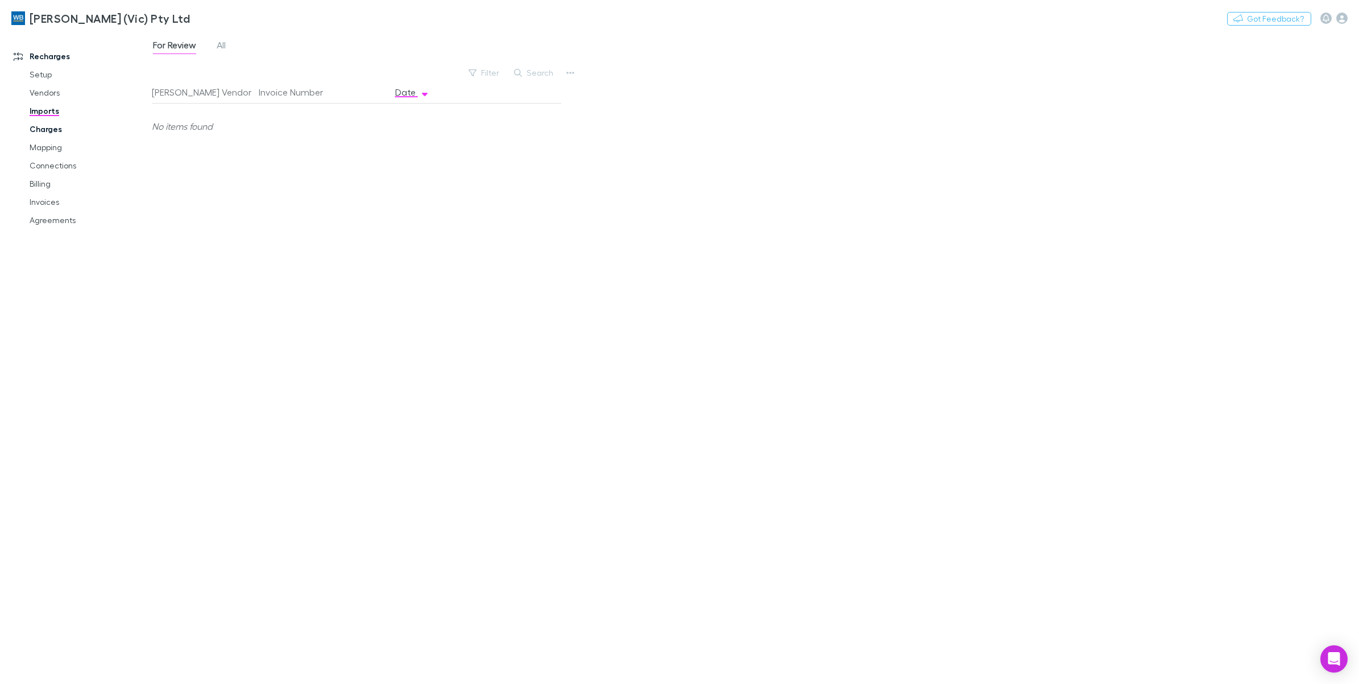
click at [52, 129] on link "Charges" at bounding box center [89, 129] width 142 height 18
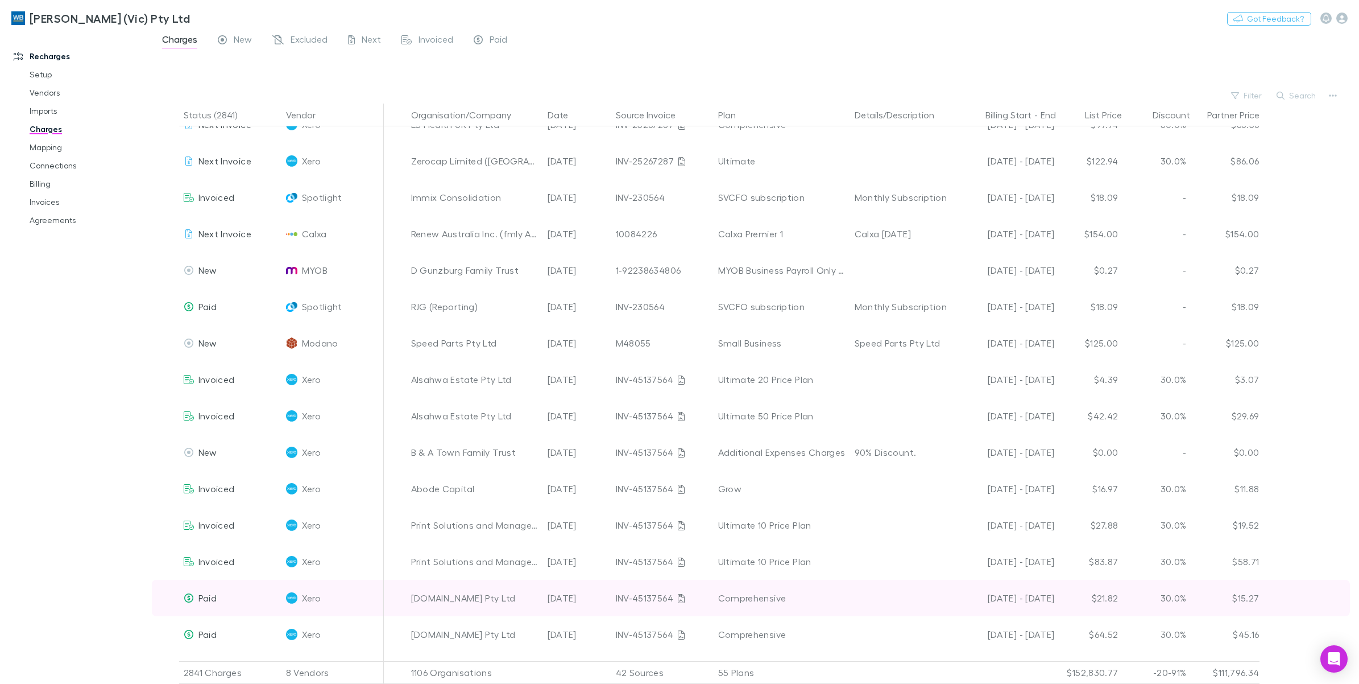
scroll to position [2275, 0]
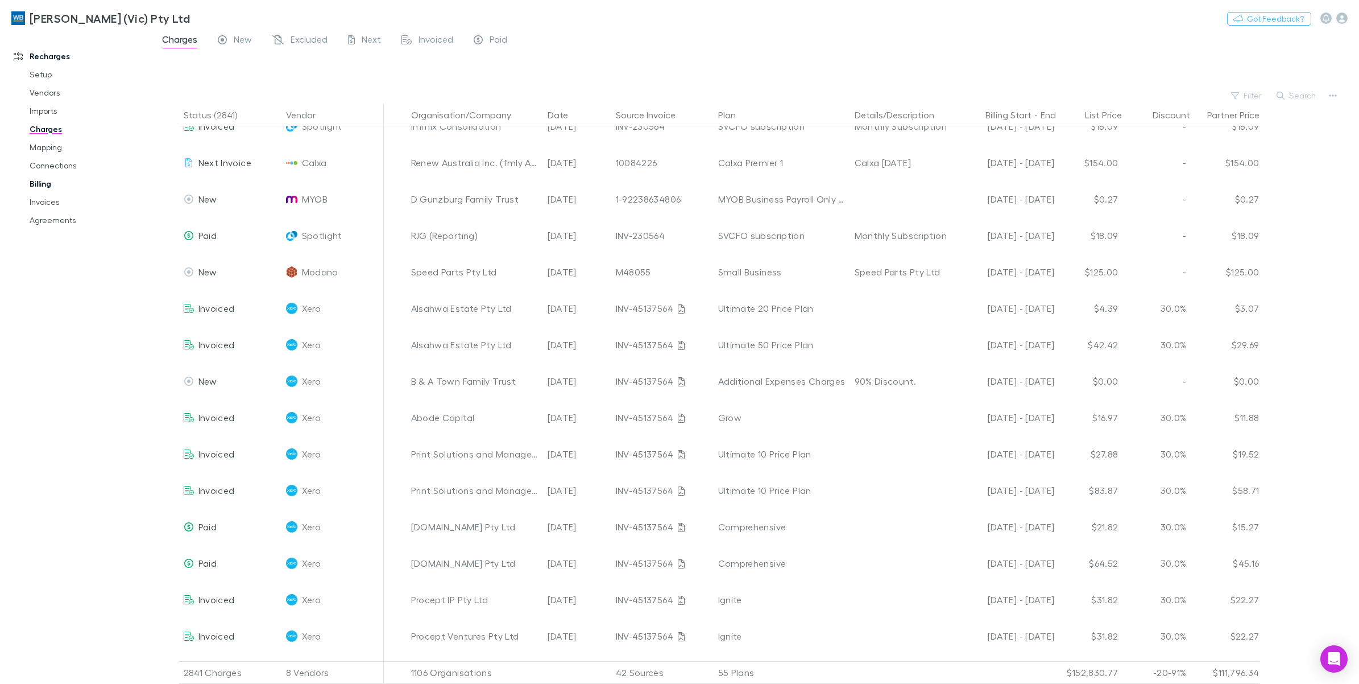
click at [44, 180] on link "Billing" at bounding box center [89, 184] width 142 height 18
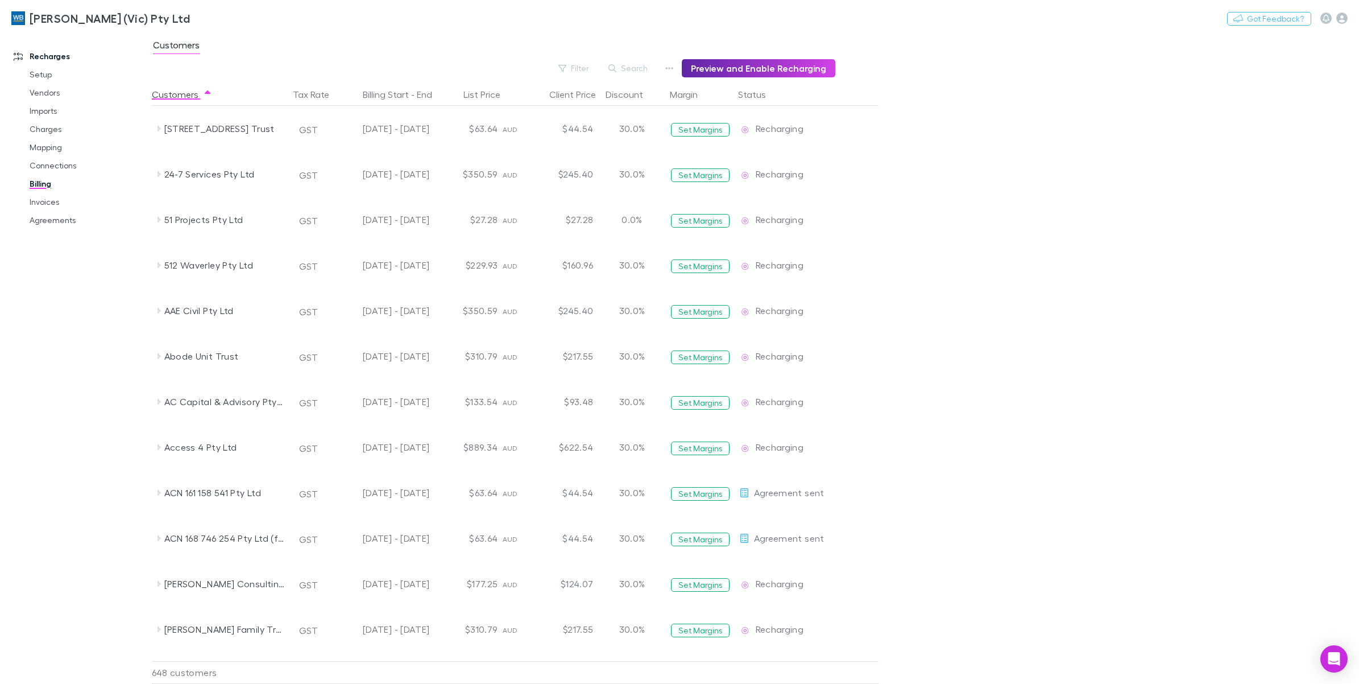
click at [43, 185] on link "Billing" at bounding box center [89, 184] width 142 height 18
click at [47, 203] on link "Invoices" at bounding box center [89, 202] width 142 height 18
